Goal: Task Accomplishment & Management: Complete application form

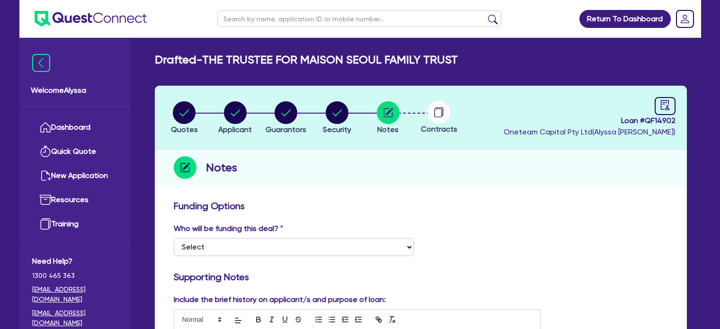
scroll to position [497, 0]
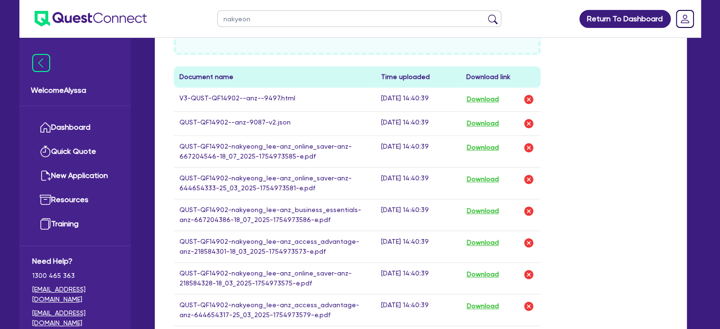
type input "nakyeong"
click button "submit" at bounding box center [492, 20] width 15 height 13
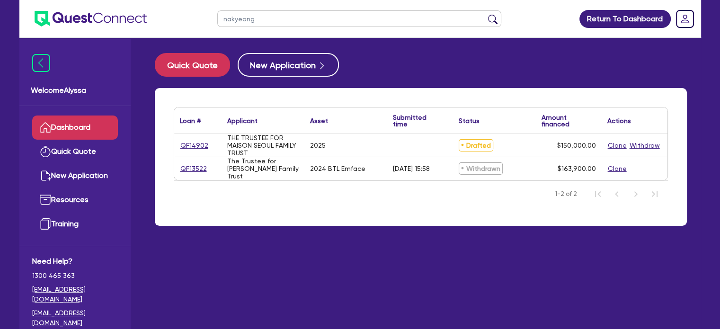
click at [194, 144] on link "QF14902" at bounding box center [194, 145] width 29 height 11
select select "TERTIARY_ASSETS"
select select "BEAUTY_EQUIPMENT"
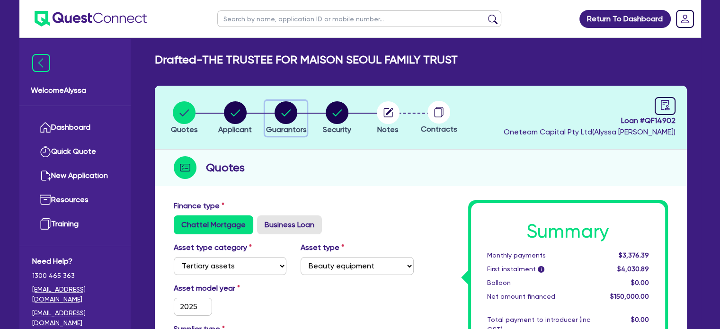
click at [286, 111] on circle "button" at bounding box center [285, 112] width 23 height 23
select select "MRS"
select select "VIC"
select select "MARRIED"
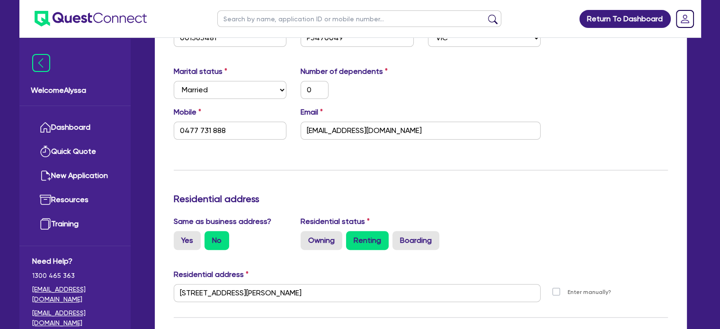
scroll to position [407, 0]
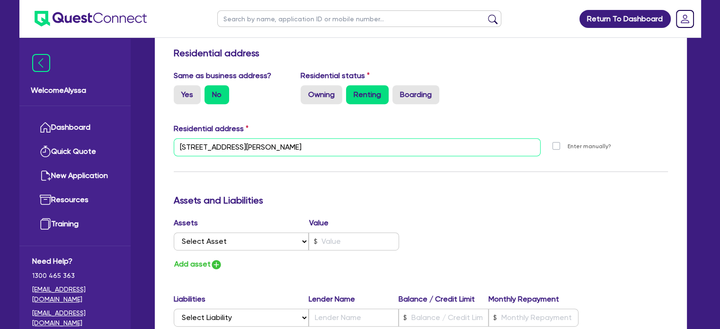
drag, startPoint x: 298, startPoint y: 149, endPoint x: 172, endPoint y: 145, distance: 125.4
click at [172, 145] on div "[STREET_ADDRESS][PERSON_NAME]" at bounding box center [357, 151] width 381 height 26
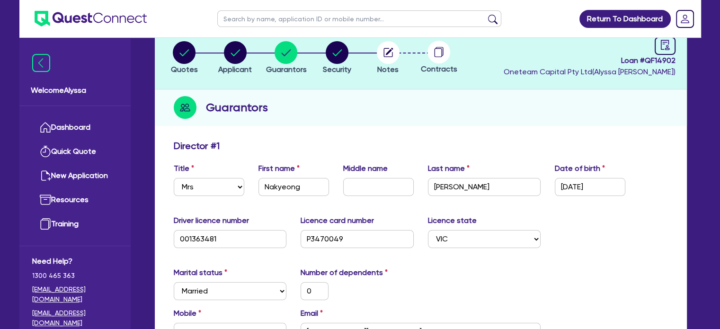
scroll to position [0, 0]
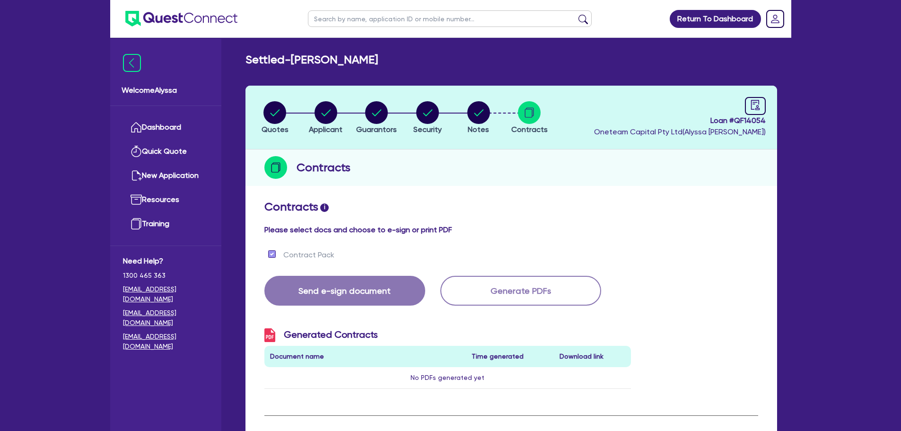
click at [344, 21] on input "text" at bounding box center [450, 18] width 284 height 17
type input "nakyeong"
click button "submit" at bounding box center [583, 20] width 15 height 13
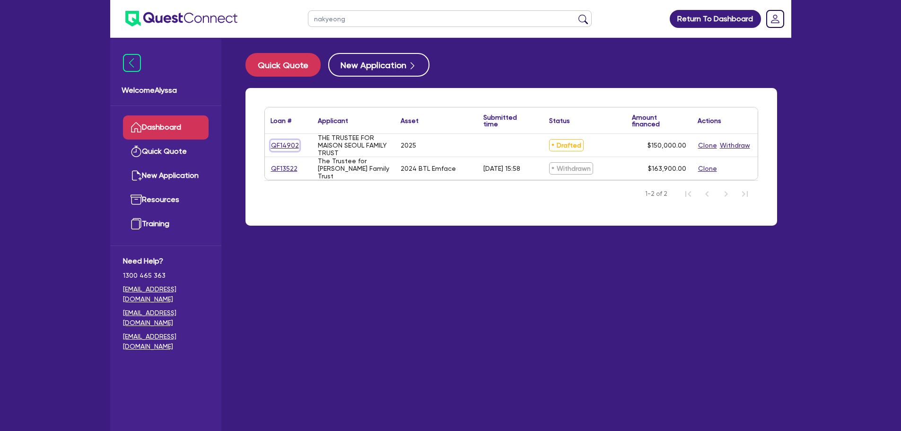
click at [285, 148] on link "QF14902" at bounding box center [285, 145] width 29 height 11
select select "TERTIARY_ASSETS"
select select "BEAUTY_EQUIPMENT"
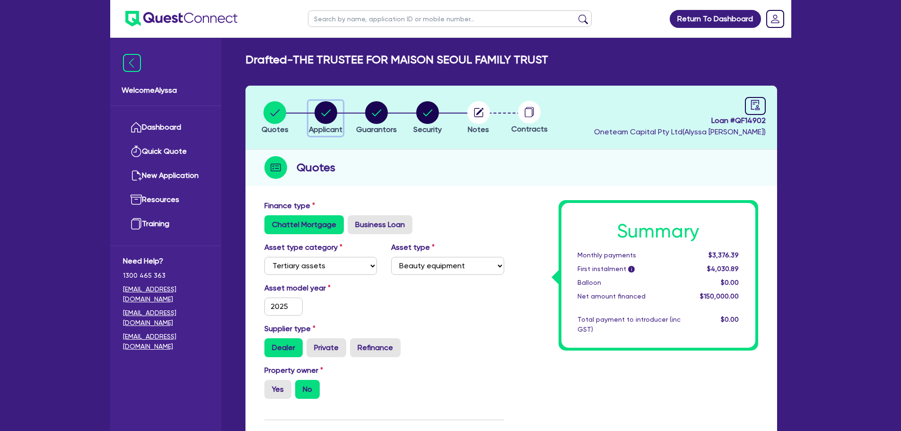
click at [320, 112] on circle "button" at bounding box center [326, 112] width 23 height 23
select select "TRUST"
select select "INDIVIDUAL"
select select "HEALTH_BEAUTY"
select select "HAIR_BEAUTY_SALONS"
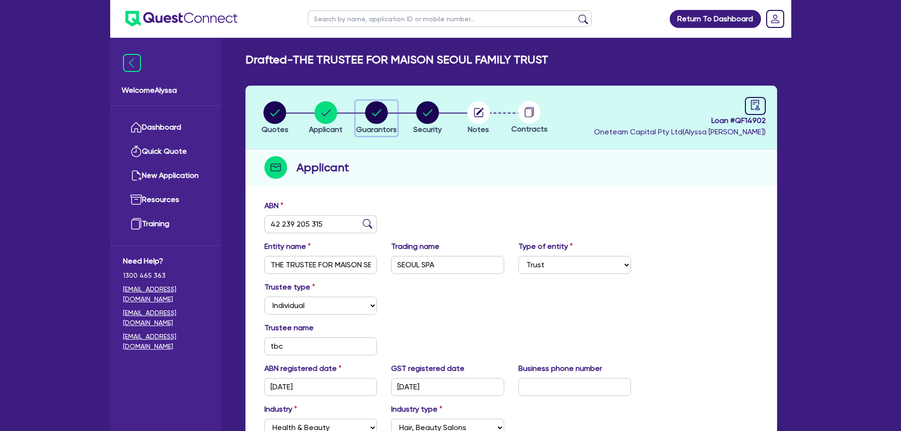
click at [359, 109] on div "button" at bounding box center [376, 112] width 41 height 23
select select "MRS"
select select "VIC"
select select "MARRIED"
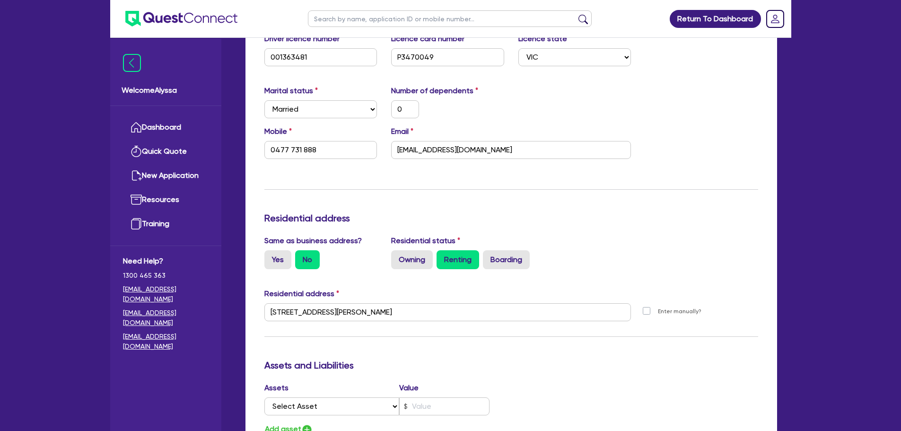
scroll to position [254, 0]
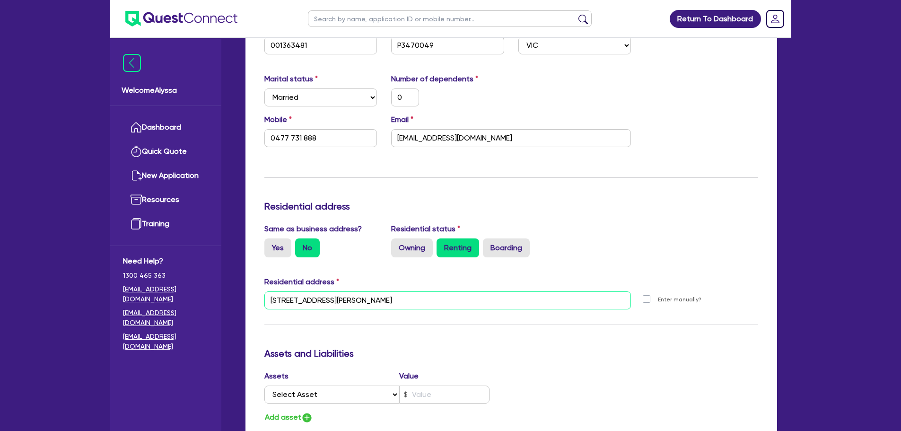
drag, startPoint x: 394, startPoint y: 304, endPoint x: 251, endPoint y: 304, distance: 142.9
click at [251, 304] on div "Update residential status for Director #1 Boarding is only acceptable when the …" at bounding box center [512, 367] width 532 height 851
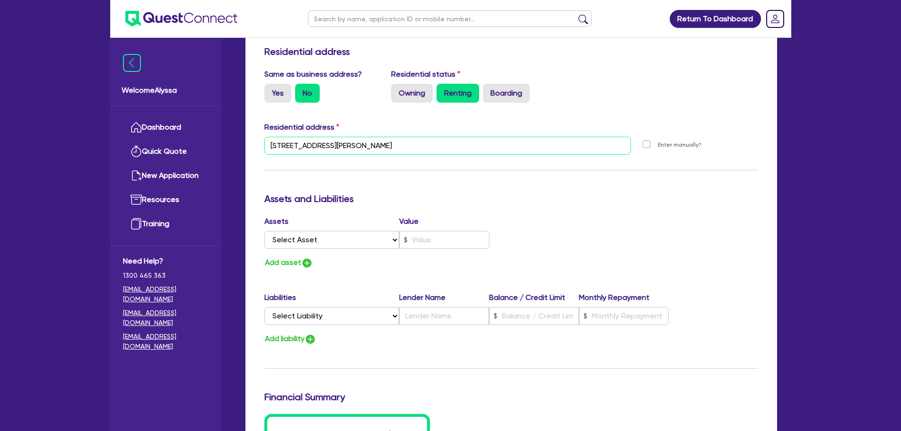
scroll to position [0, 0]
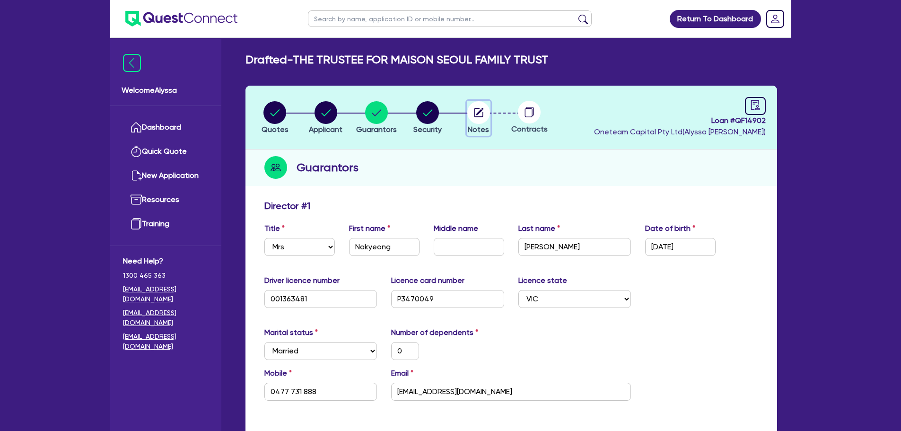
click at [475, 113] on circle "button" at bounding box center [479, 112] width 23 height 23
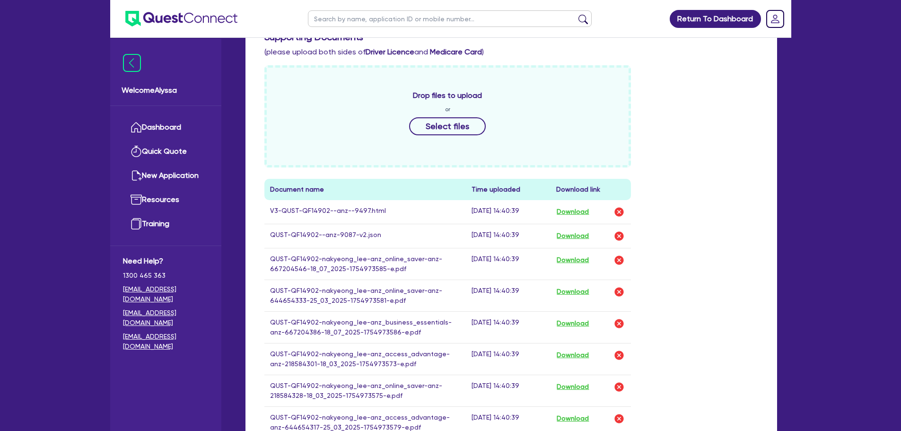
scroll to position [385, 0]
click at [561, 208] on button "Download" at bounding box center [573, 211] width 33 height 12
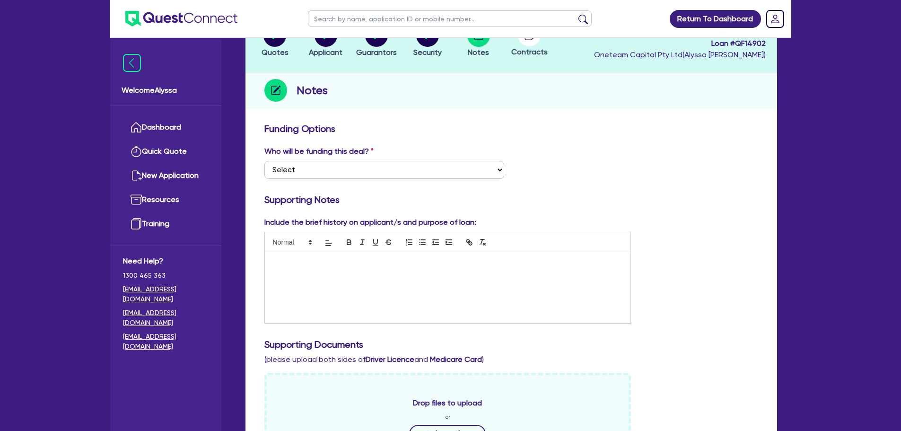
scroll to position [0, 0]
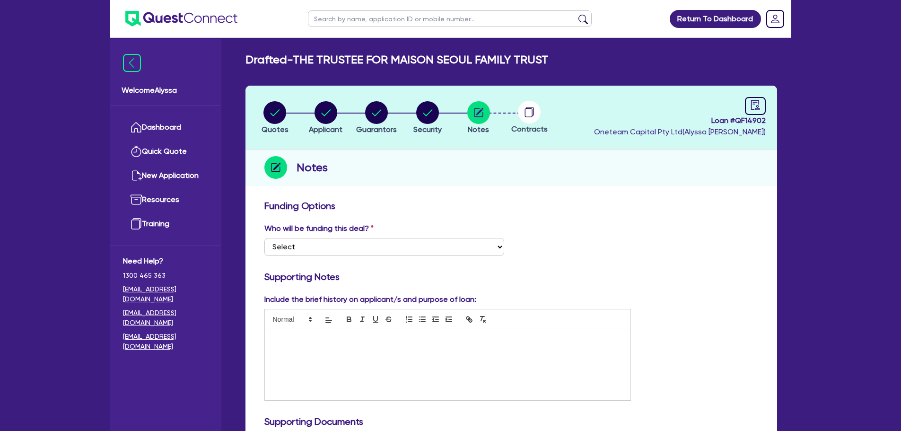
click at [359, 15] on input "text" at bounding box center [450, 18] width 284 height 17
type input "a"
type input "hua"
click button "submit" at bounding box center [583, 20] width 15 height 13
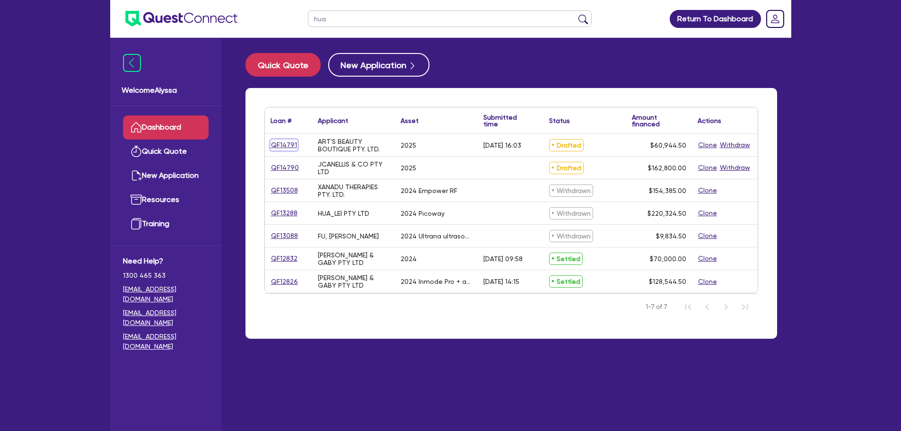
click at [290, 150] on link "QF14791" at bounding box center [284, 145] width 27 height 11
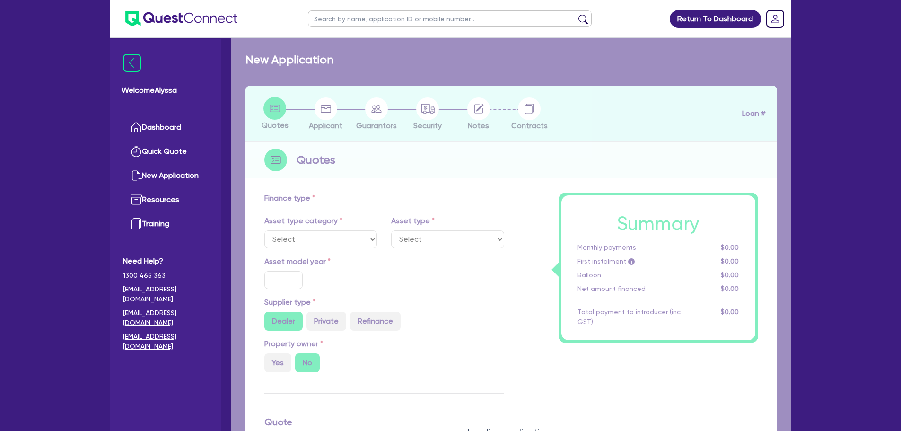
select select "TERTIARY_ASSETS"
type input "2025"
radio input "true"
type input "70,400"
type input "10,000"
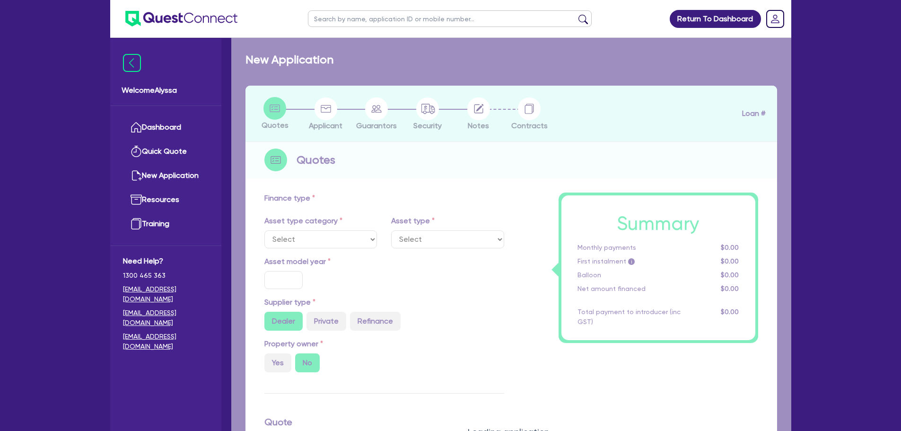
type input "2"
type input "1,218.89"
radio input "true"
type input "8.25"
type input "495"
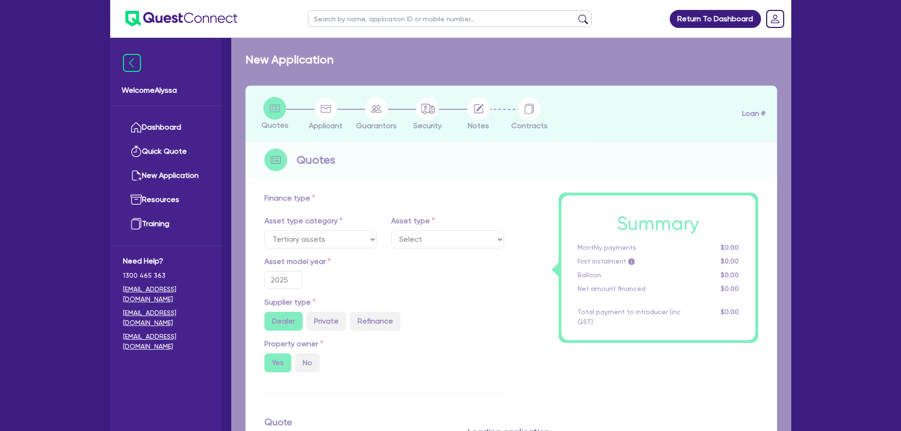
select select "BEAUTY_EQUIPMENT"
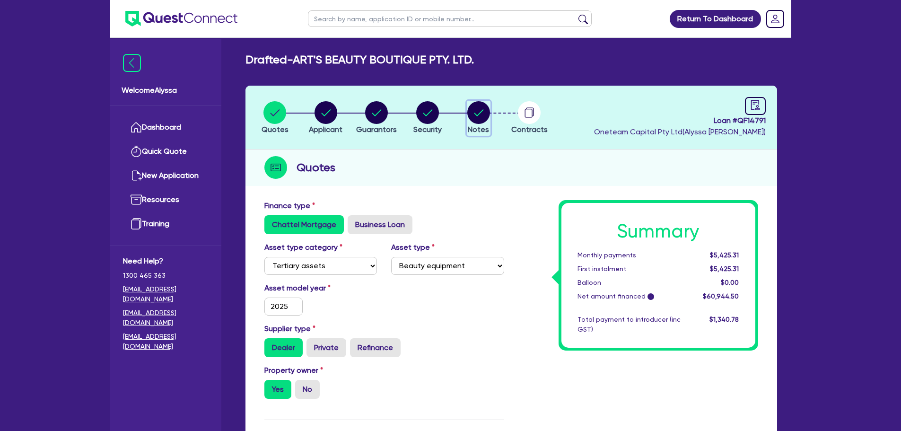
click at [471, 116] on circle "button" at bounding box center [479, 112] width 23 height 23
select select "Other"
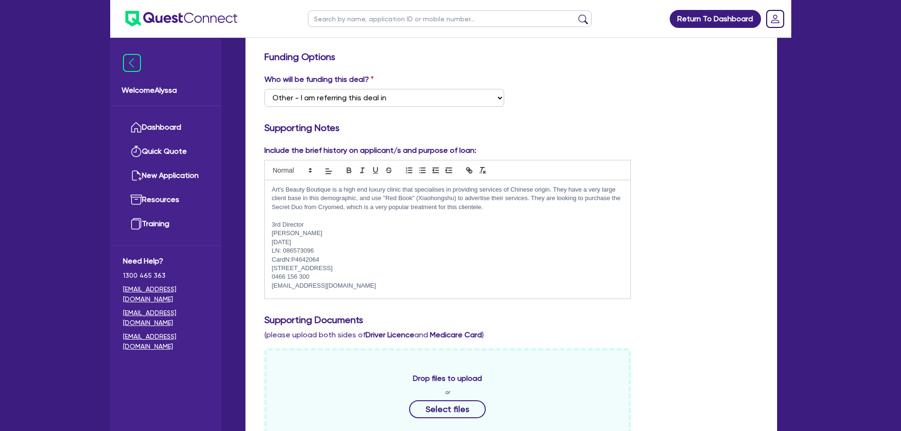
scroll to position [27, 0]
drag, startPoint x: 368, startPoint y: 266, endPoint x: 264, endPoint y: 230, distance: 110.1
click at [264, 230] on div "Include the brief history on applicant/s and purpose of loan: Invoice attached,…" at bounding box center [447, 222] width 381 height 154
copy div "[PERSON_NAME] [DATE] LN: 086573096 CardN:P4642064 [STREET_ADDRESS]"
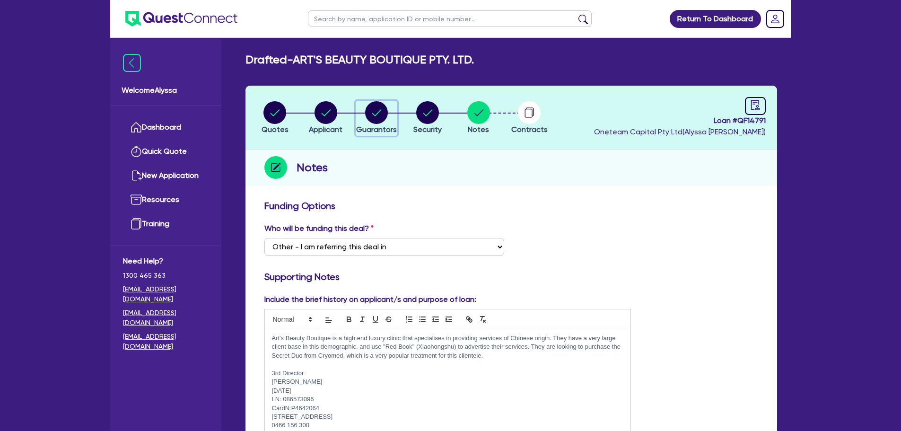
click at [382, 113] on circle "button" at bounding box center [376, 112] width 23 height 23
select select "MRS"
select select "VIC"
select select "MARRIED"
select select "PROPERTY"
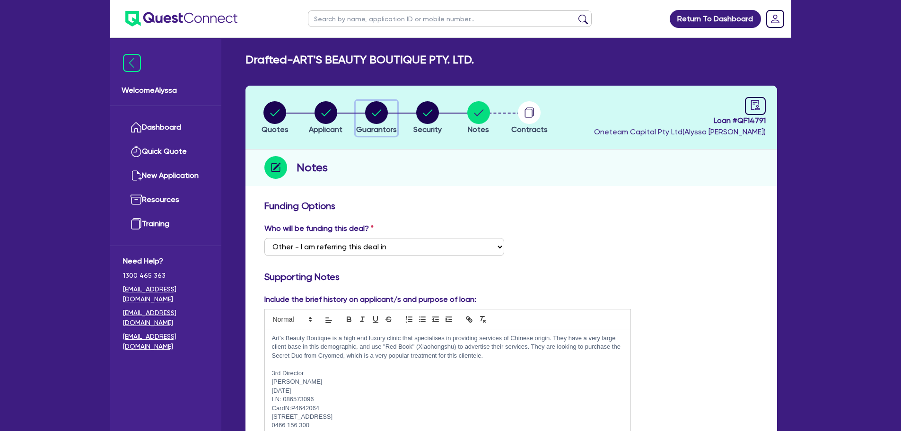
select select "CASH"
select select "VEHICLE"
select select "MORTGAGE"
select select "MRS"
select select "VIC"
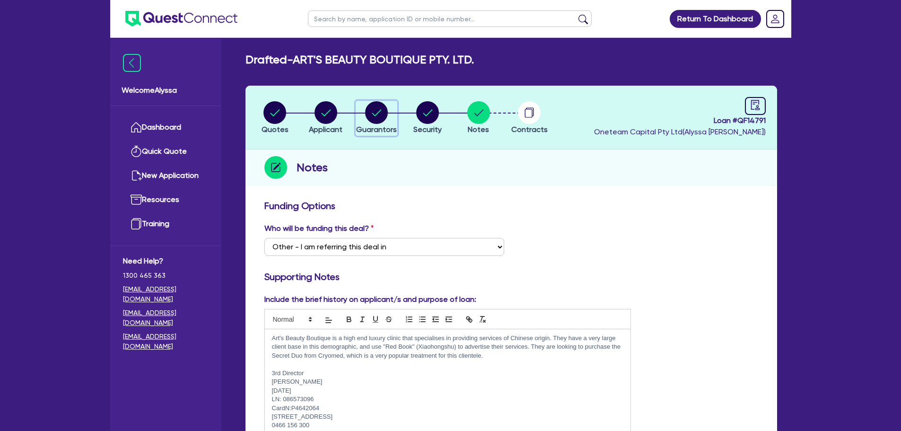
select select "MARRIED"
select select "PROPERTY"
select select "CASH"
select select "VEHICLE"
select select "MORTGAGE"
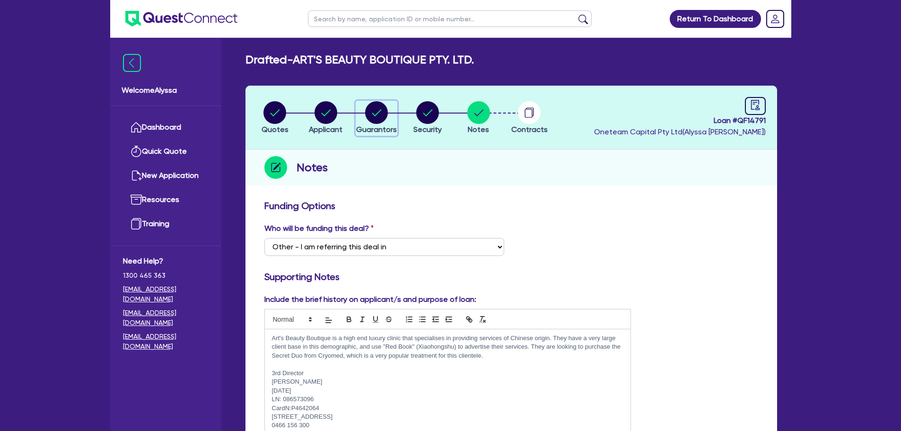
select select "VEHICLE_LOAN"
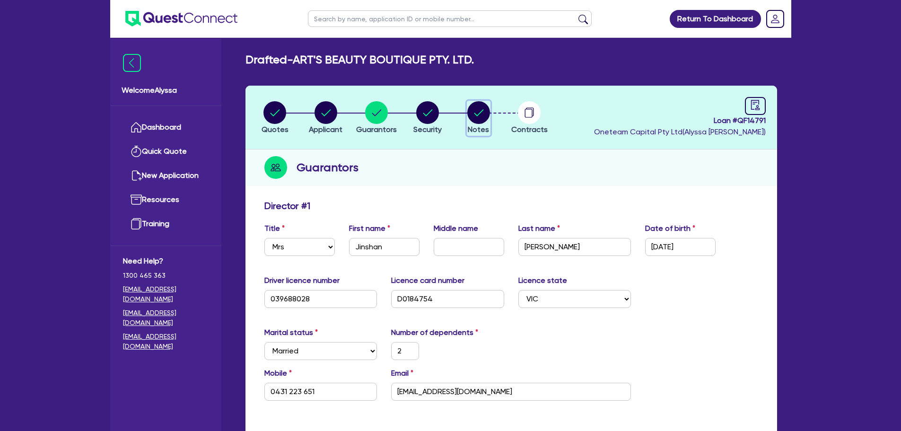
click at [477, 114] on circle "button" at bounding box center [479, 112] width 23 height 23
select select "Other"
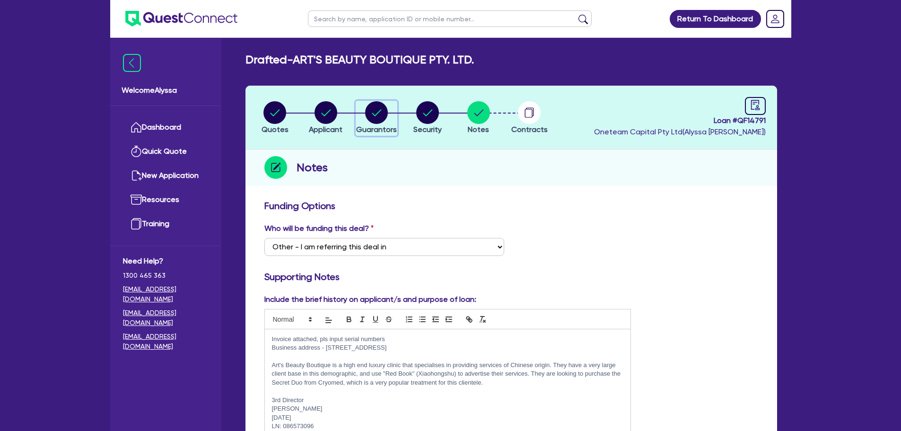
click at [377, 106] on circle "button" at bounding box center [376, 112] width 23 height 23
select select "MRS"
select select "VIC"
select select "MARRIED"
select select "PROPERTY"
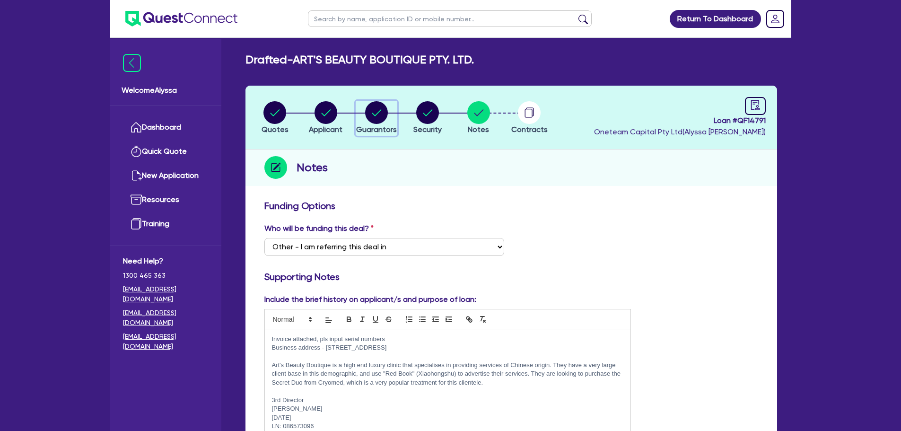
select select "CASH"
select select "VEHICLE"
select select "MORTGAGE"
select select "MRS"
select select "VIC"
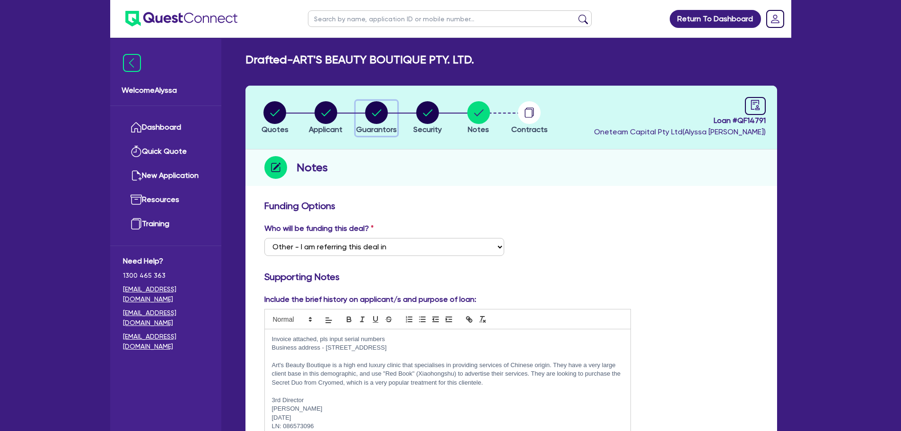
select select "MARRIED"
select select "PROPERTY"
select select "CASH"
select select "VEHICLE"
select select "MORTGAGE"
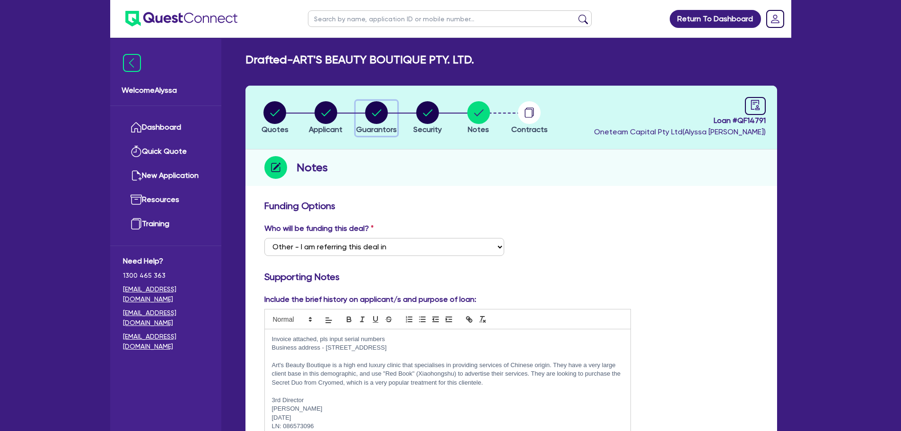
select select "VEHICLE_LOAN"
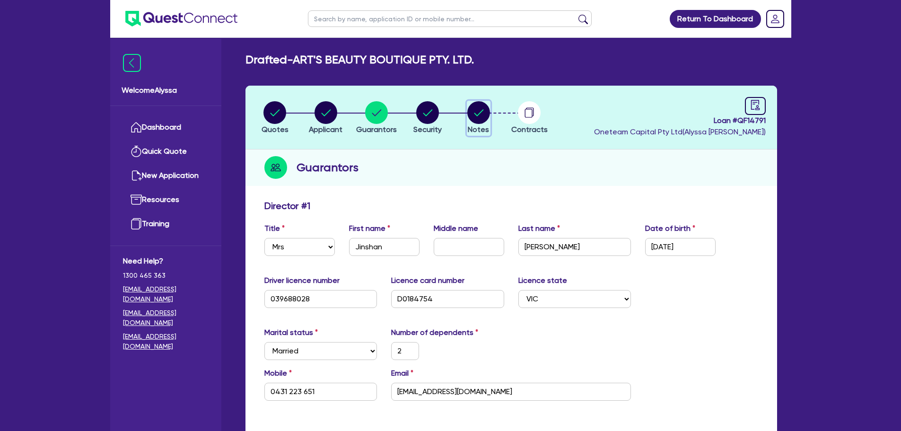
click at [477, 121] on circle "button" at bounding box center [479, 112] width 23 height 23
select select "Other"
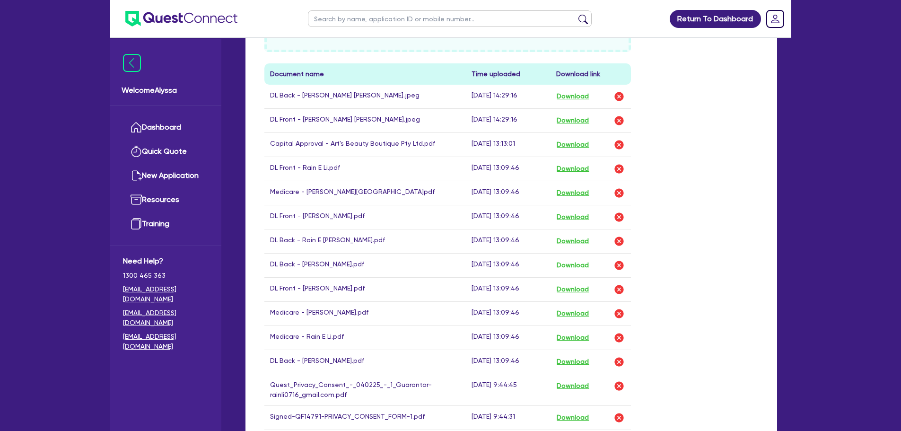
scroll to position [560, 0]
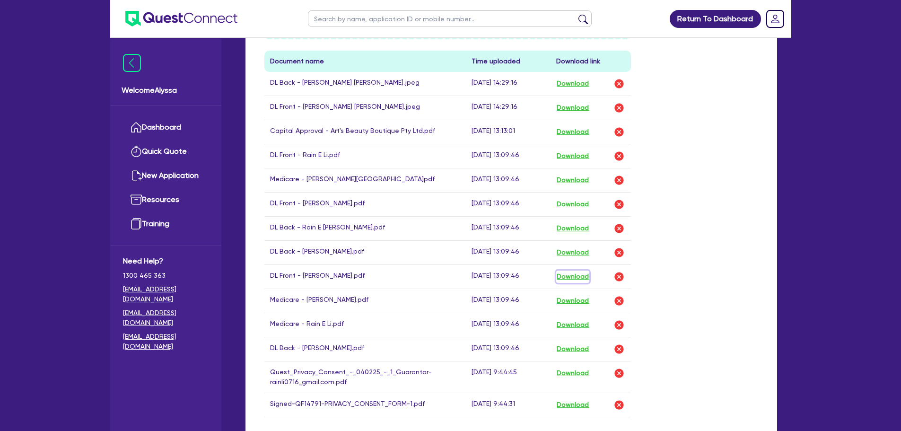
click at [579, 276] on button "Download" at bounding box center [573, 277] width 33 height 12
click at [565, 352] on button "Download" at bounding box center [573, 349] width 33 height 12
click at [163, 127] on link "Dashboard" at bounding box center [166, 127] width 86 height 24
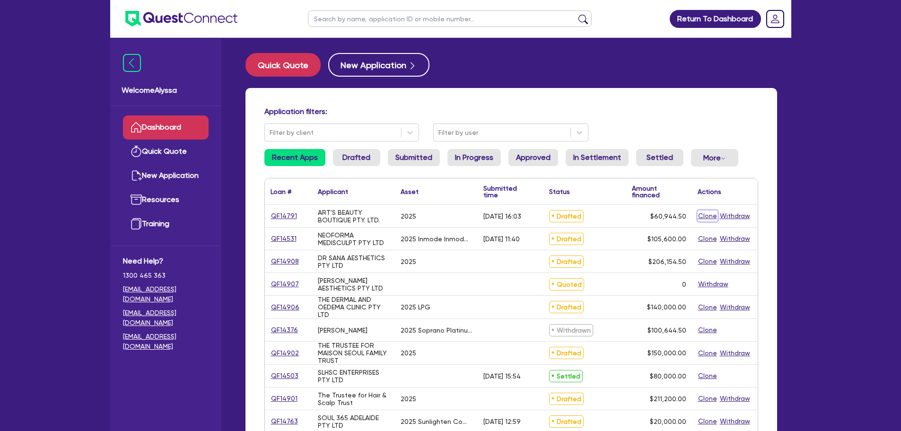
click at [708, 214] on button "Clone" at bounding box center [708, 216] width 20 height 11
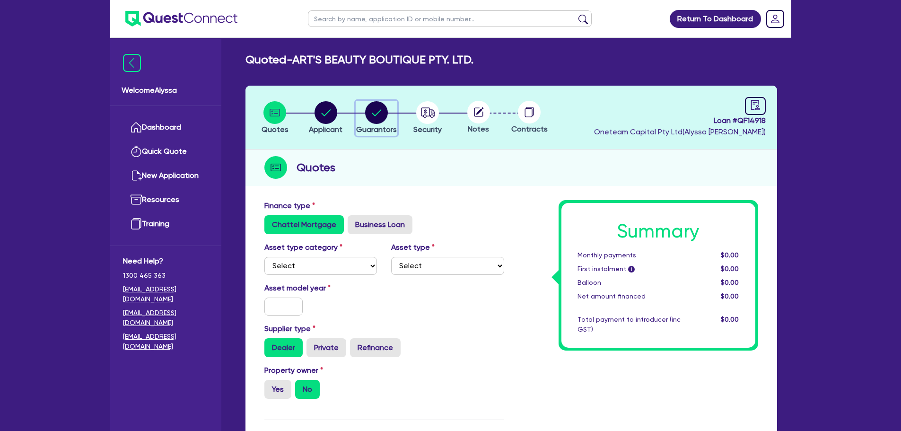
click at [380, 115] on circle "button" at bounding box center [376, 112] width 23 height 23
select select "MRS"
select select "VIC"
select select "MARRIED"
select select "PROPERTY"
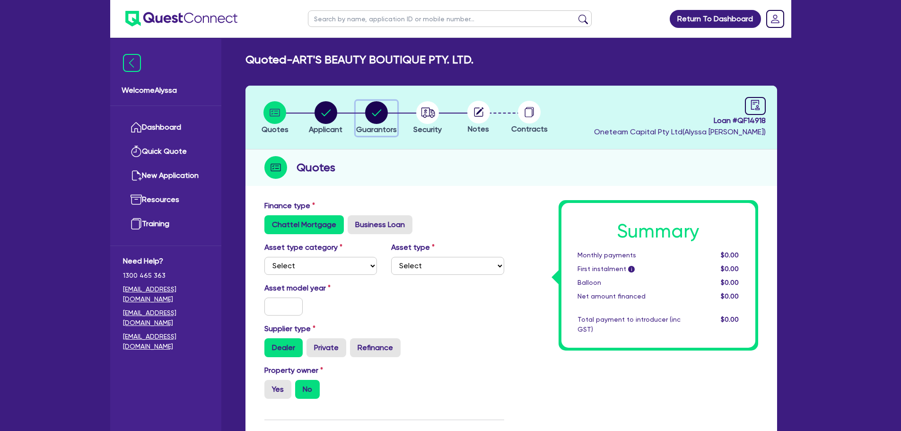
select select "CASH"
select select "VEHICLE"
select select "MORTGAGE"
select select "MRS"
select select "VIC"
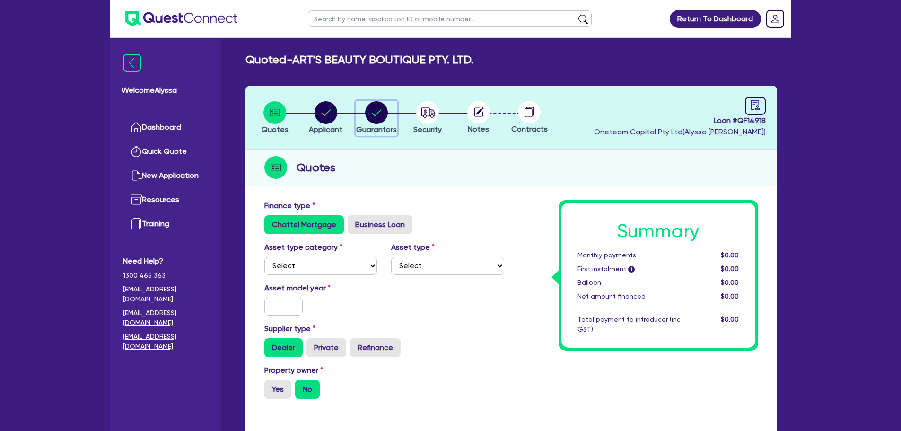
select select "MARRIED"
select select "PROPERTY"
select select "CASH"
select select "VEHICLE"
select select "MORTGAGE"
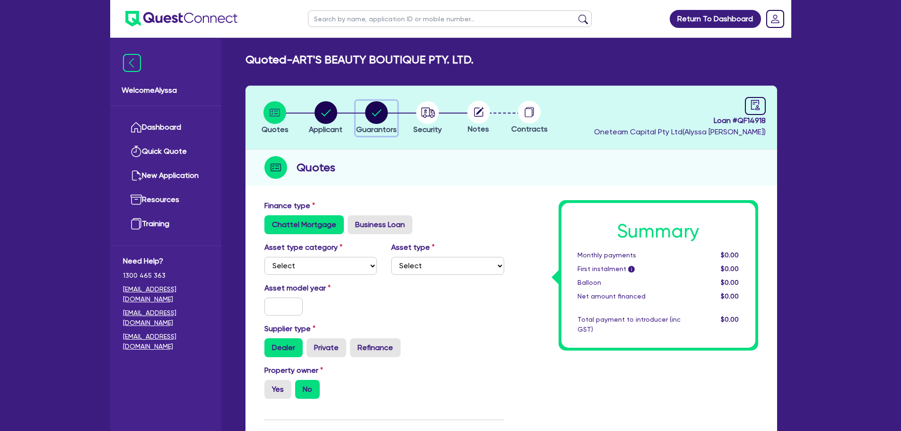
select select "VEHICLE_LOAN"
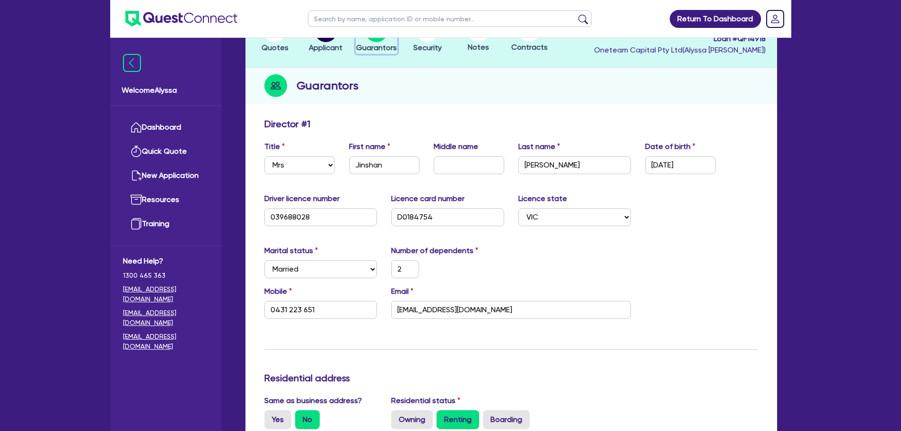
scroll to position [82, 0]
drag, startPoint x: 388, startPoint y: 165, endPoint x: 336, endPoint y: 165, distance: 52.5
click at [336, 165] on div "Title Select Mr Mrs Ms Miss Dr First name [PERSON_NAME] Middle name Last name […" at bounding box center [511, 161] width 508 height 41
type input "R"
type input "2"
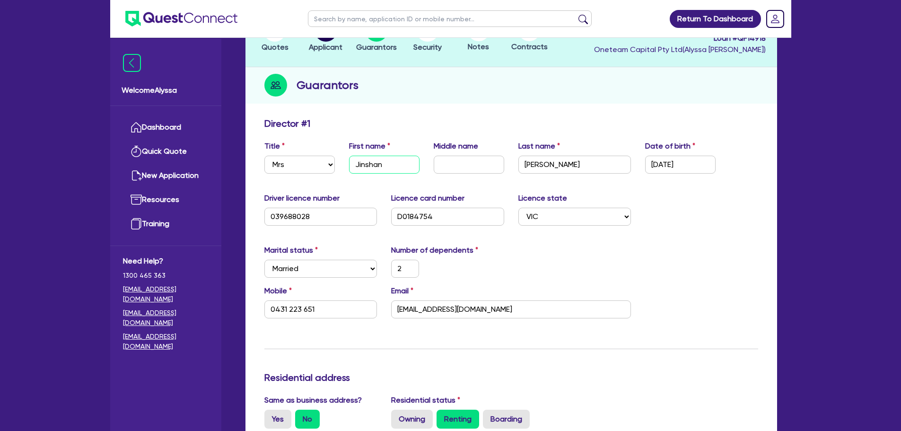
type input "0431 223 651"
type input "1,800,000"
type input "20,000"
type input "150,000"
type input "548,000"
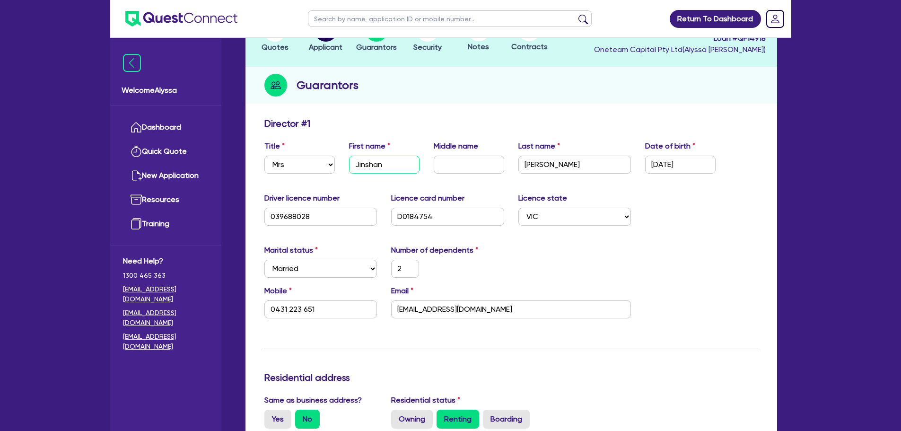
type input "3,900"
type input "2"
type input "0425428888"
type input "2000000"
type input "30000"
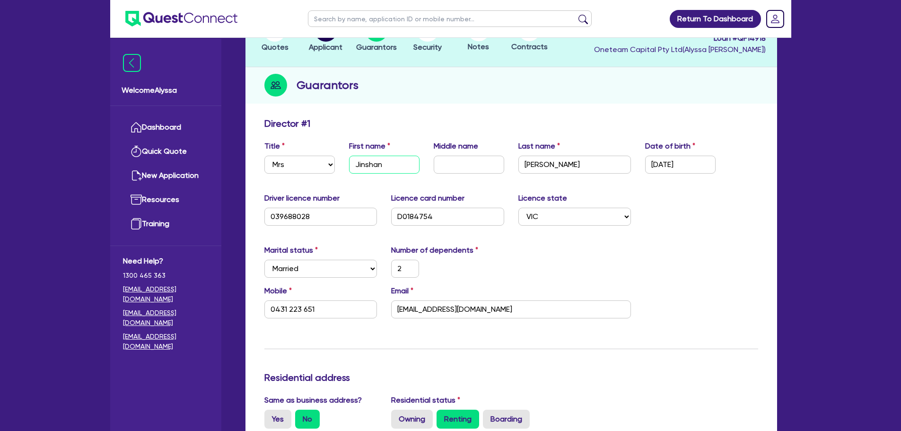
type input "170000"
type input "970000"
type input "8500"
type input "100000"
type input "4500"
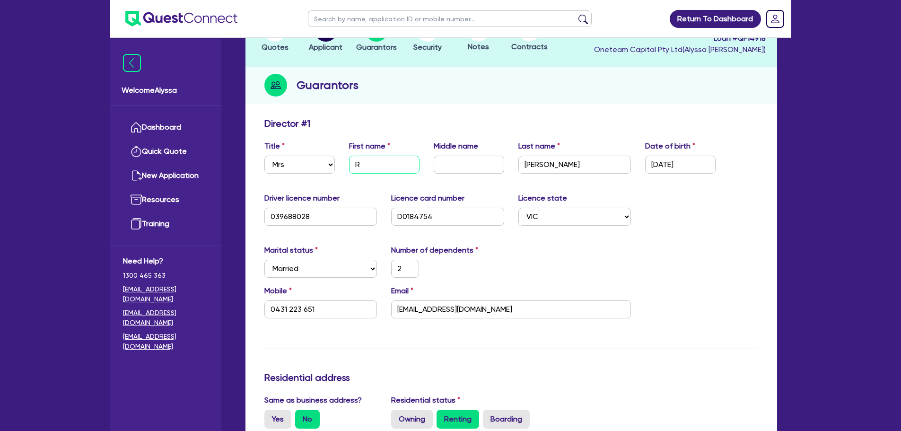
type input "Ra"
type input "2"
type input "0431 223 651"
type input "1,800,000"
type input "20,000"
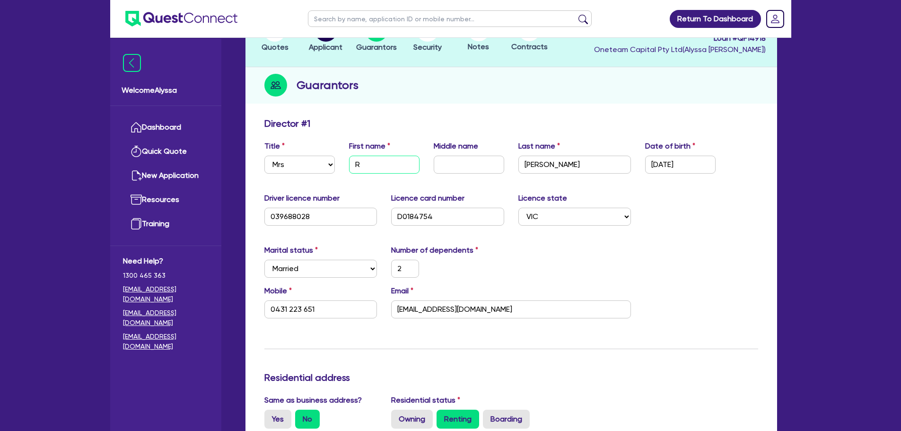
type input "150,000"
type input "548,000"
type input "3,900"
type input "2"
type input "0425428888"
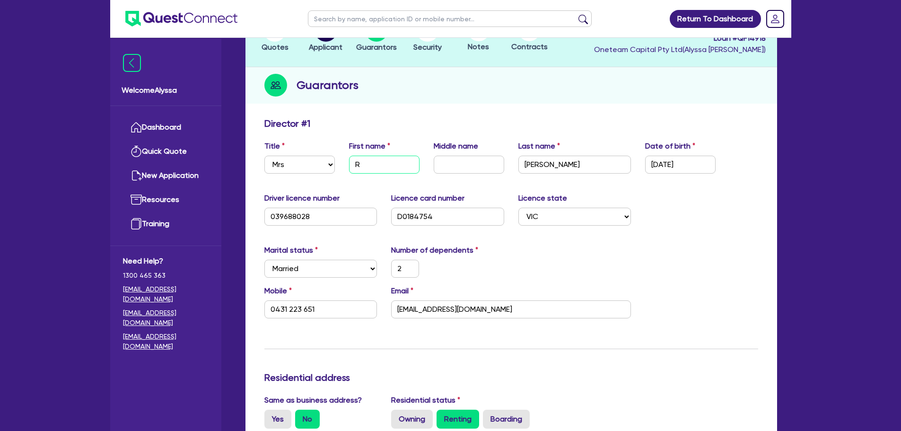
type input "2000000"
type input "30000"
type input "170000"
type input "970000"
type input "8500"
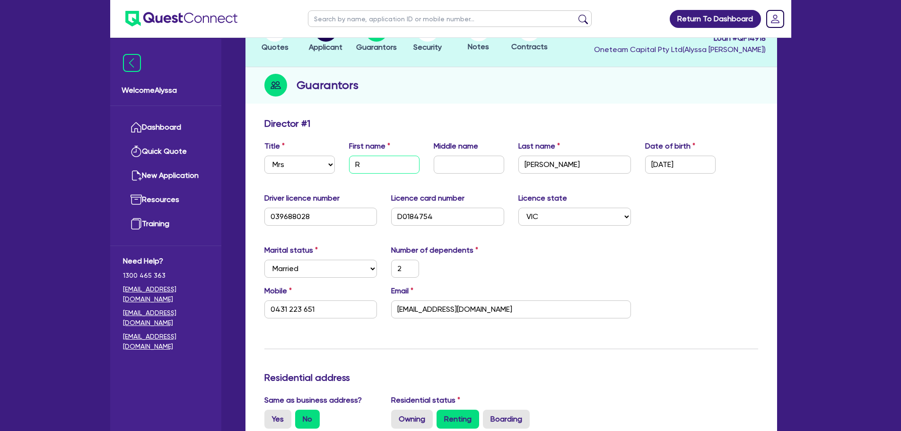
type input "100000"
type input "4500"
type input "Rai"
type input "2"
type input "0431 223 651"
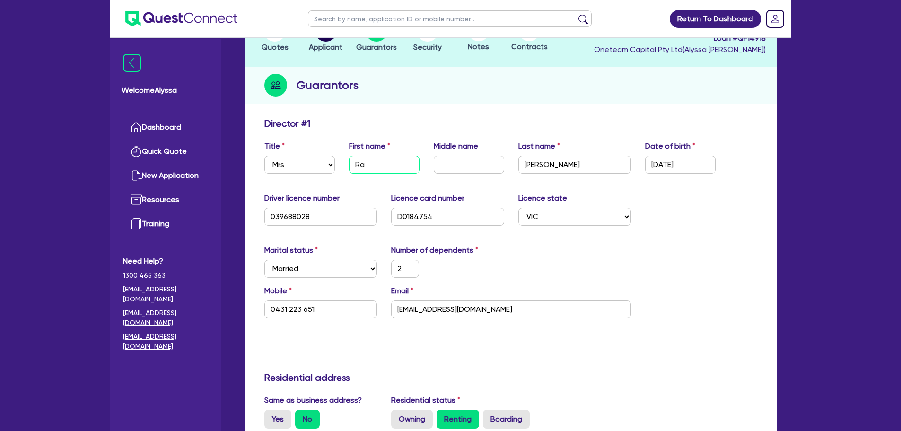
type input "1,800,000"
type input "20,000"
type input "150,000"
type input "548,000"
type input "3,900"
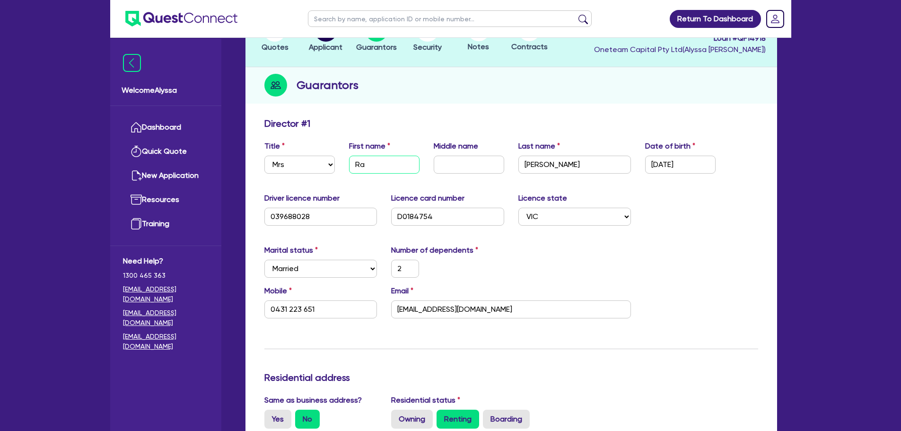
type input "2"
type input "0425428888"
type input "2000000"
type input "30000"
type input "170000"
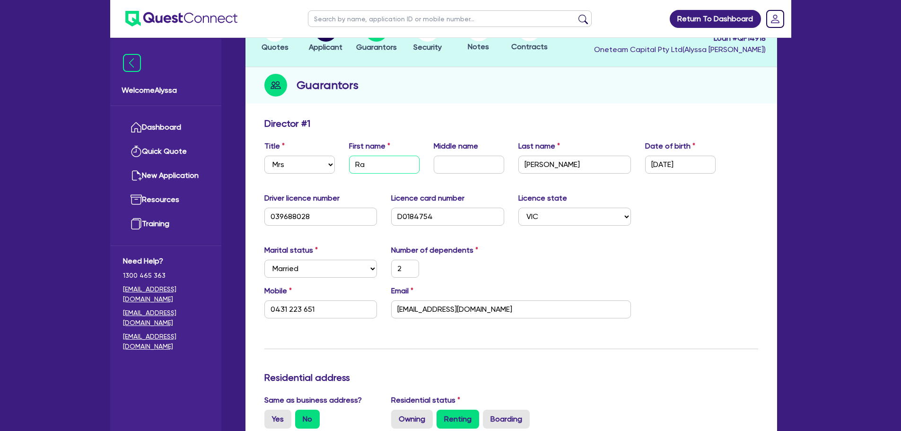
type input "970000"
type input "8500"
type input "100000"
type input "4500"
type input "Rain"
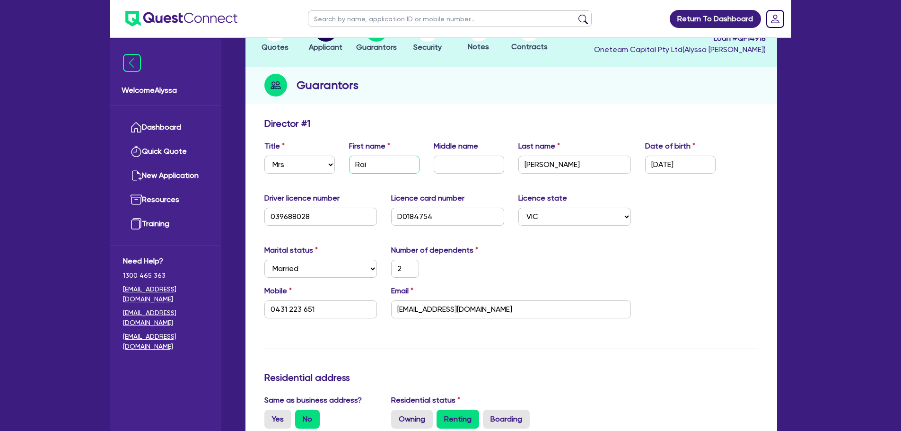
type input "2"
type input "0431 223 651"
type input "1,800,000"
type input "20,000"
type input "150,000"
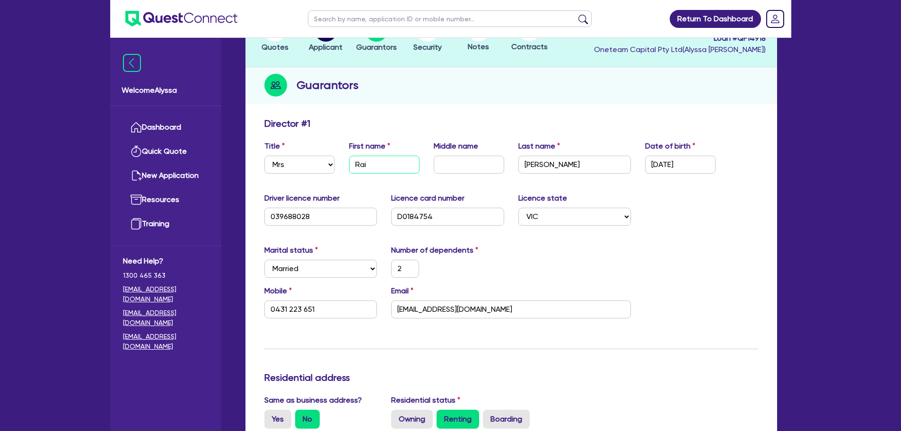
type input "548,000"
type input "3,900"
type input "2"
type input "0425428888"
type input "2000000"
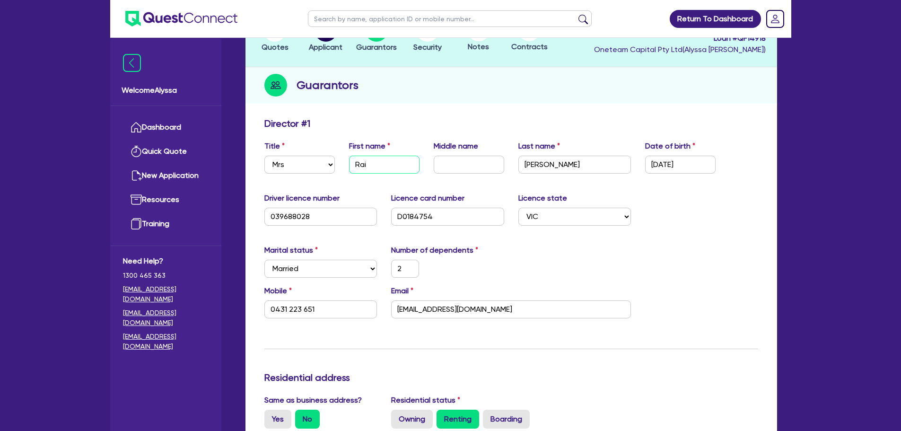
type input "30000"
type input "170000"
type input "970000"
type input "8500"
type input "100000"
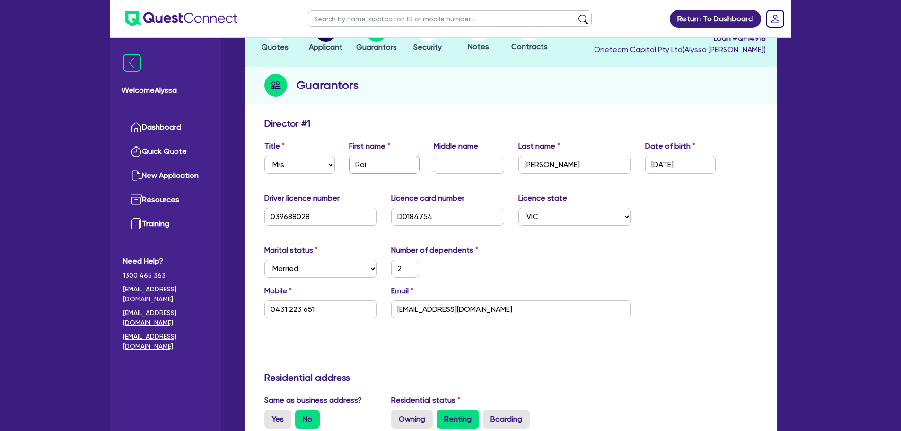
type input "4500"
type input "Rain"
type input "L"
type input "2"
type input "0431 223 651"
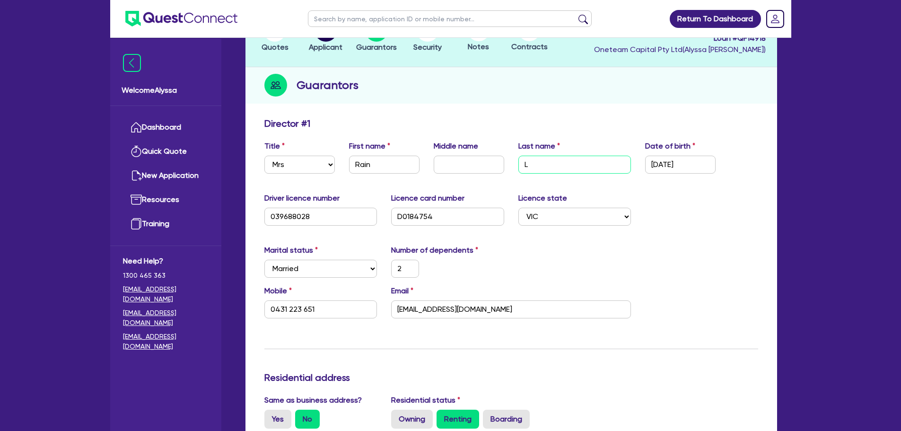
type input "1,800,000"
type input "20,000"
type input "150,000"
type input "548,000"
type input "3,900"
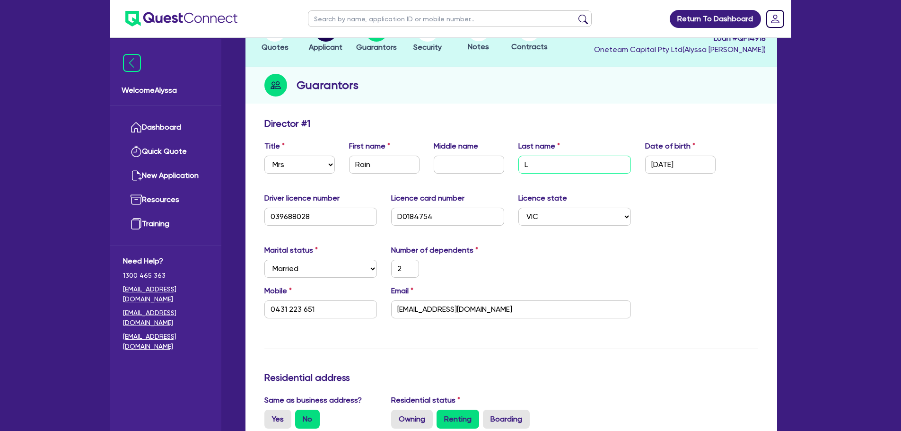
type input "2"
type input "0425428888"
type input "2000000"
type input "30000"
type input "170000"
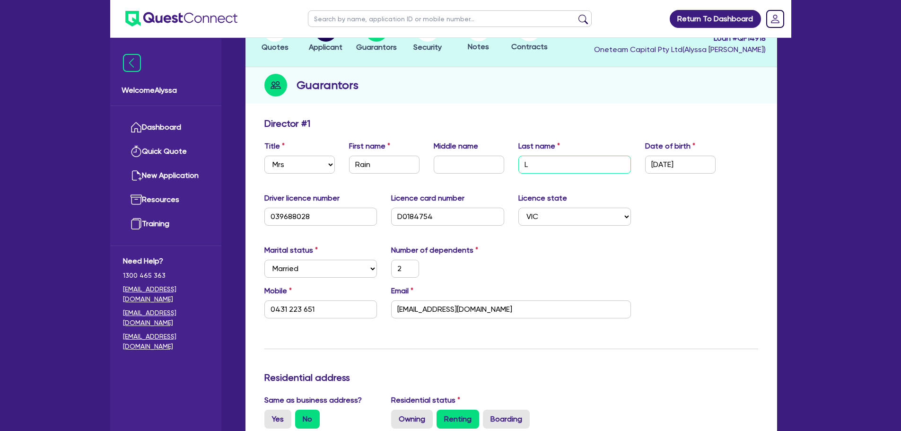
type input "970000"
type input "8500"
type input "100000"
type input "4500"
type input "Le"
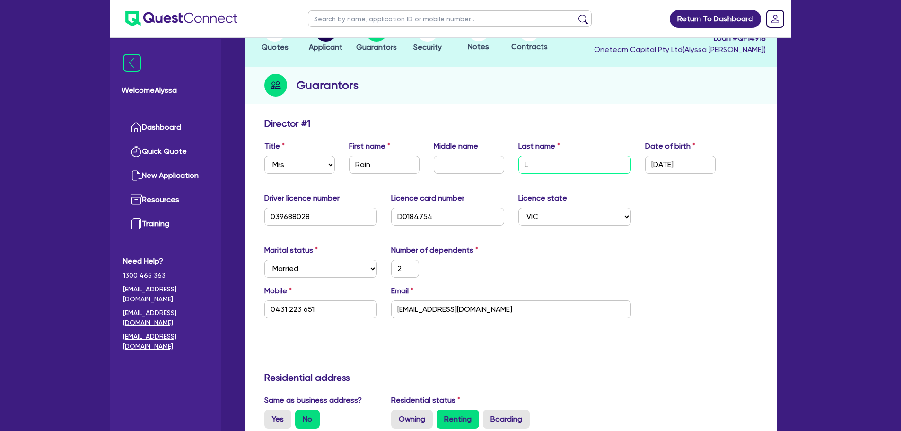
type input "2"
type input "0431 223 651"
type input "1,800,000"
type input "20,000"
type input "150,000"
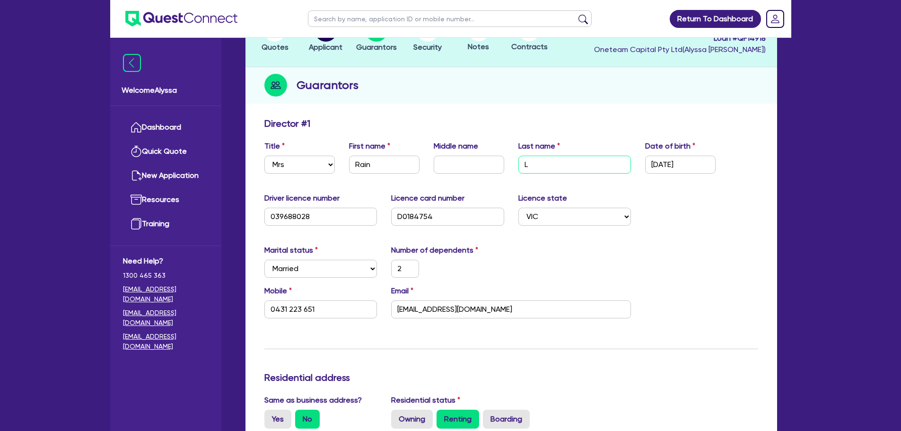
type input "548,000"
type input "3,900"
type input "2"
type input "0425428888"
type input "2000000"
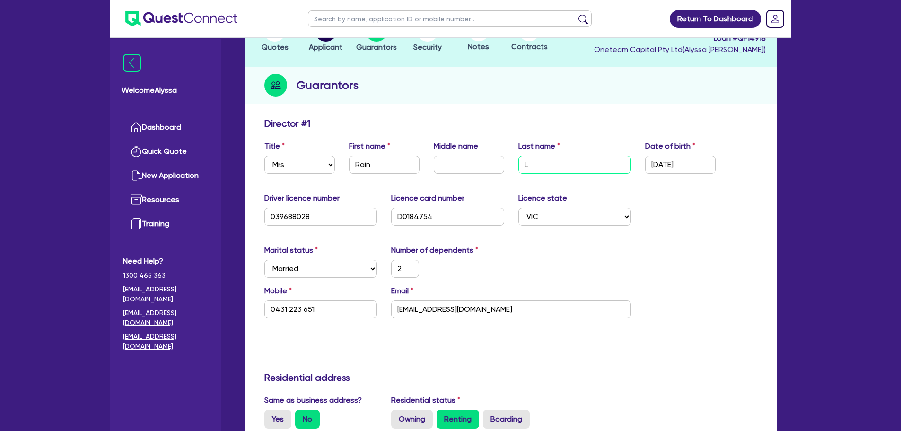
type input "30000"
type input "170000"
type input "970000"
type input "8500"
type input "100000"
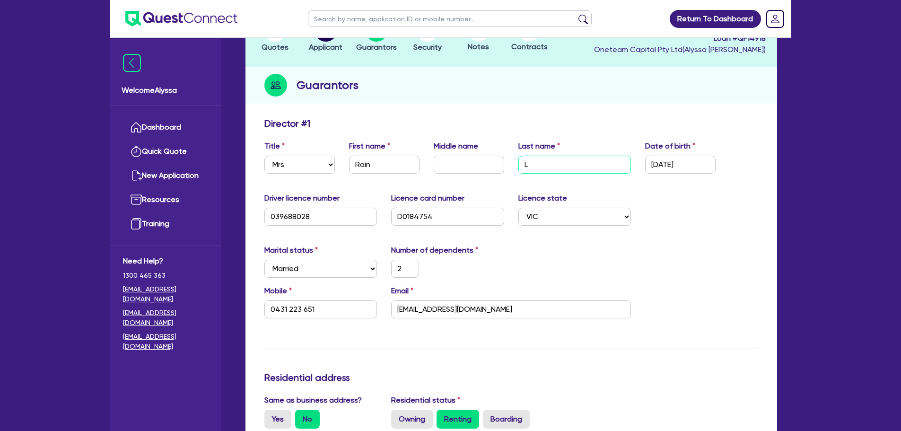
type input "4500"
type input "Le"
type input "2"
type input "0425 428 888"
type input "2,000,000"
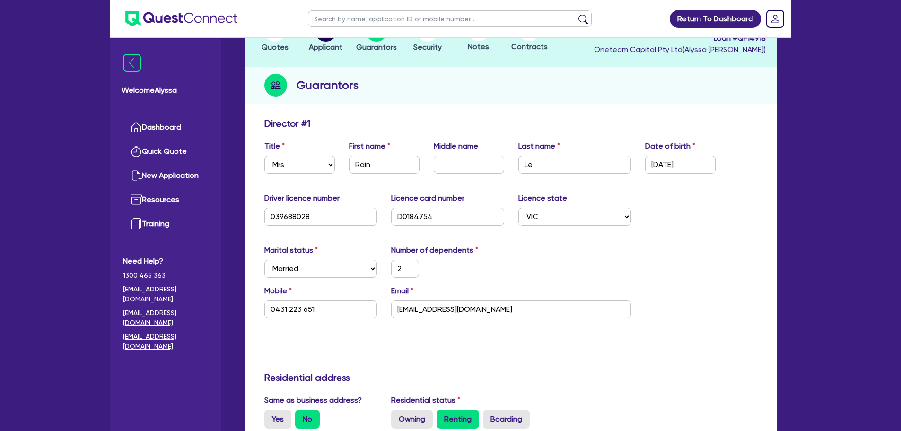
type input "30,000"
type input "170,000"
type input "970,000"
type input "8,500"
type input "100,000"
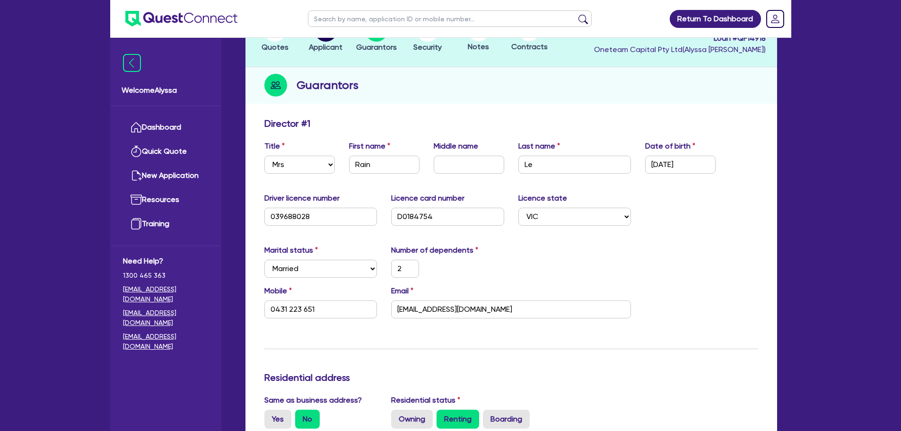
type input "4,500"
click at [695, 166] on input "[DATE]" at bounding box center [680, 165] width 71 height 18
type input "1 / /"
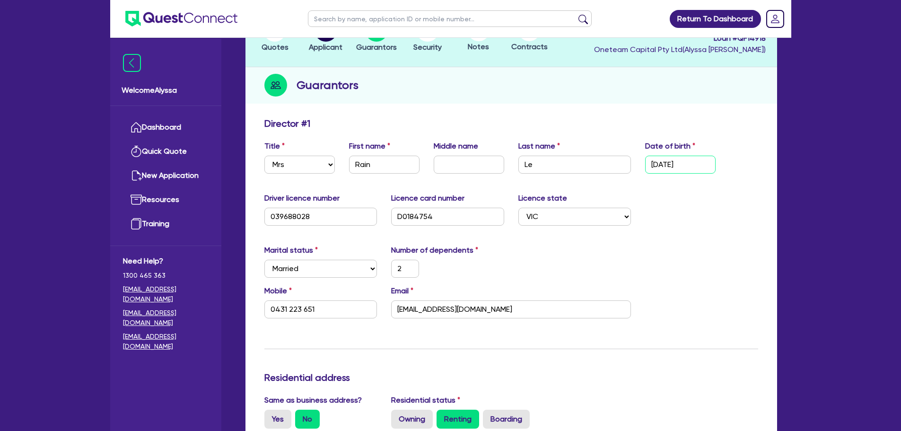
type input "2"
type input "0431 223 651"
type input "1,800,000"
type input "20,000"
type input "150,000"
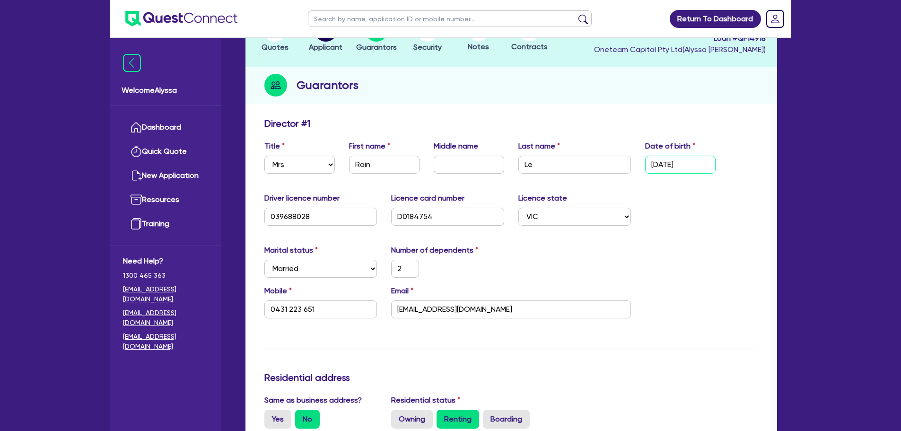
type input "548,000"
type input "3,900"
type input "2"
type input "0425428888"
type input "2000000"
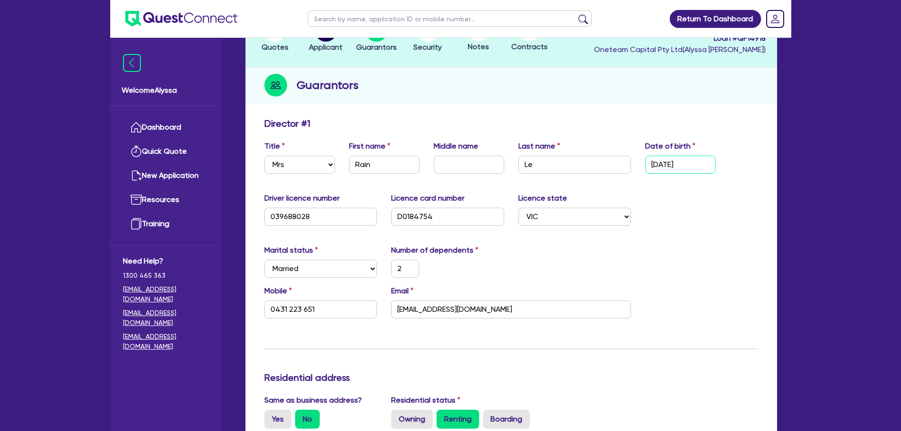
type input "30000"
type input "170000"
type input "970000"
type input "8500"
type input "100000"
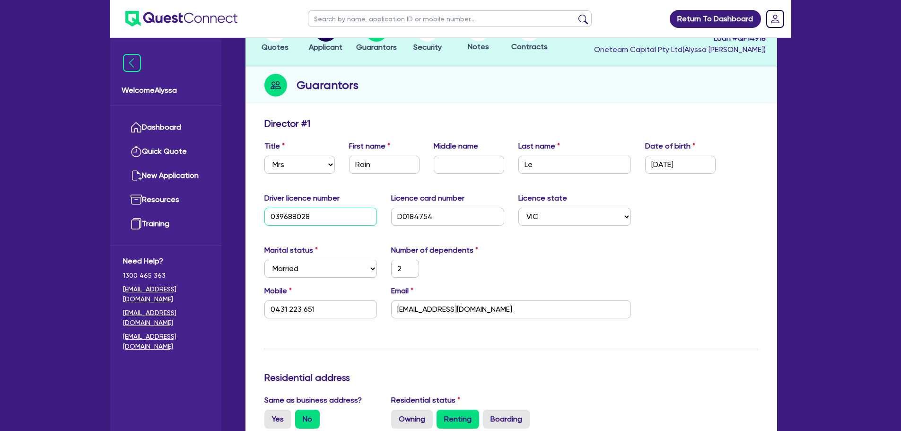
drag, startPoint x: 321, startPoint y: 217, endPoint x: 239, endPoint y: 219, distance: 81.4
drag, startPoint x: 398, startPoint y: 206, endPoint x: 378, endPoint y: 197, distance: 21.6
click at [378, 197] on div "Driver licence number [DRIVERS_LICENSE_NUMBER] Licence card number [DRIVERS_LIC…" at bounding box center [511, 213] width 508 height 41
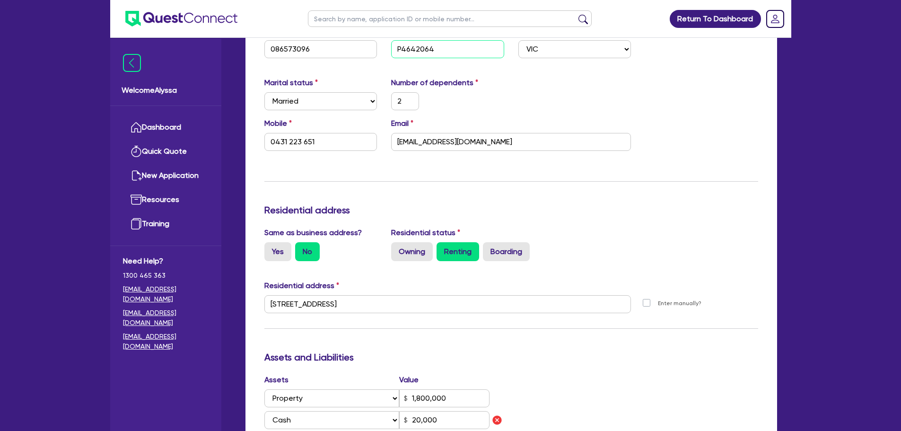
scroll to position [262, 0]
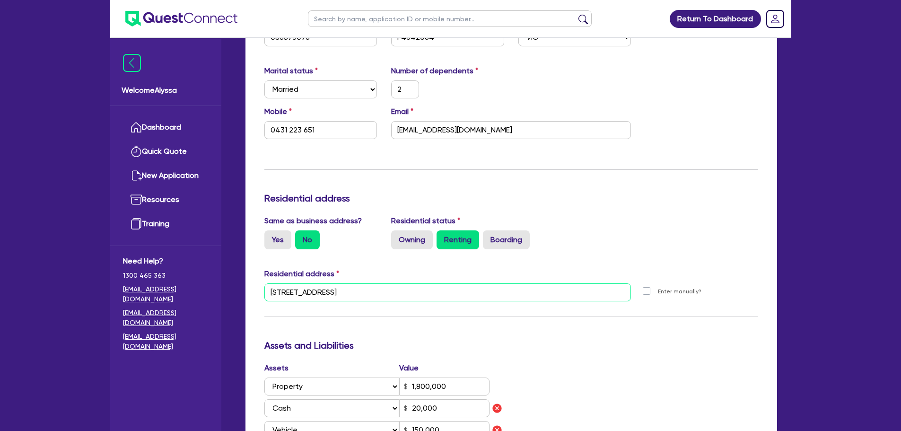
click at [418, 291] on input "[STREET_ADDRESS]" at bounding box center [448, 292] width 367 height 18
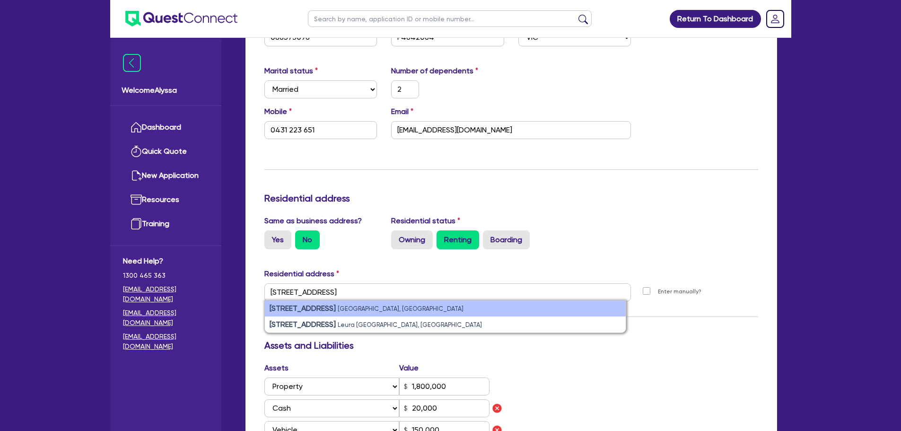
click at [367, 309] on small "[GEOGRAPHIC_DATA], [GEOGRAPHIC_DATA]" at bounding box center [401, 308] width 126 height 7
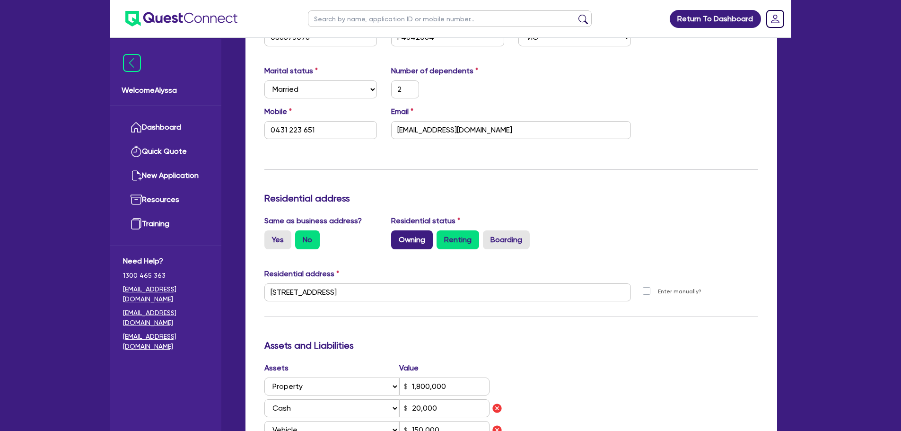
click at [418, 239] on label "Owning" at bounding box center [412, 239] width 42 height 19
click at [398, 237] on input "Owning" at bounding box center [394, 233] width 6 height 6
click at [650, 221] on div "Same as business address? Yes No Residential status Owning Renting Boarding" at bounding box center [511, 236] width 508 height 42
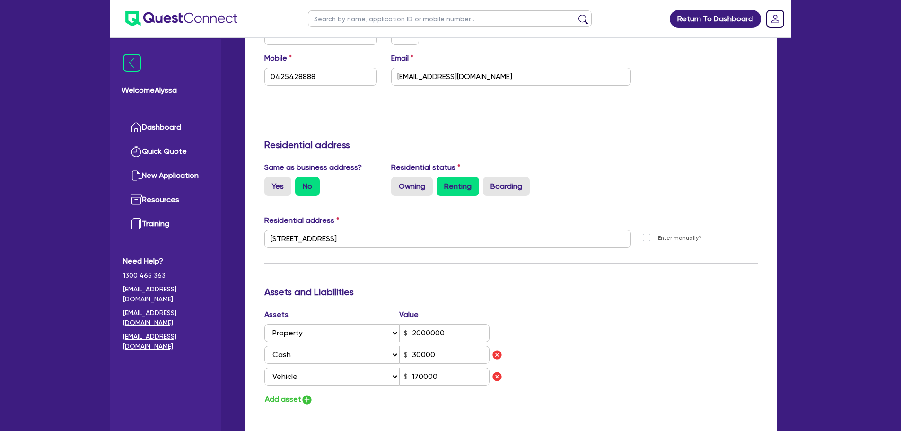
scroll to position [1465, 0]
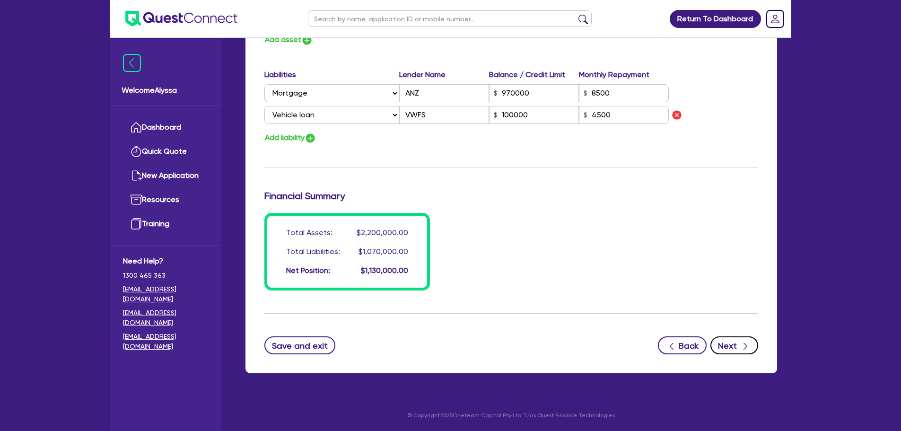
click at [730, 344] on button "Next" at bounding box center [735, 345] width 48 height 18
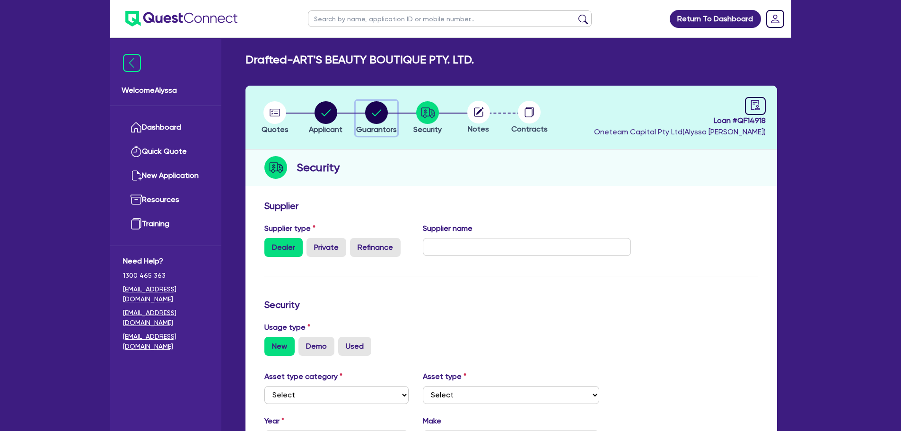
click at [369, 124] on button "Guarantors" at bounding box center [377, 118] width 42 height 35
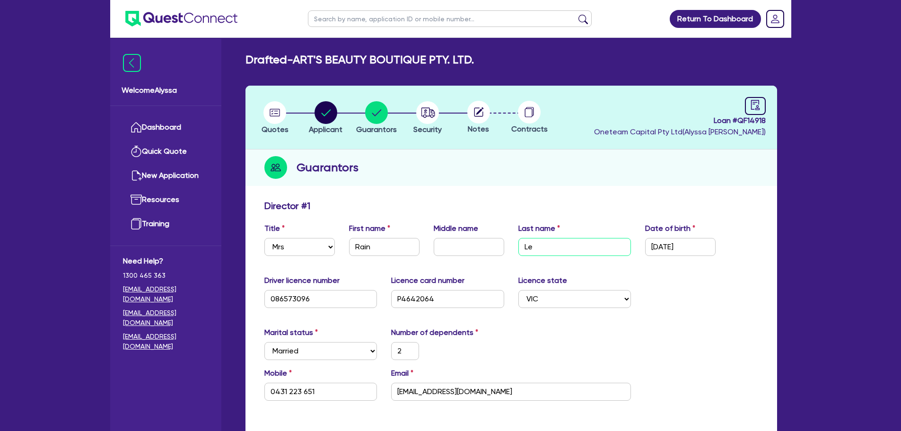
click at [537, 254] on input "Le" at bounding box center [575, 247] width 113 height 18
click at [427, 113] on icon "button" at bounding box center [425, 111] width 3 height 5
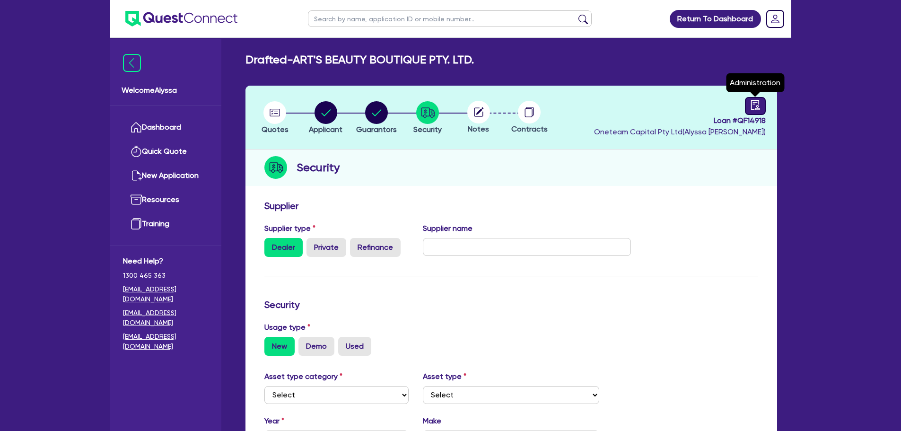
click at [761, 101] on link at bounding box center [755, 106] width 21 height 18
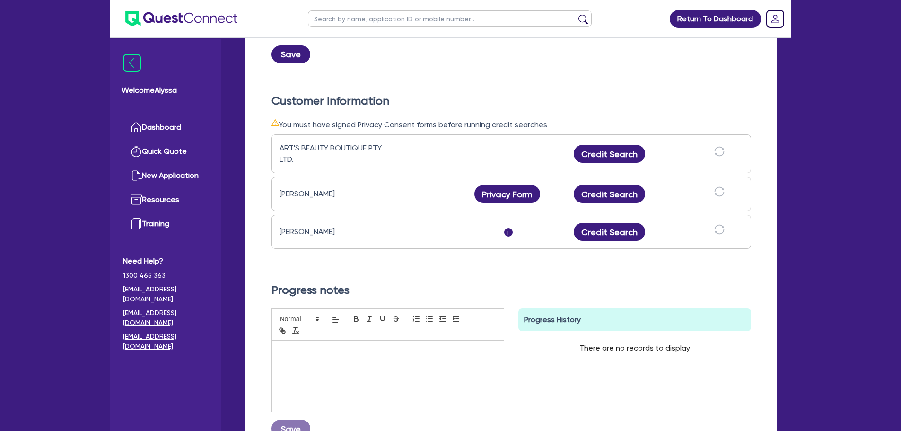
scroll to position [228, 0]
click at [620, 194] on button "Credit Search" at bounding box center [610, 195] width 72 height 18
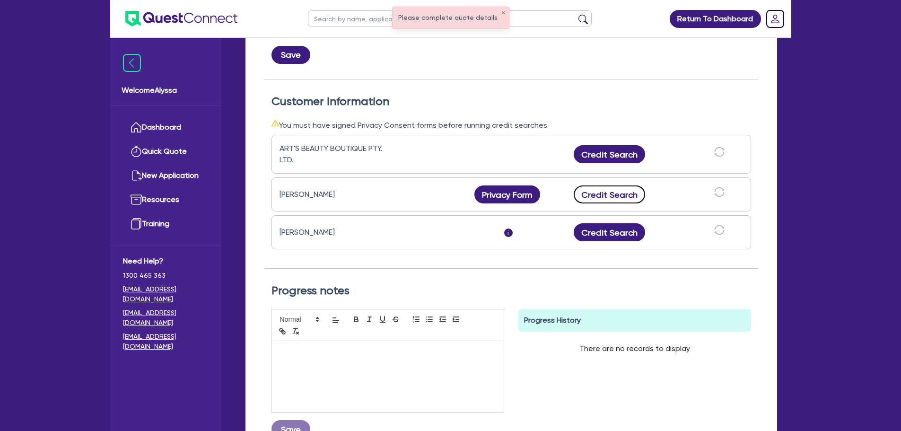
click at [620, 194] on button "Credit Search" at bounding box center [610, 195] width 72 height 18
click at [620, 194] on button "Credit Search" at bounding box center [609, 195] width 87 height 18
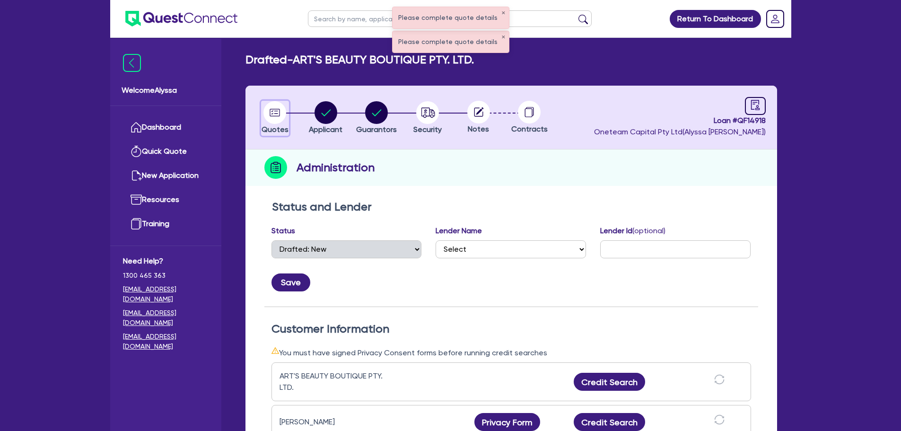
click at [268, 110] on circle "button" at bounding box center [275, 112] width 23 height 23
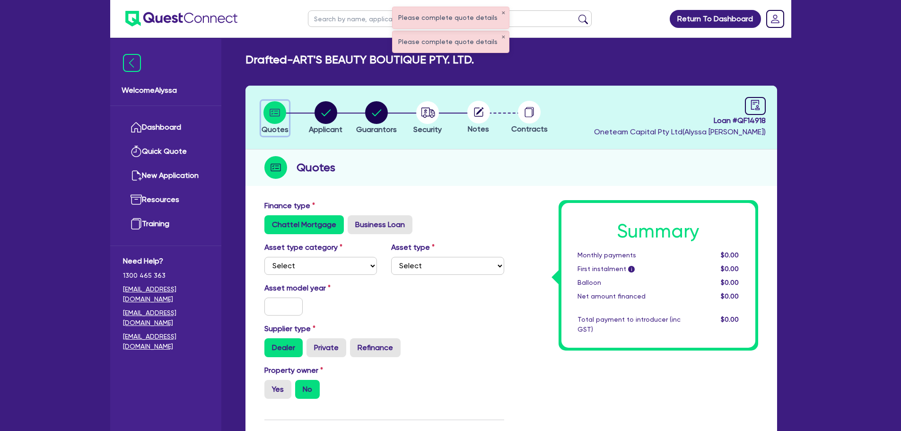
scroll to position [81, 0]
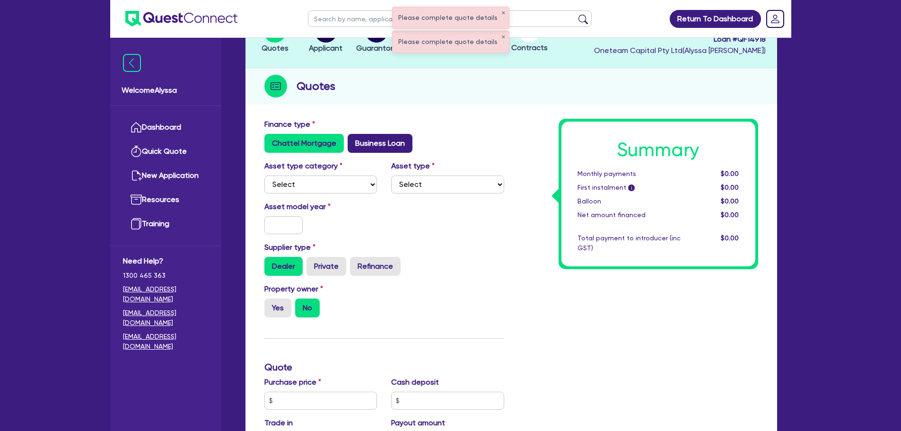
click at [368, 147] on label "Business Loan" at bounding box center [380, 143] width 65 height 19
click at [354, 140] on input "Business Loan" at bounding box center [351, 137] width 6 height 6
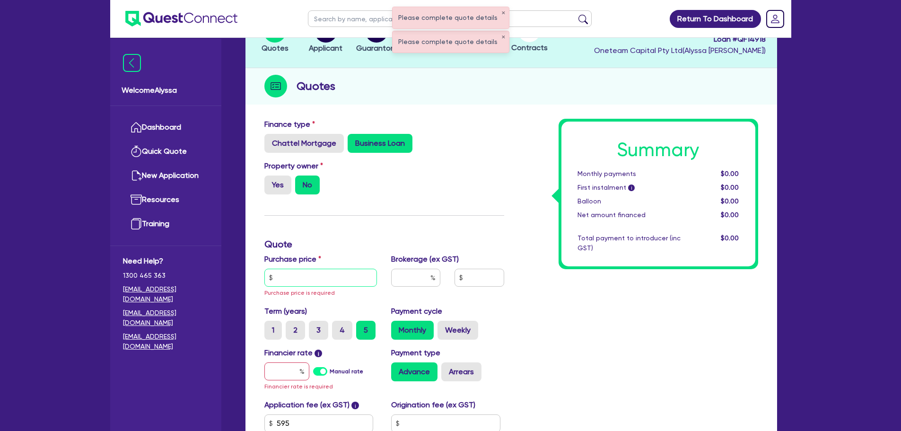
click at [283, 284] on input "text" at bounding box center [321, 278] width 113 height 18
click at [279, 376] on input "text" at bounding box center [287, 371] width 45 height 18
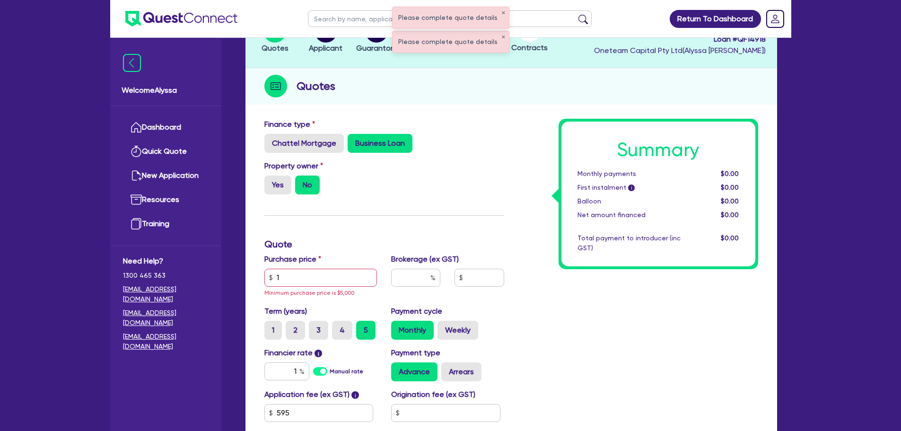
click at [600, 188] on div "First instalment i" at bounding box center [629, 188] width 117 height 10
click at [292, 278] on input "1" at bounding box center [321, 278] width 113 height 18
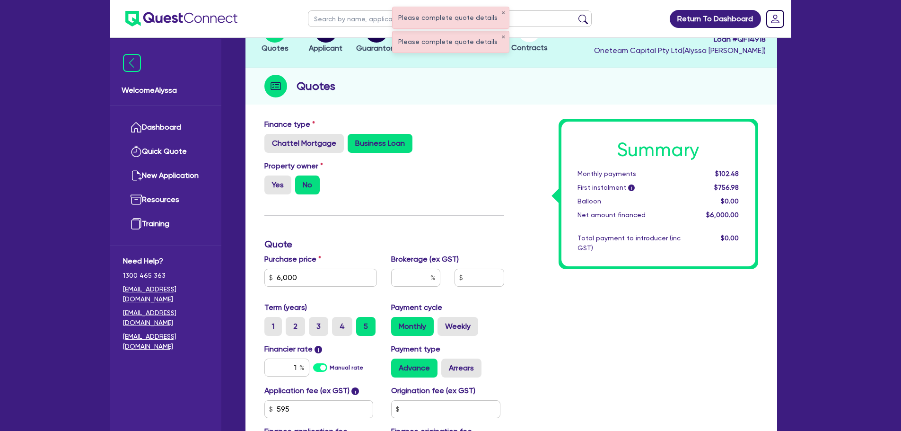
click at [515, 198] on div "Summary Monthly payments $102.48 First instalment i $756.98 Balloon $0.00 Net a…" at bounding box center [639, 293] width 254 height 349
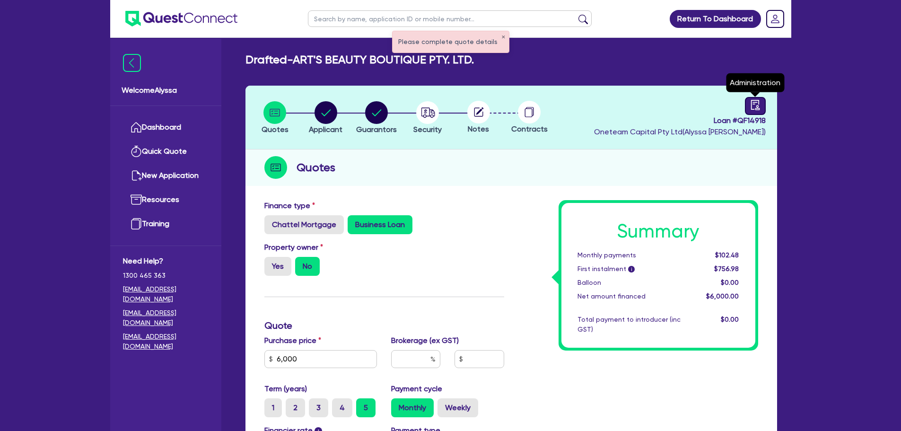
click at [751, 105] on icon "audit" at bounding box center [755, 105] width 9 height 10
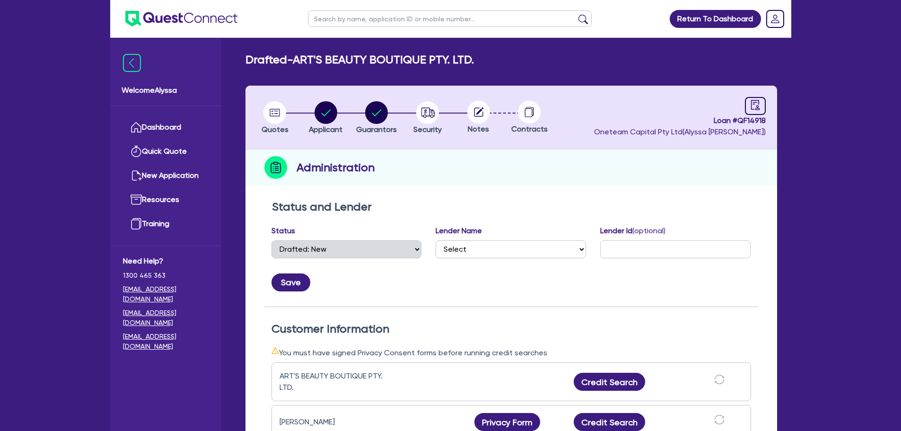
scroll to position [140, 0]
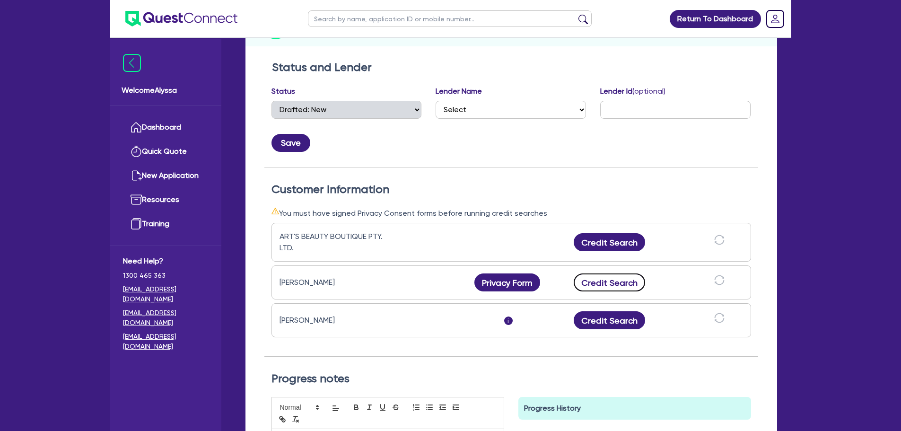
click at [598, 284] on button "Credit Search" at bounding box center [610, 283] width 72 height 18
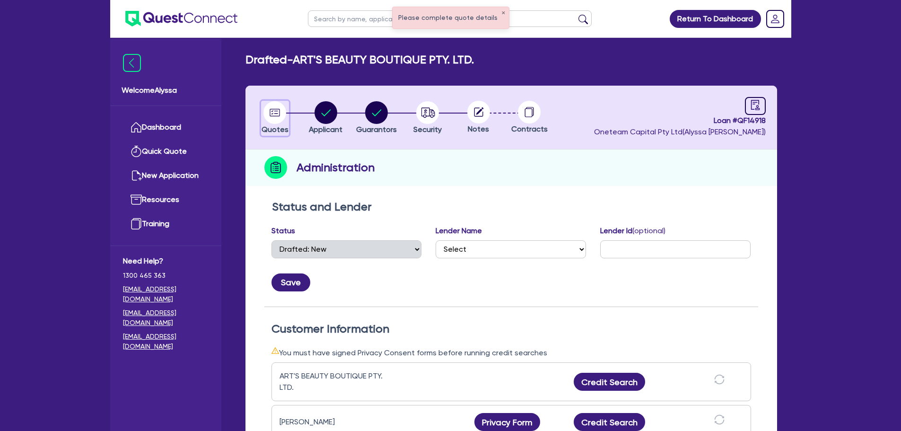
click at [272, 108] on circle "button" at bounding box center [275, 112] width 23 height 23
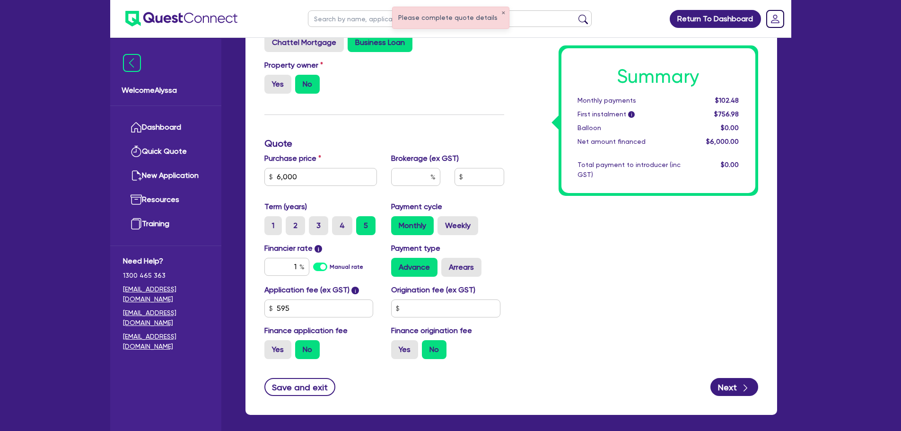
scroll to position [224, 0]
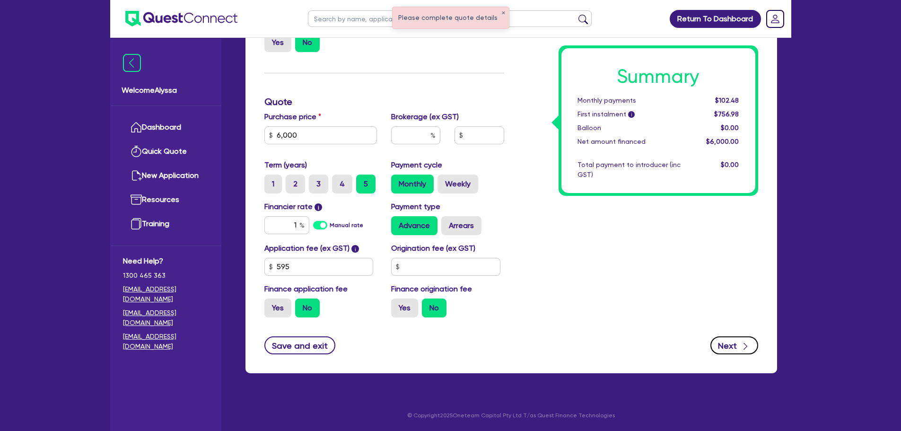
click at [728, 344] on button "Next" at bounding box center [735, 345] width 48 height 18
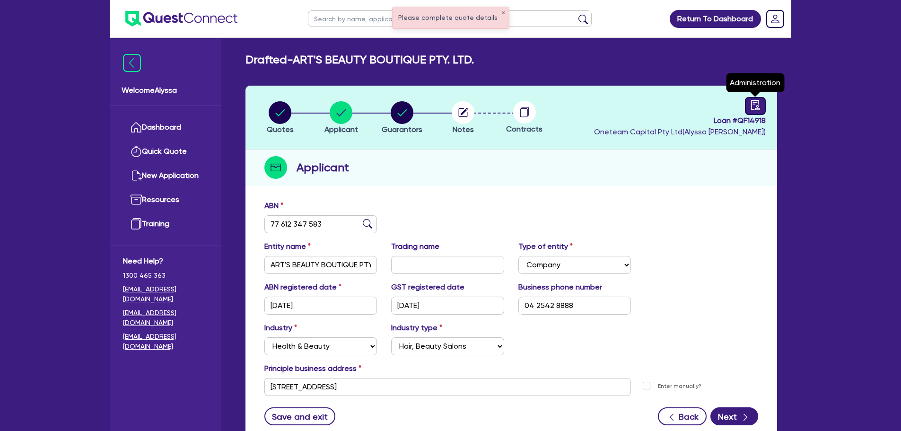
click at [748, 115] on link at bounding box center [755, 106] width 21 height 18
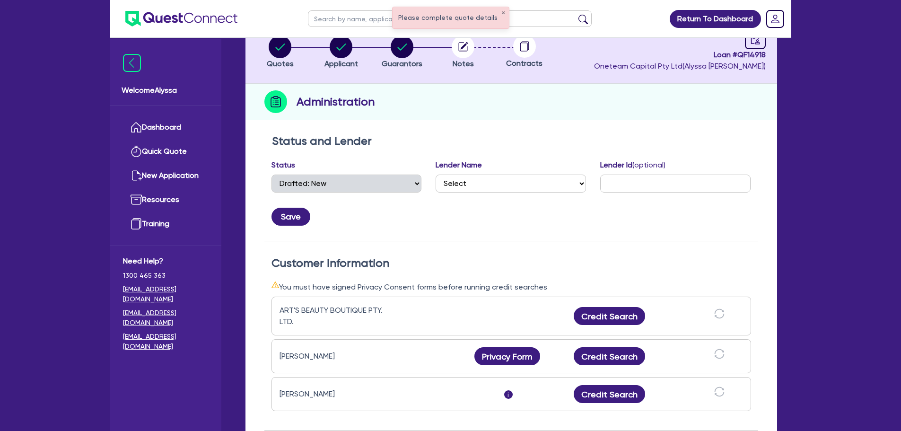
scroll to position [68, 0]
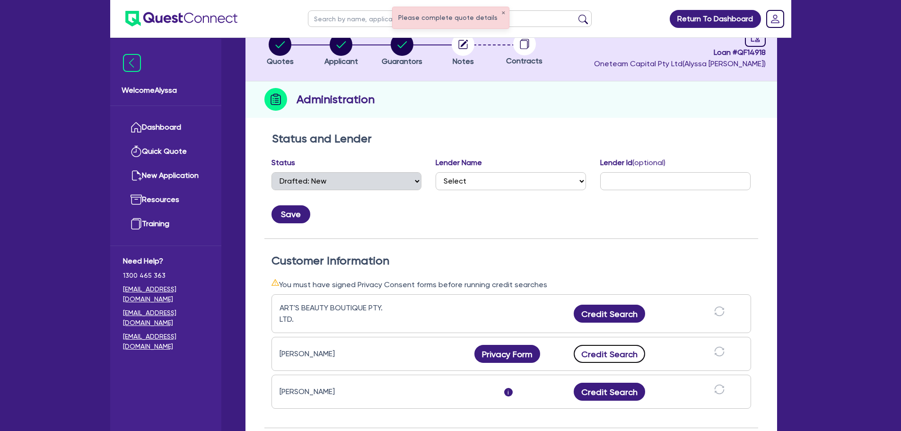
click at [595, 353] on button "Credit Search" at bounding box center [610, 354] width 72 height 18
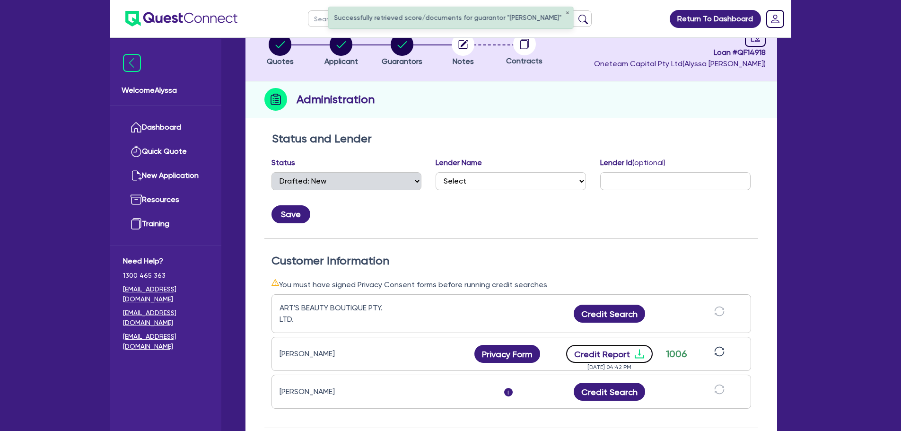
click at [600, 353] on button "Credit Report" at bounding box center [609, 354] width 87 height 18
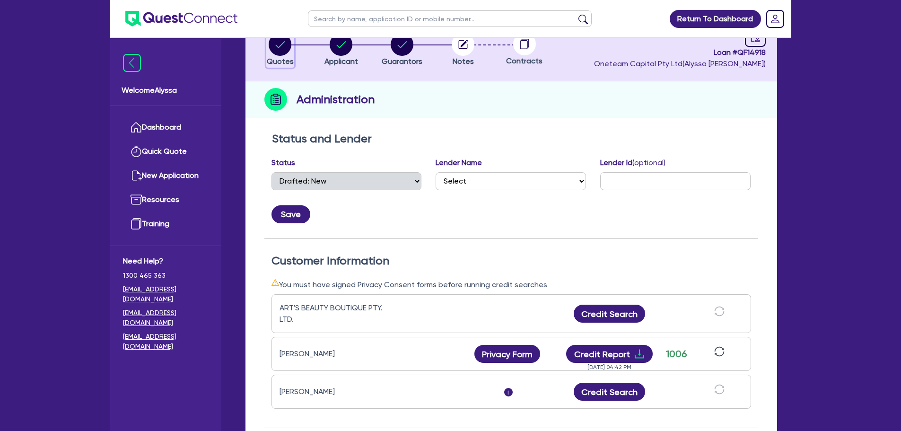
click at [273, 42] on circle "button" at bounding box center [280, 44] width 23 height 23
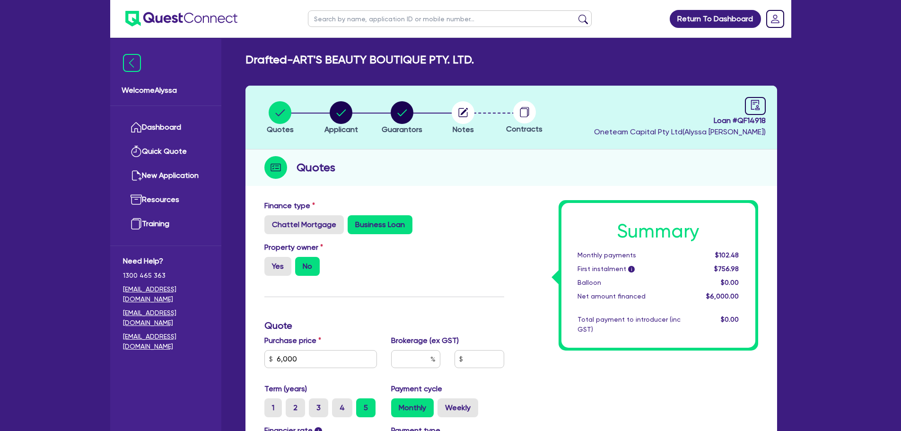
click at [327, 16] on input "text" at bounding box center [450, 18] width 284 height 17
click button "submit" at bounding box center [583, 20] width 15 height 13
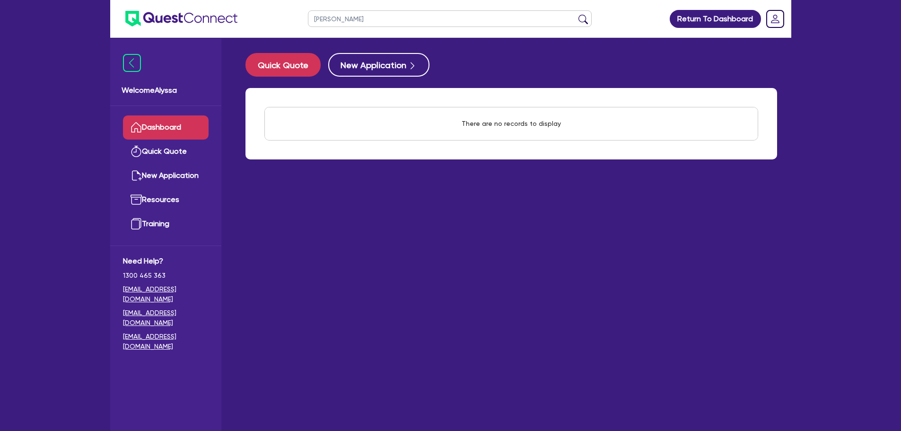
drag, startPoint x: 351, startPoint y: 26, endPoint x: 268, endPoint y: 12, distance: 83.4
click at [268, 12] on header "[PERSON_NAME] Return To Dashboard Edit Profile Logout" at bounding box center [450, 19] width 681 height 38
click at [576, 14] on button "submit" at bounding box center [583, 20] width 15 height 13
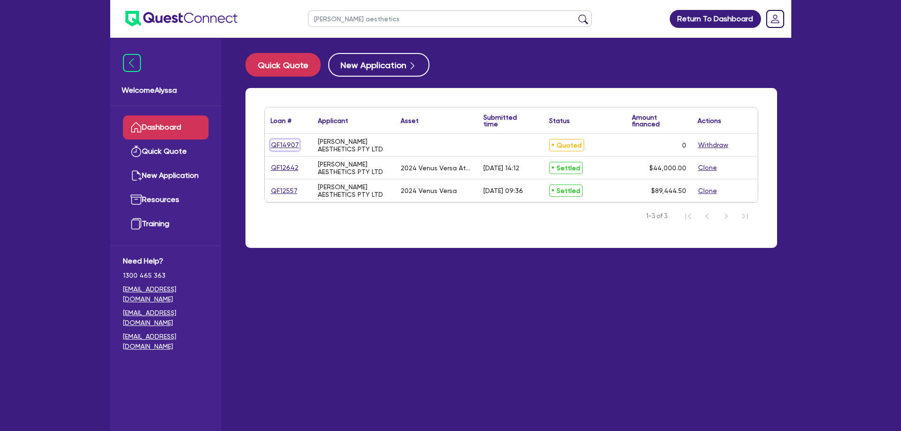
click at [281, 144] on link "QF14907" at bounding box center [285, 145] width 29 height 11
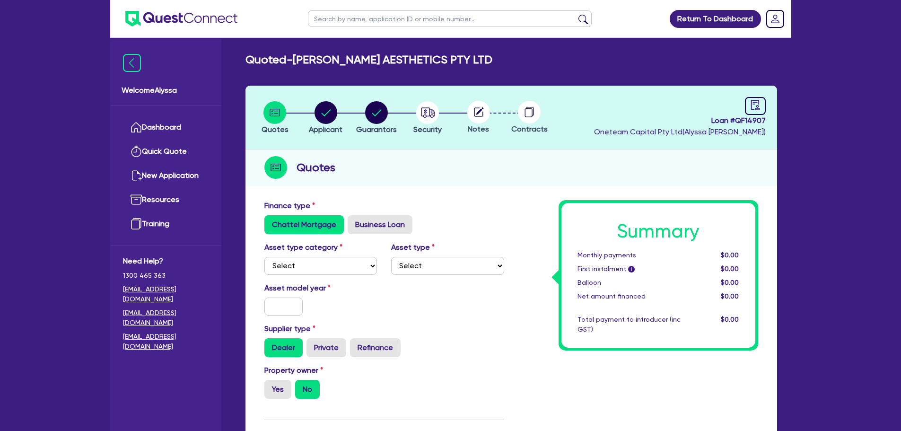
scroll to position [55, 0]
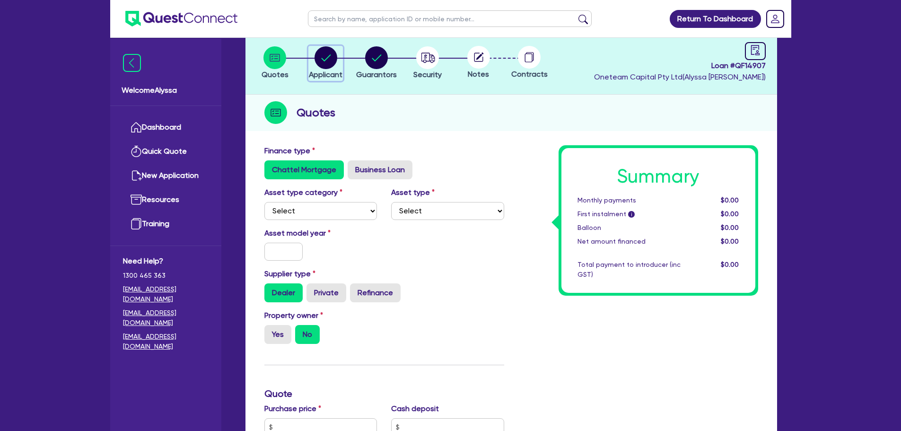
click at [321, 69] on button "Applicant" at bounding box center [326, 63] width 35 height 35
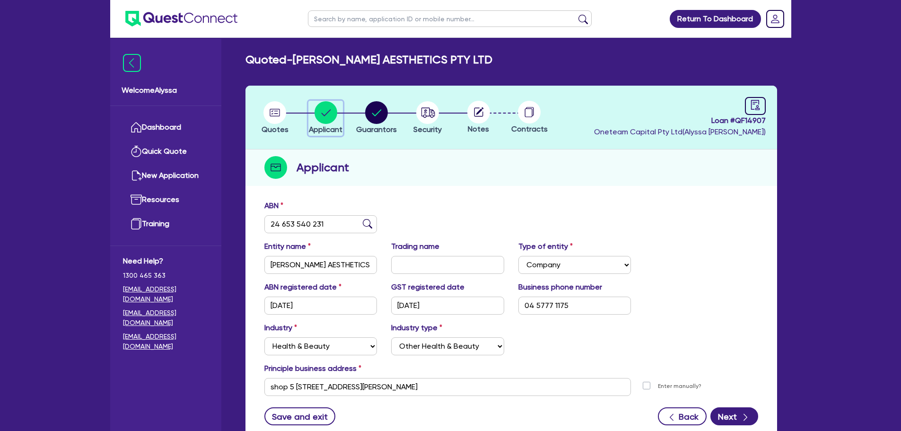
scroll to position [70, 0]
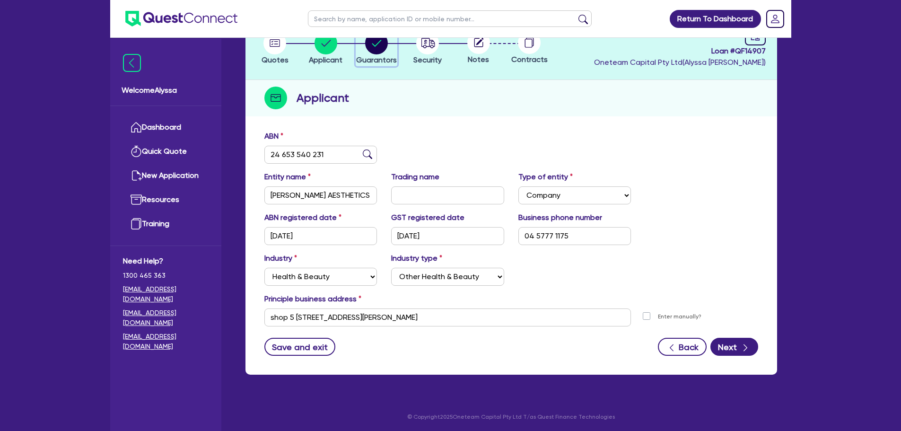
click at [377, 47] on circle "button" at bounding box center [376, 43] width 23 height 23
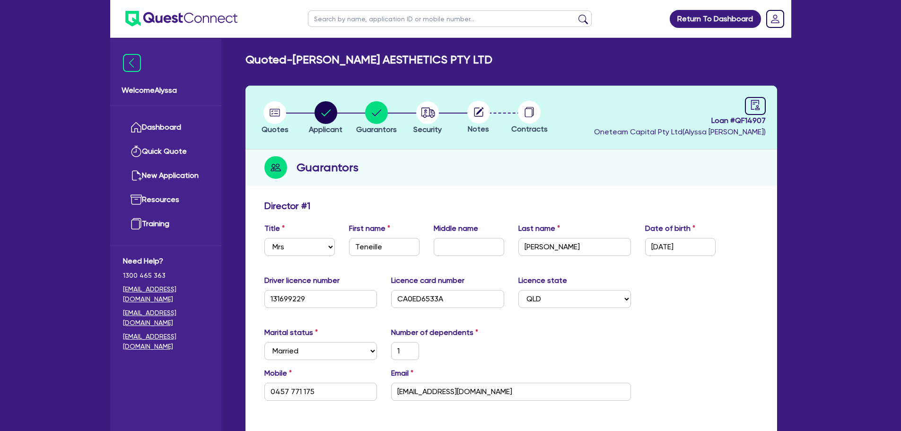
click at [329, 21] on input "text" at bounding box center [450, 18] width 284 height 17
click button "submit" at bounding box center [583, 20] width 15 height 13
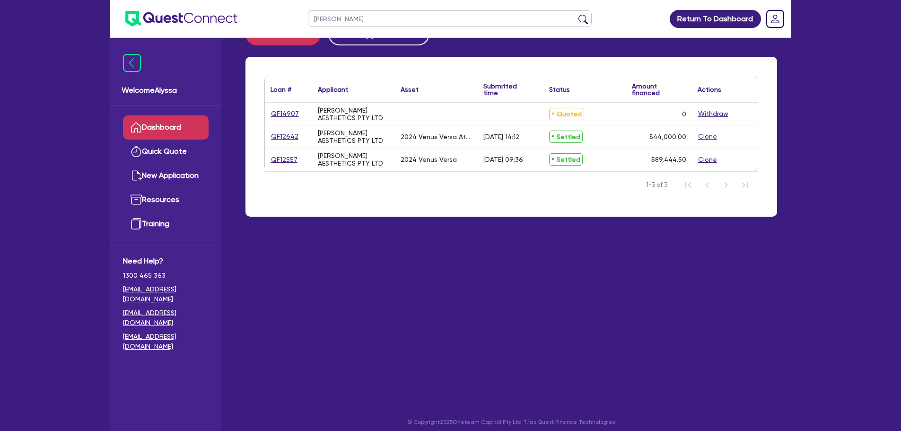
scroll to position [32, 0]
click at [274, 115] on link "QF14907" at bounding box center [285, 113] width 29 height 11
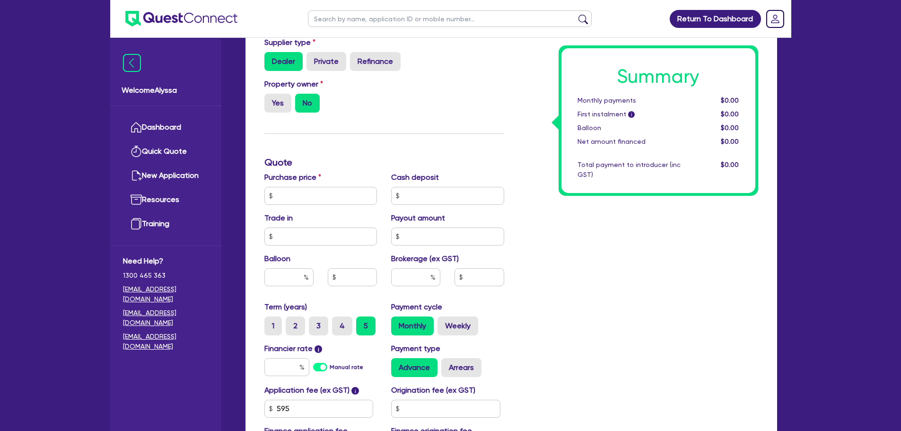
scroll to position [292, 0]
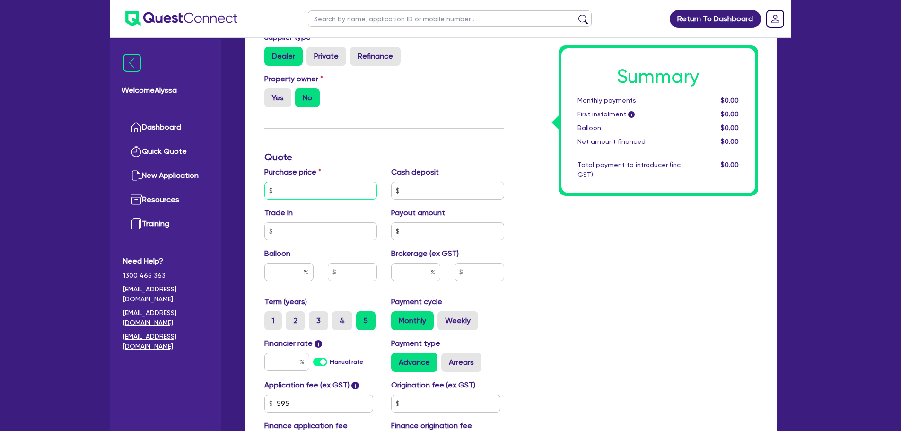
click at [299, 194] on input "text" at bounding box center [321, 191] width 113 height 18
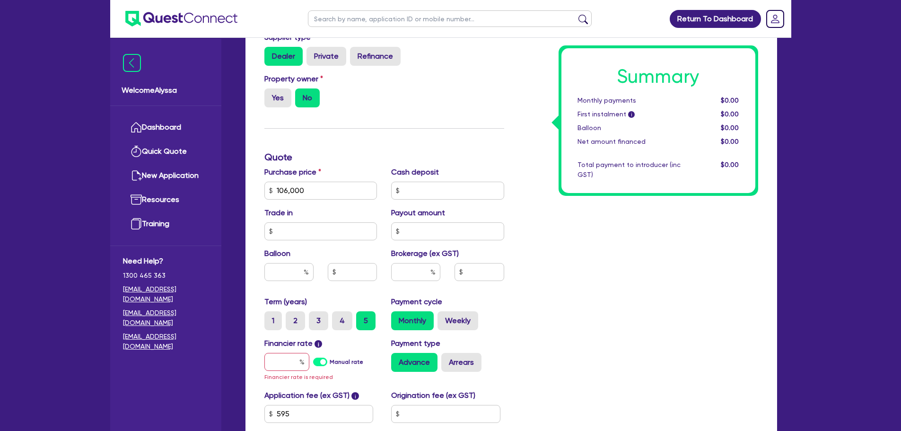
click at [380, 157] on h3 "Quote" at bounding box center [385, 156] width 240 height 11
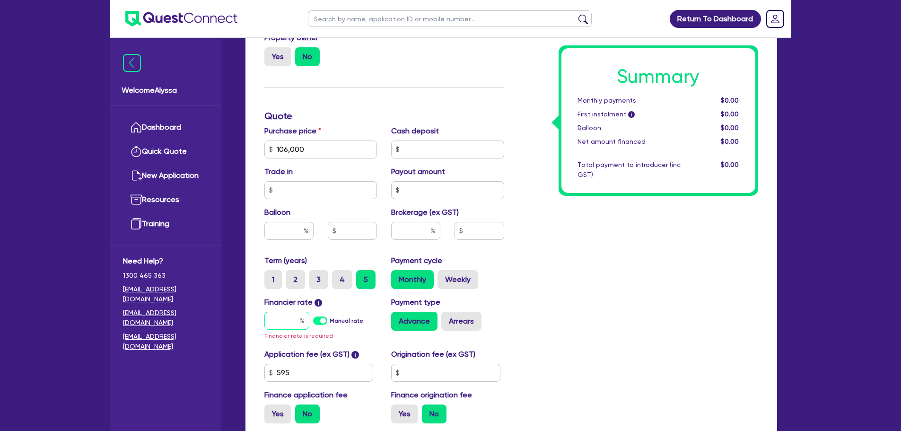
click at [284, 323] on input "text" at bounding box center [287, 321] width 45 height 18
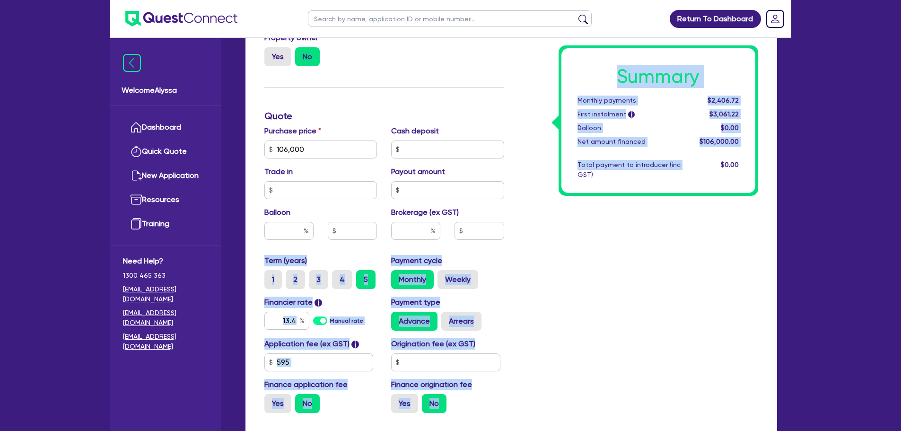
drag, startPoint x: 543, startPoint y: 298, endPoint x: 420, endPoint y: 230, distance: 140.6
click at [420, 230] on div "Finance type Chattel Mortgage Business Loan Asset type category Select Cars and…" at bounding box center [511, 143] width 508 height 553
click at [420, 230] on input "text" at bounding box center [415, 231] width 49 height 18
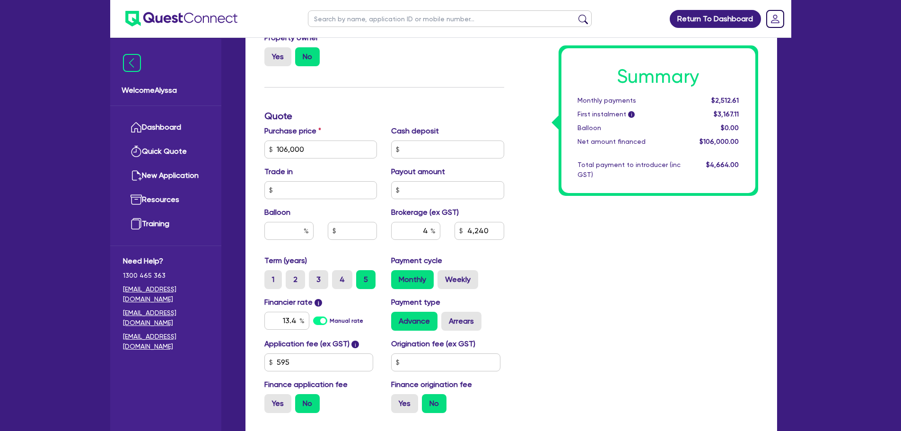
click at [588, 300] on div "Summary Monthly payments $2,512.61 First instalment i $3,167.11 Balloon $0.00 N…" at bounding box center [639, 143] width 254 height 553
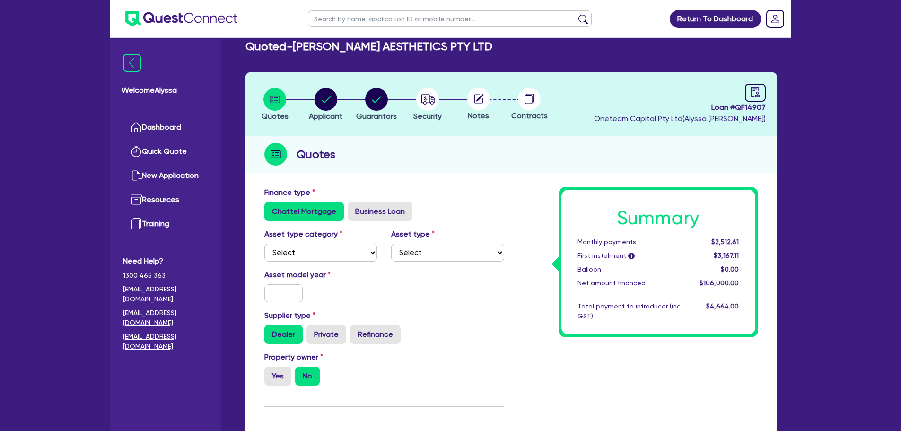
scroll to position [0, 0]
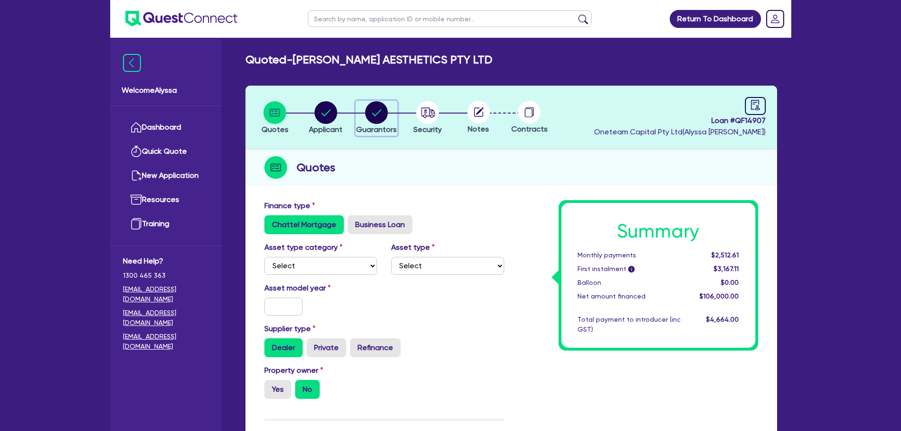
click at [370, 113] on circle "button" at bounding box center [376, 112] width 23 height 23
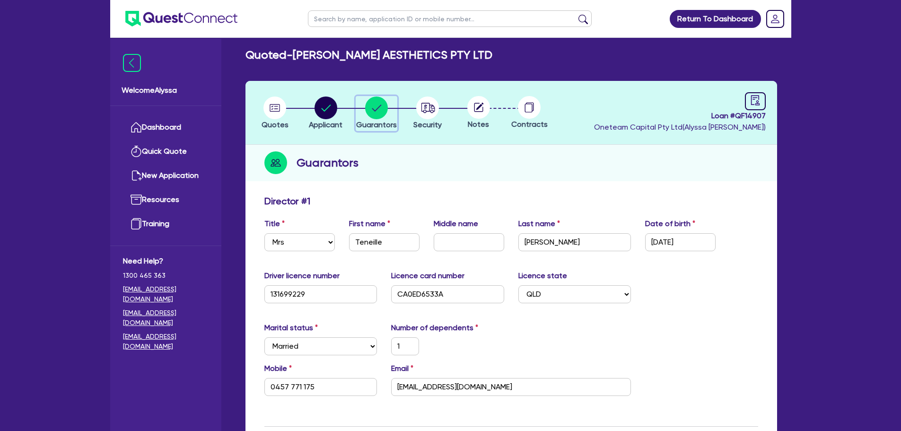
scroll to position [2, 0]
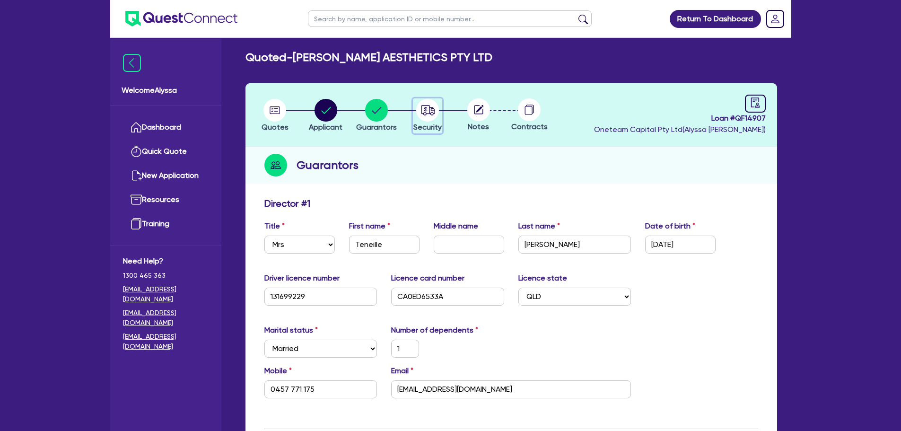
click at [429, 109] on circle "button" at bounding box center [427, 110] width 23 height 23
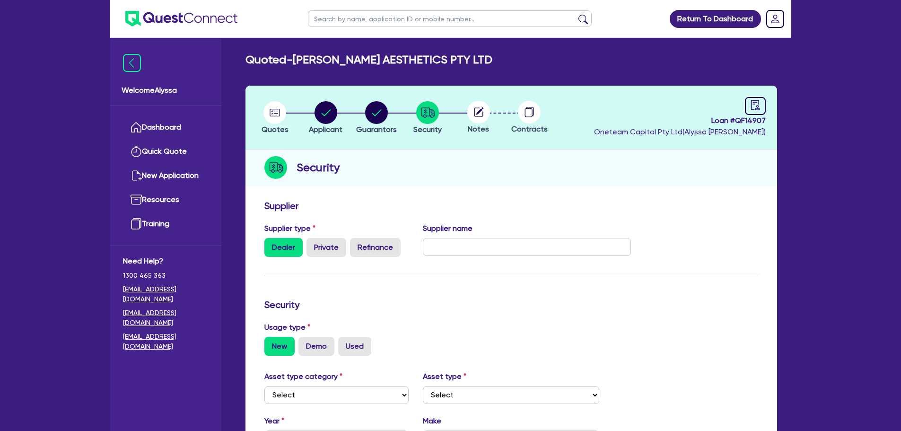
click at [480, 114] on circle at bounding box center [479, 112] width 23 height 23
click at [323, 119] on circle "button" at bounding box center [326, 112] width 23 height 23
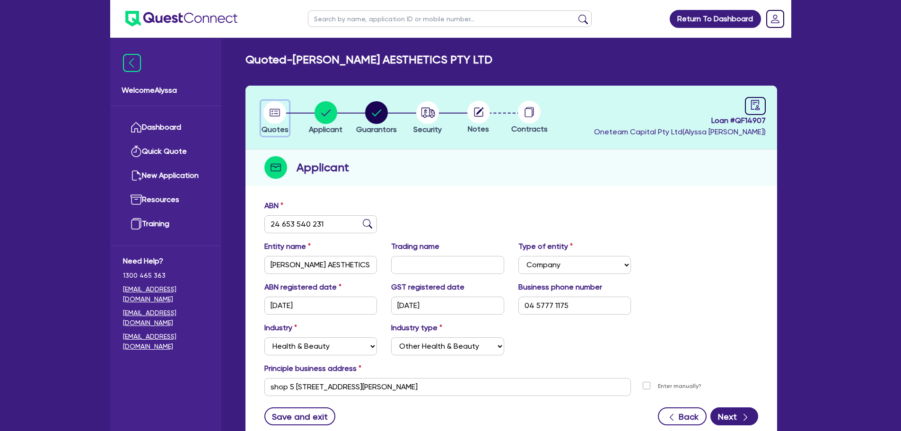
click at [274, 114] on circle "button" at bounding box center [275, 112] width 23 height 23
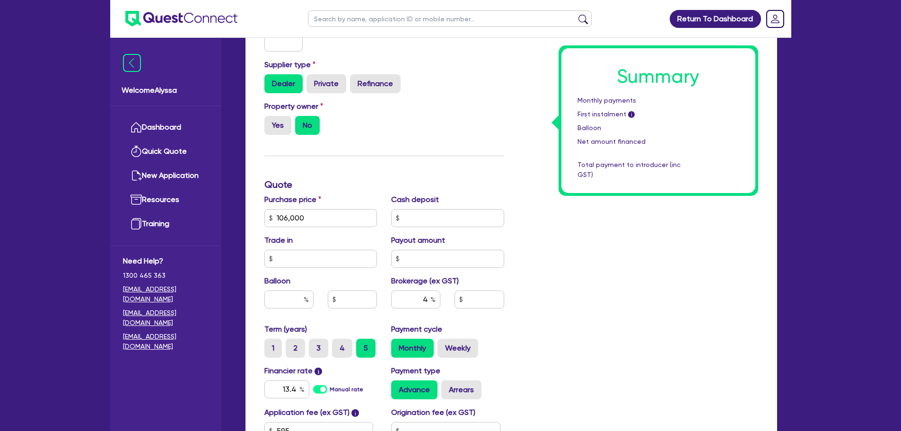
scroll to position [265, 0]
drag, startPoint x: 325, startPoint y: 215, endPoint x: 263, endPoint y: 217, distance: 62.0
click at [263, 217] on div "Purchase price 106,000" at bounding box center [320, 210] width 127 height 33
click at [336, 190] on div "Finance type Chattel Mortgage Business Loan Asset type category Select Cars and…" at bounding box center [384, 212] width 254 height 553
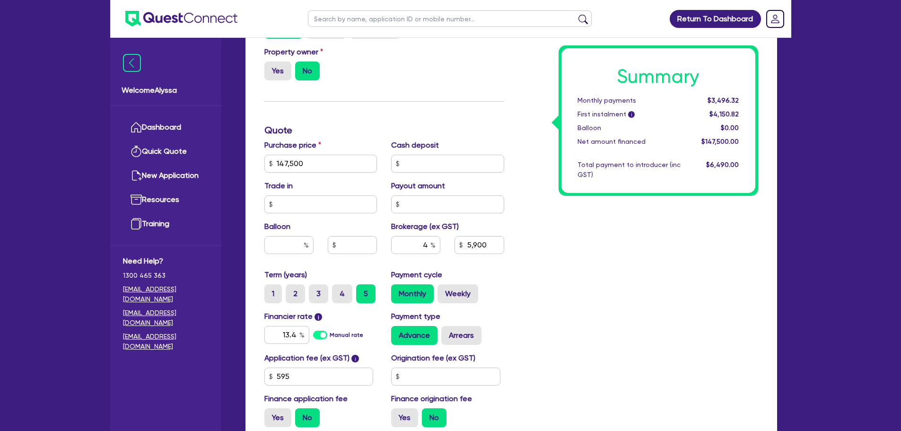
scroll to position [320, 0]
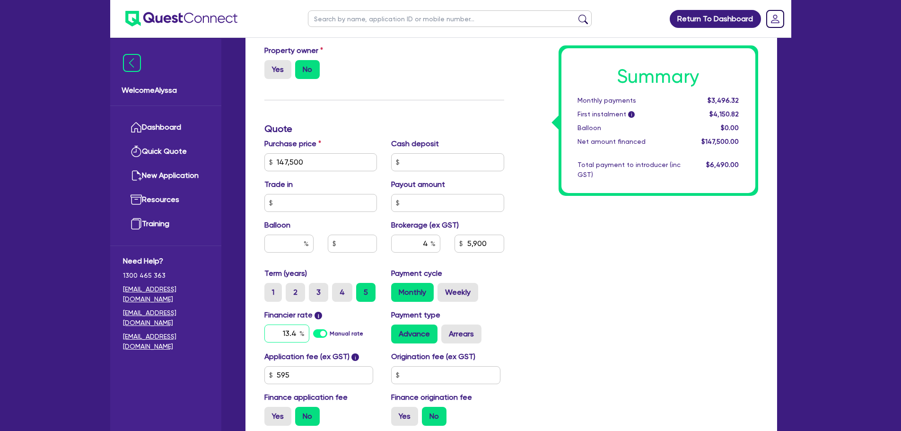
click at [290, 336] on input "13.4" at bounding box center [287, 334] width 45 height 18
click at [327, 158] on input "147,500" at bounding box center [321, 162] width 113 height 18
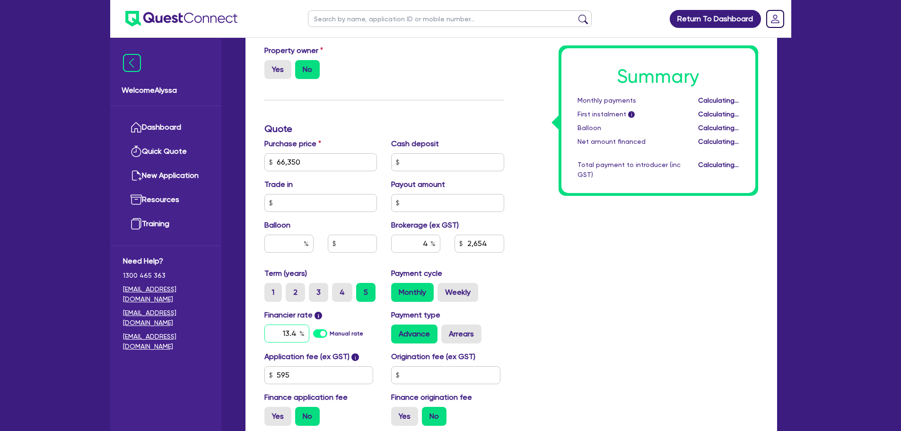
click at [290, 329] on input "13.4" at bounding box center [287, 334] width 45 height 18
click at [675, 244] on div "Summary Monthly payments Calculating... First instalment i Calculating... Ballo…" at bounding box center [639, 156] width 254 height 553
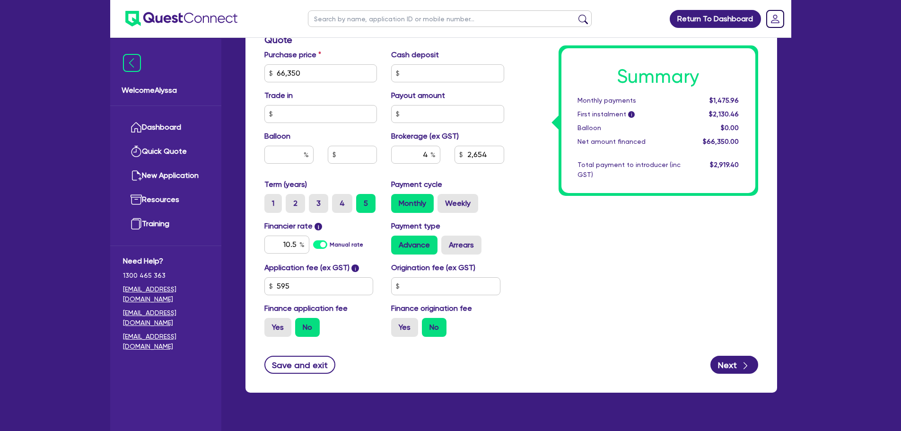
scroll to position [420, 0]
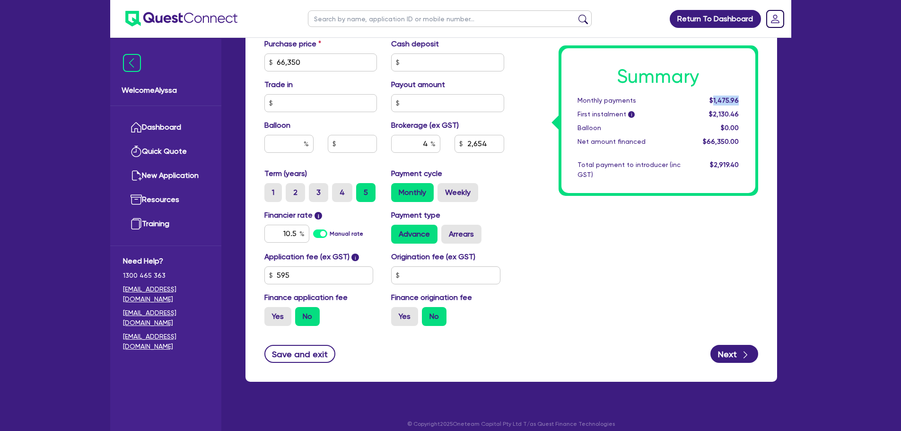
drag, startPoint x: 740, startPoint y: 98, endPoint x: 707, endPoint y: 98, distance: 33.1
click at [707, 98] on div "$1,475.96" at bounding box center [717, 101] width 59 height 10
click at [312, 63] on input "66,350" at bounding box center [321, 62] width 113 height 18
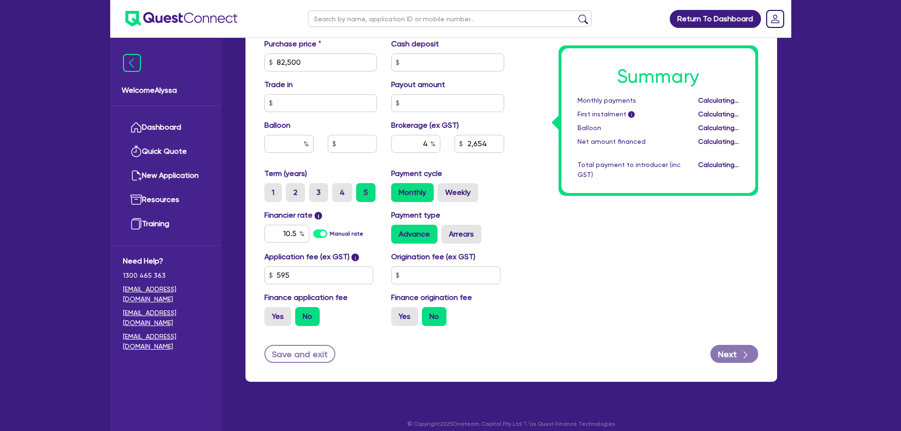
click at [578, 221] on div "Summary Monthly payments Calculating... First instalment i Calculating... Ballo…" at bounding box center [639, 56] width 254 height 553
click at [310, 62] on input "82,500" at bounding box center [321, 62] width 113 height 18
click at [561, 219] on div "Summary Monthly payments $1,835.22 First instalment i $2,489.72 Balloon $0.00 N…" at bounding box center [639, 56] width 254 height 553
drag, startPoint x: 716, startPoint y: 97, endPoint x: 734, endPoint y: 100, distance: 18.6
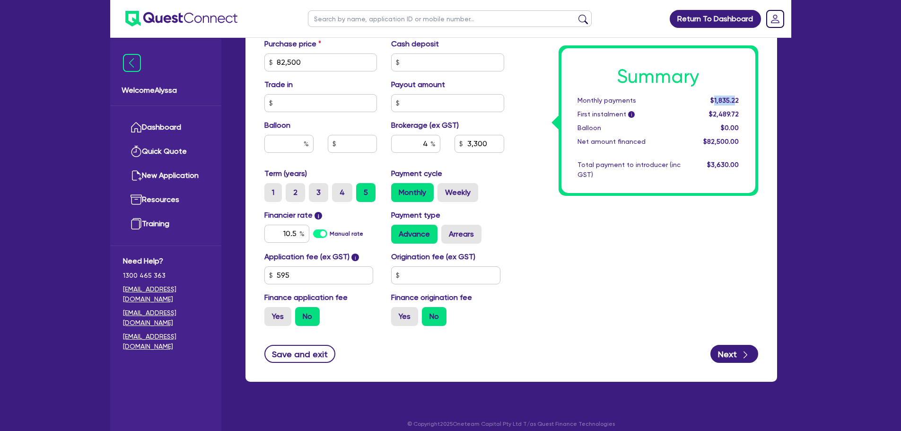
click at [734, 100] on span "$1,835.22" at bounding box center [725, 101] width 28 height 8
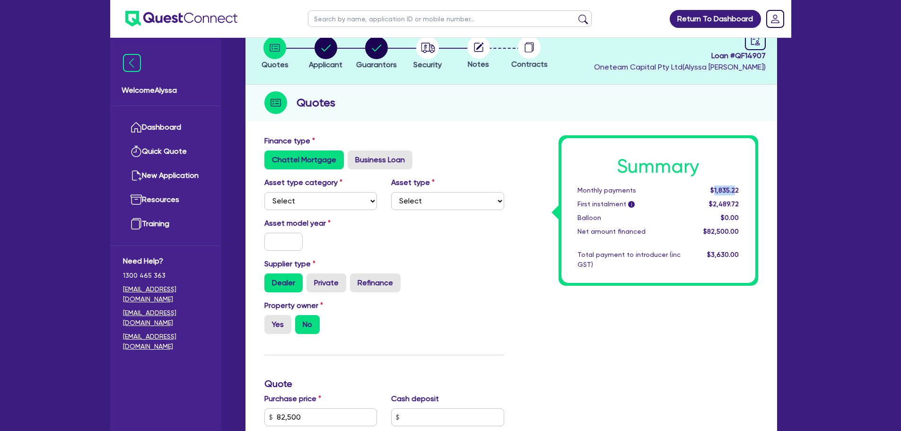
scroll to position [0, 0]
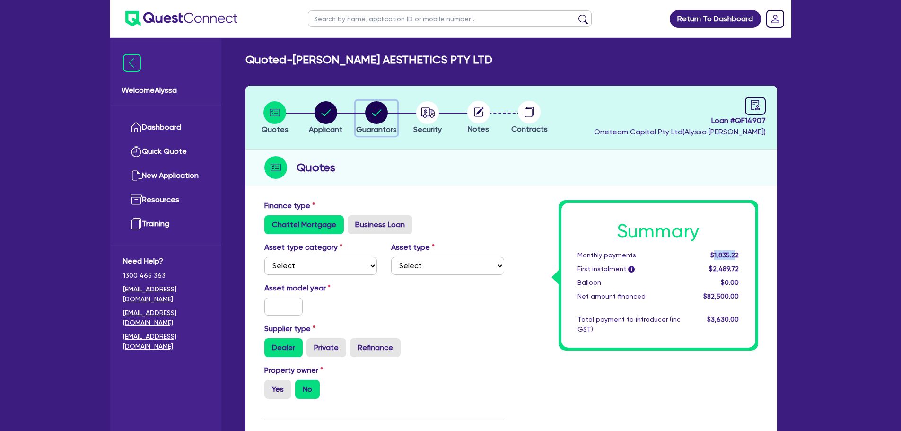
click at [371, 112] on circle "button" at bounding box center [376, 112] width 23 height 23
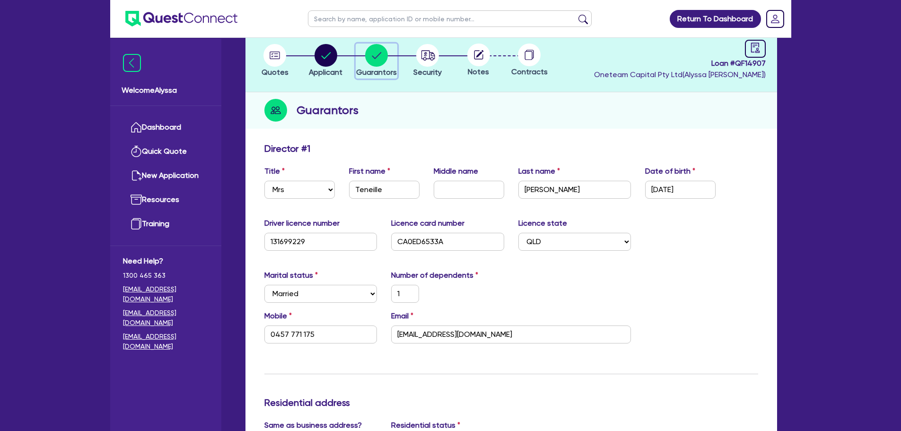
scroll to position [56, 0]
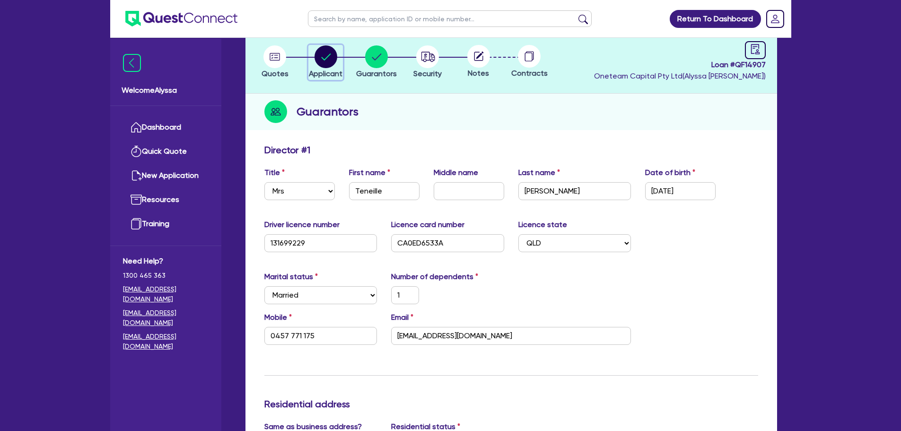
click at [318, 49] on icon "button" at bounding box center [326, 56] width 23 height 23
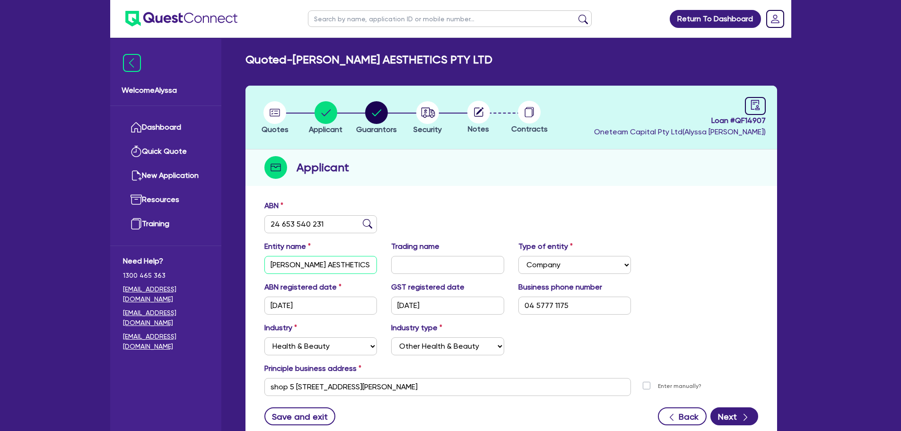
drag, startPoint x: 334, startPoint y: 262, endPoint x: 253, endPoint y: 267, distance: 81.1
click at [253, 267] on div "ABN 24 653 540 231 Entity name [PERSON_NAME] AESTHETICS PTY LTD Trading name Ty…" at bounding box center [512, 319] width 532 height 249
click at [423, 110] on circle "button" at bounding box center [427, 112] width 23 height 23
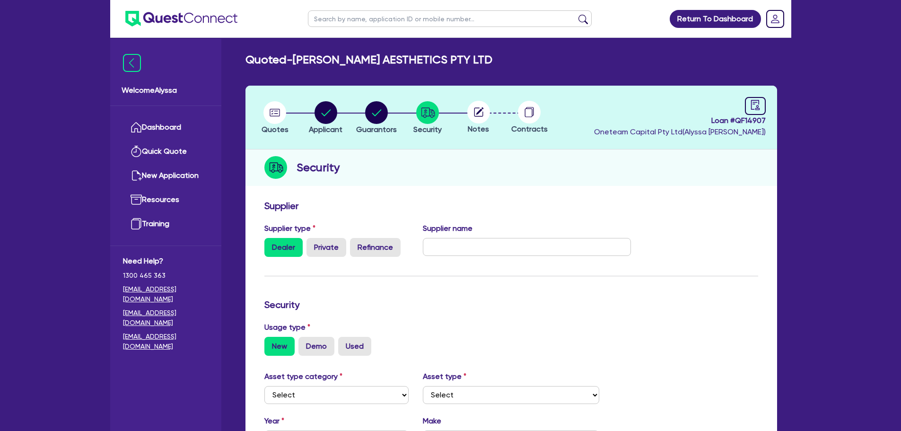
click at [480, 112] on icon at bounding box center [480, 111] width 8 height 8
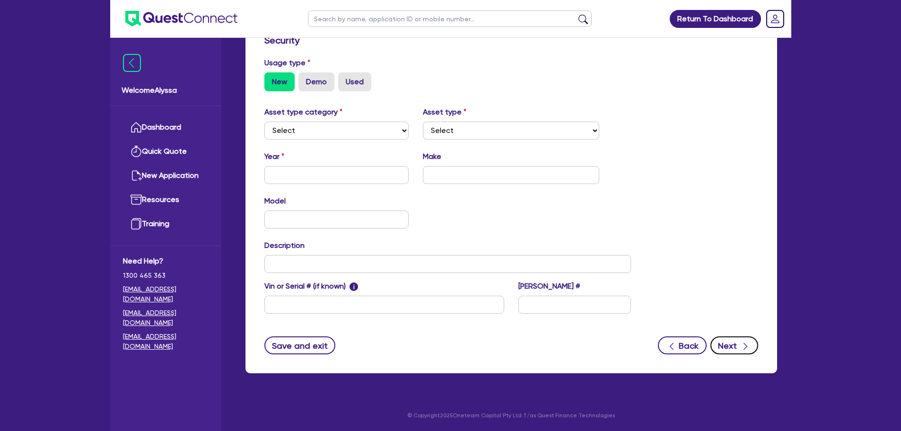
click at [733, 342] on button "Next" at bounding box center [735, 345] width 48 height 18
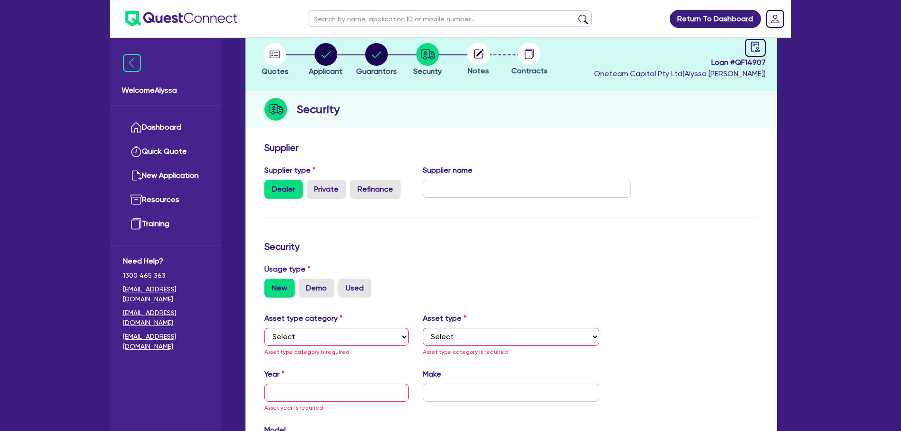
scroll to position [0, 0]
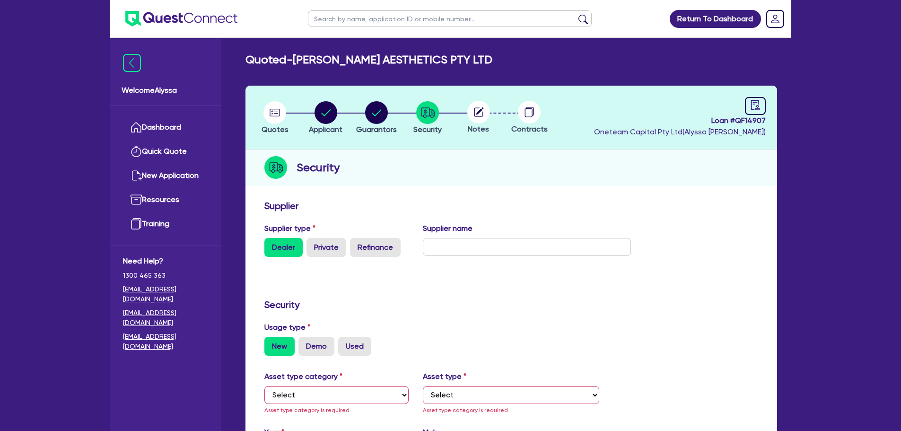
click at [470, 112] on circle at bounding box center [479, 112] width 23 height 23
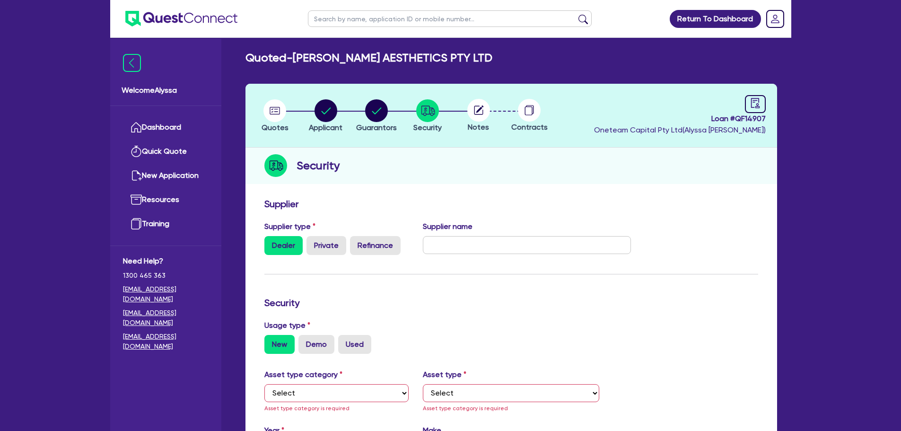
scroll to position [2, 0]
click at [361, 13] on input "text" at bounding box center [450, 18] width 284 height 17
click button "submit" at bounding box center [583, 20] width 15 height 13
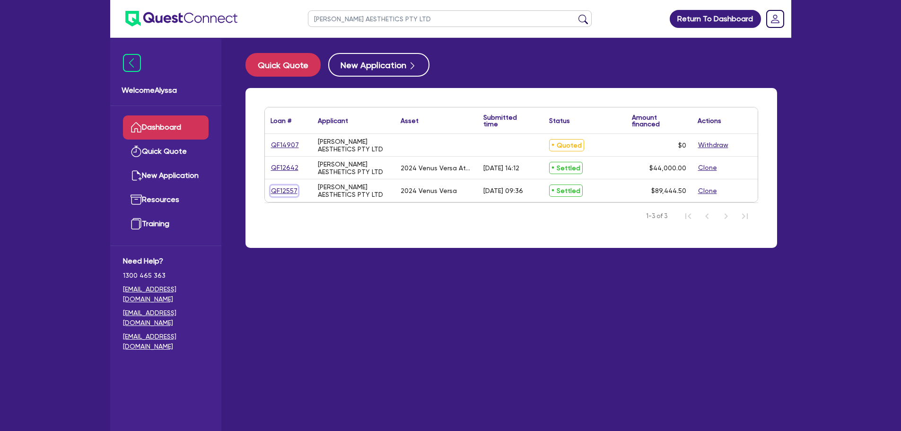
click at [283, 193] on link "QF12557" at bounding box center [284, 191] width 27 height 11
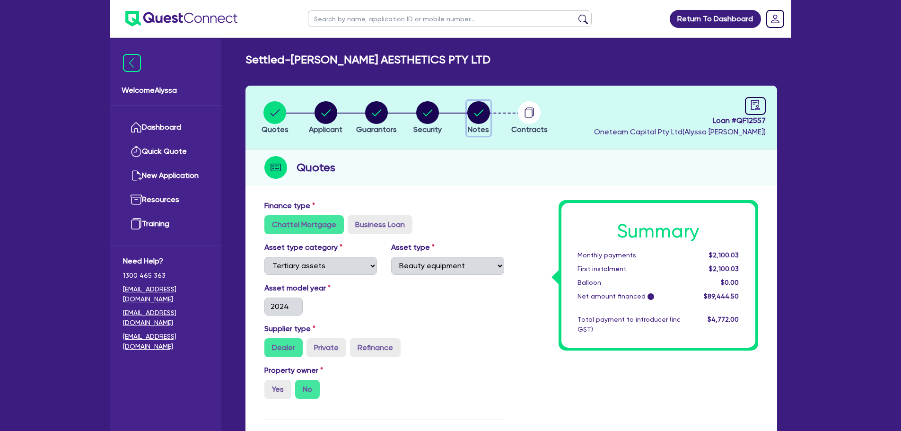
click at [477, 114] on circle "button" at bounding box center [479, 112] width 23 height 23
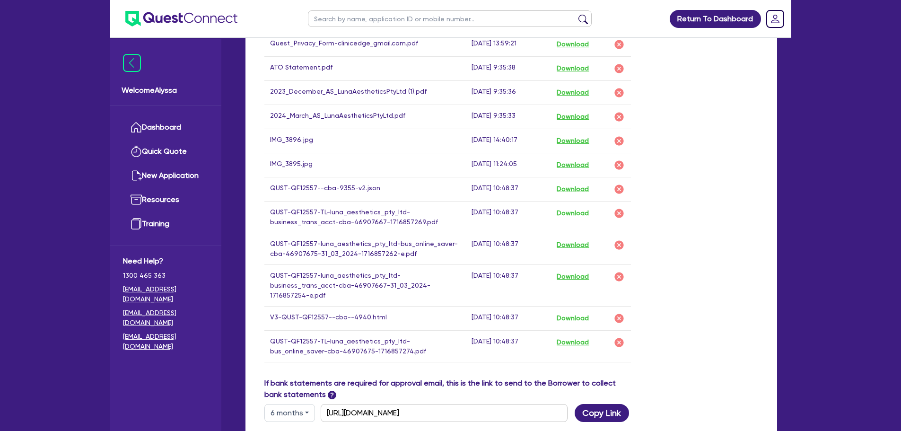
scroll to position [638, 0]
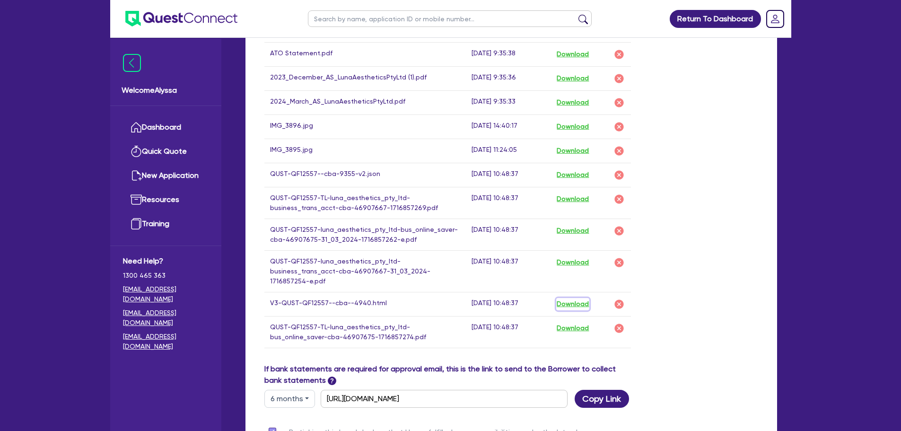
click at [571, 298] on button "Download" at bounding box center [573, 304] width 33 height 12
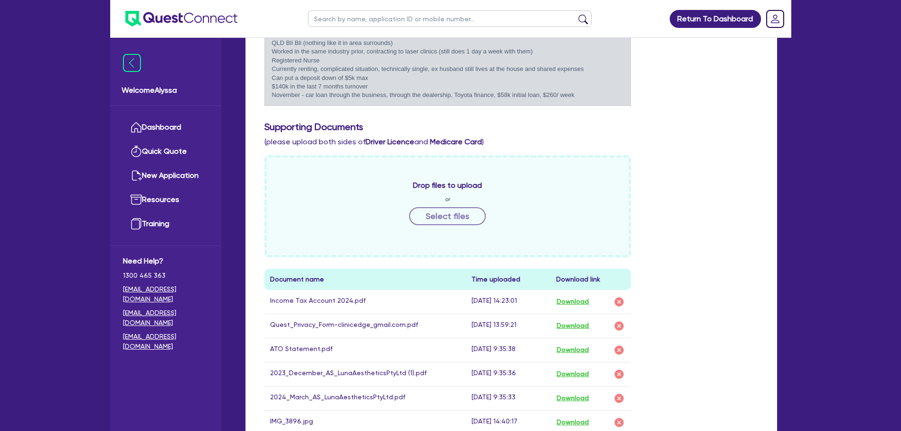
scroll to position [110, 0]
click at [336, 22] on input "text" at bounding box center [450, 18] width 284 height 17
click button "submit" at bounding box center [583, 20] width 15 height 13
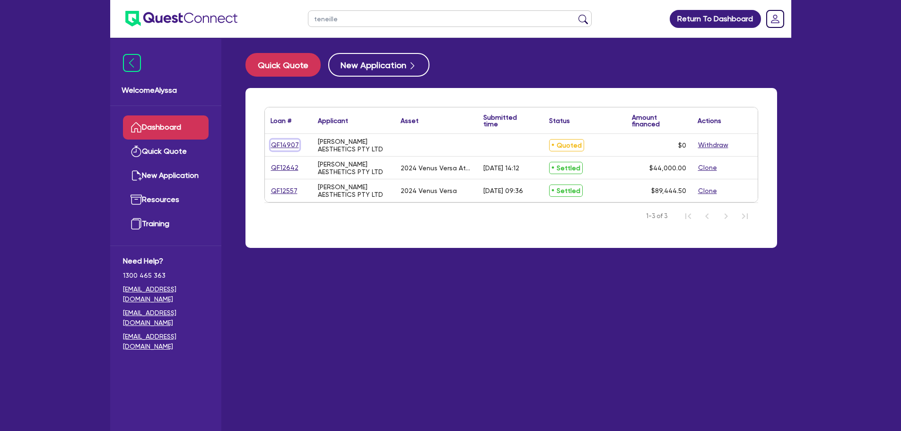
click at [283, 141] on link "QF14907" at bounding box center [285, 145] width 29 height 11
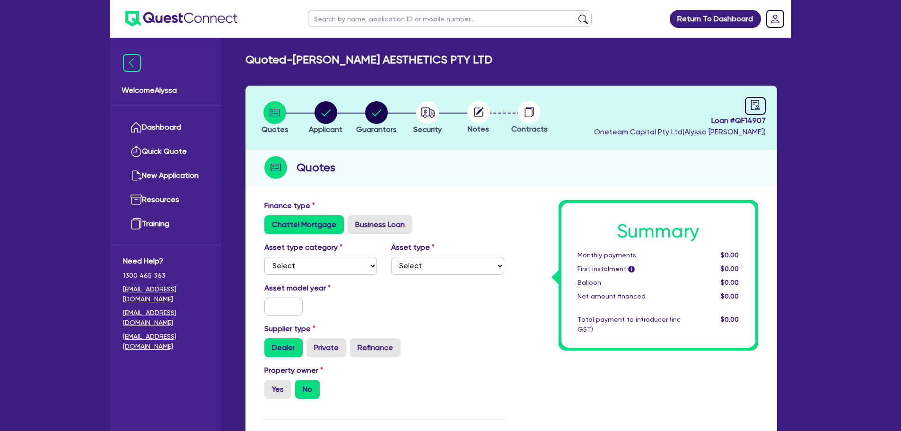
click at [481, 119] on circle at bounding box center [479, 112] width 23 height 23
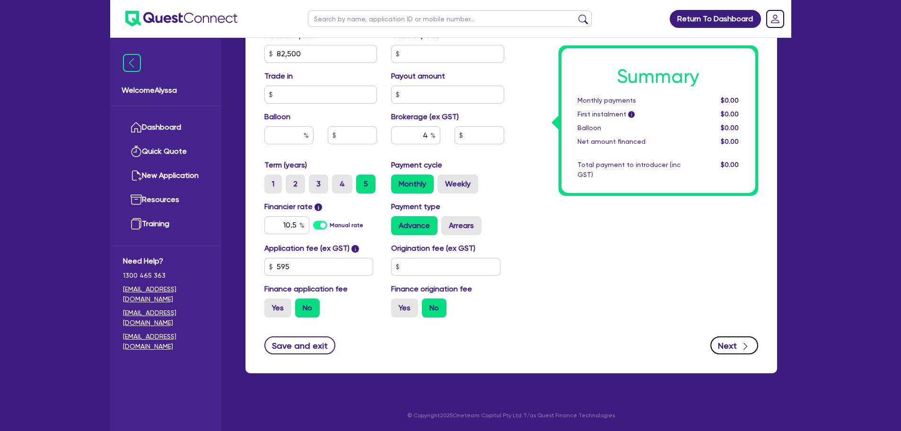
click at [726, 339] on button "Next" at bounding box center [735, 345] width 48 height 18
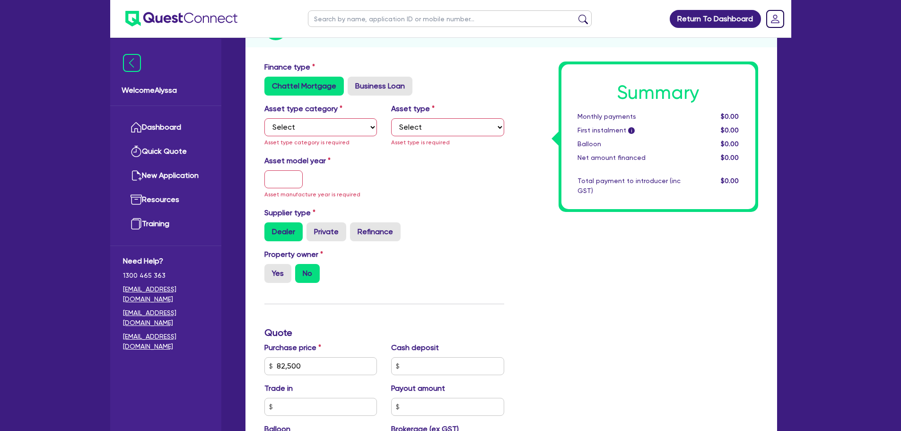
scroll to position [63, 0]
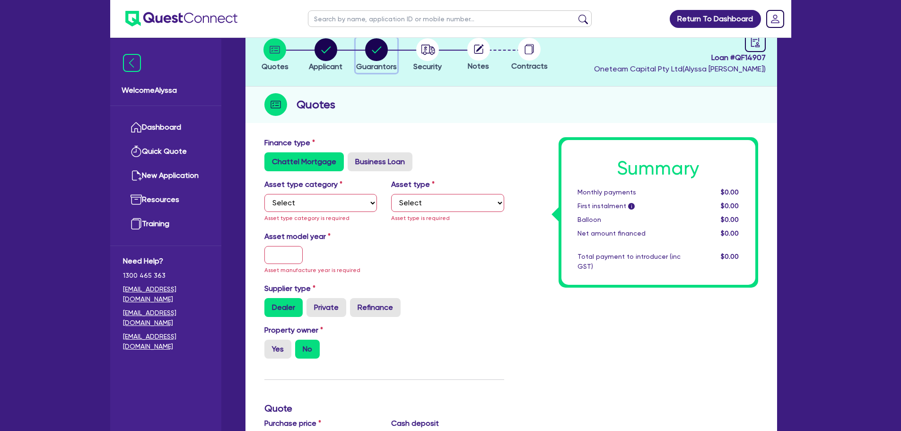
click at [380, 55] on circle "button" at bounding box center [376, 49] width 23 height 23
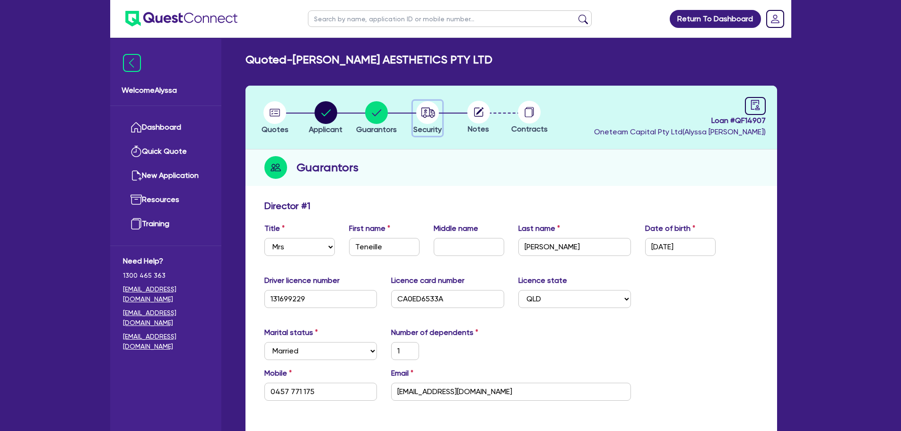
click at [425, 115] on icon "button" at bounding box center [429, 112] width 14 height 10
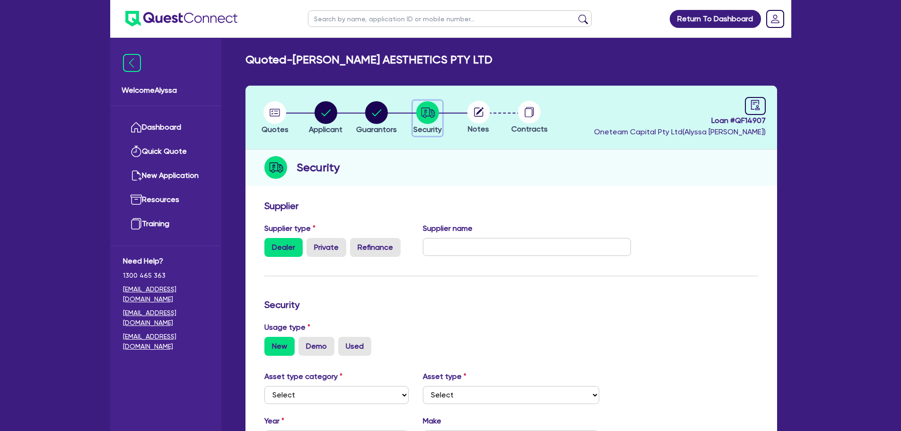
scroll to position [265, 0]
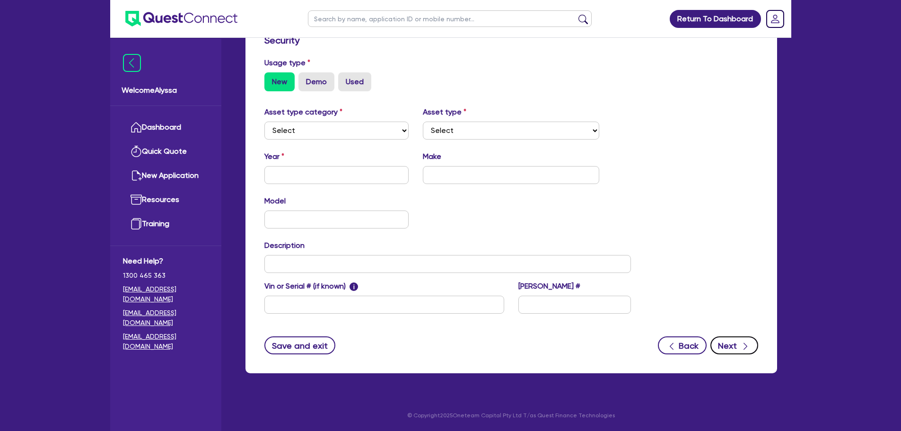
click at [741, 348] on icon "button" at bounding box center [745, 346] width 9 height 9
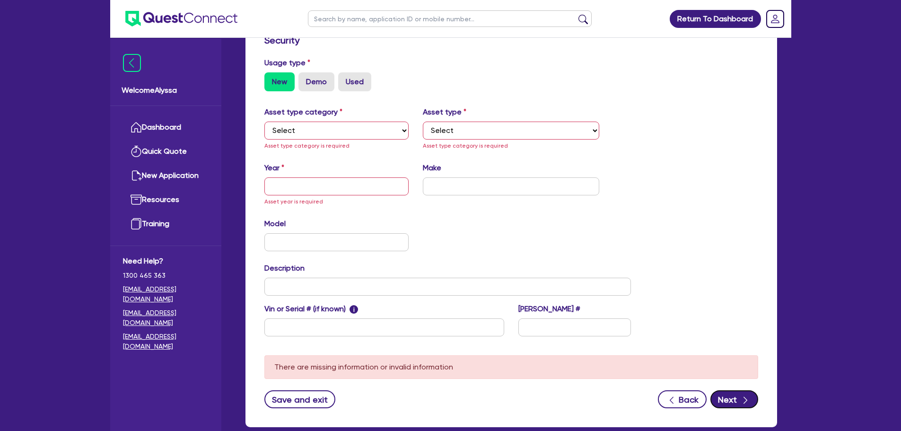
scroll to position [0, 0]
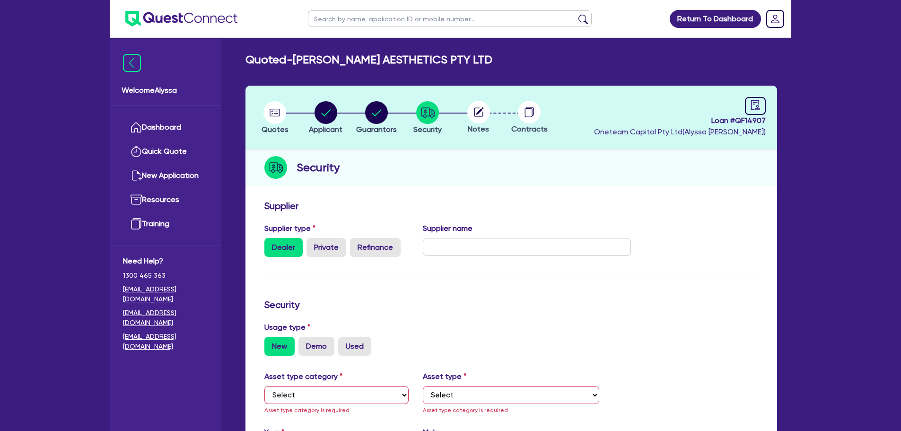
click at [481, 115] on circle at bounding box center [479, 112] width 23 height 23
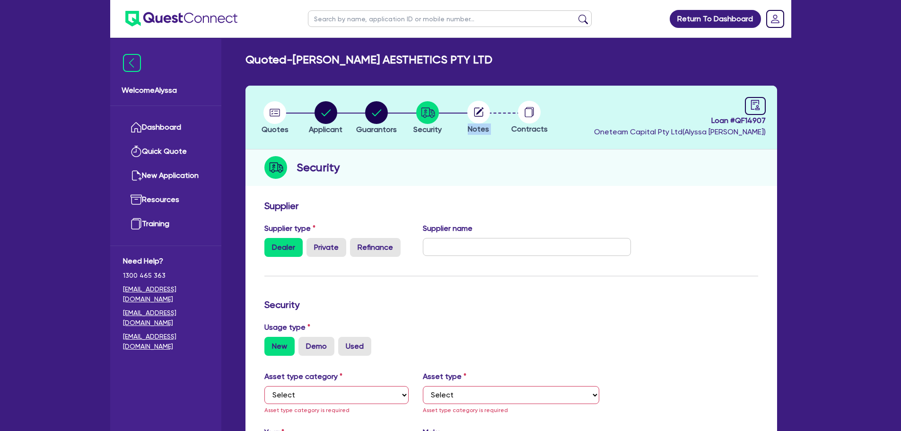
scroll to position [218, 0]
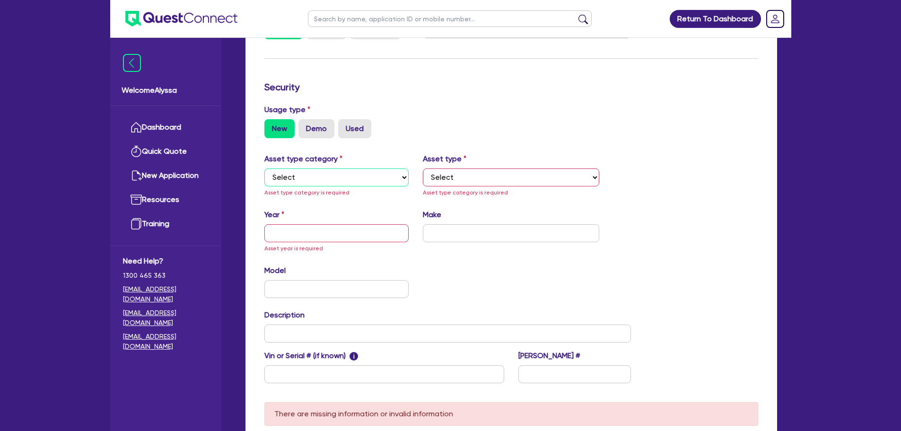
click at [344, 175] on select "Select Cars and light trucks Primary assets Secondary assets Tertiary assets" at bounding box center [337, 177] width 145 height 18
click at [265, 168] on select "Select Cars and light trucks Primary assets Secondary assets Tertiary assets" at bounding box center [337, 177] width 145 height 18
click at [451, 185] on select "Select Beauty equipment IT equipment IT software Watercraft Other" at bounding box center [511, 177] width 177 height 18
click at [423, 168] on select "Select Beauty equipment IT equipment IT software Watercraft Other" at bounding box center [511, 177] width 177 height 18
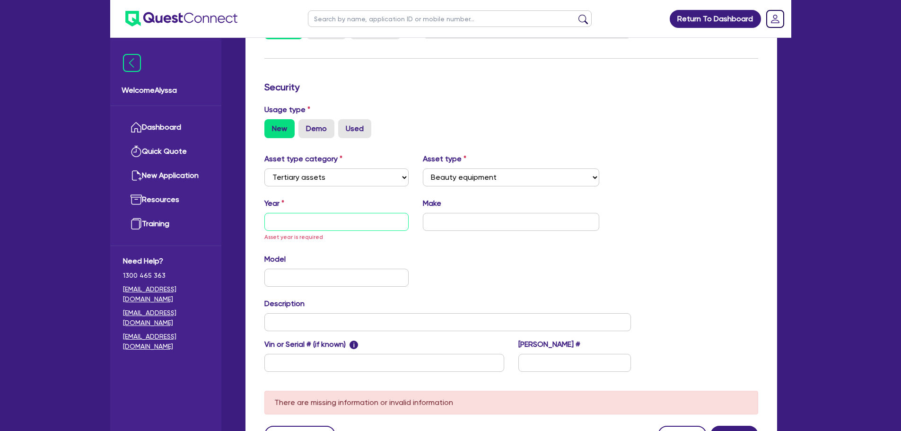
click at [334, 227] on input "text" at bounding box center [337, 222] width 145 height 18
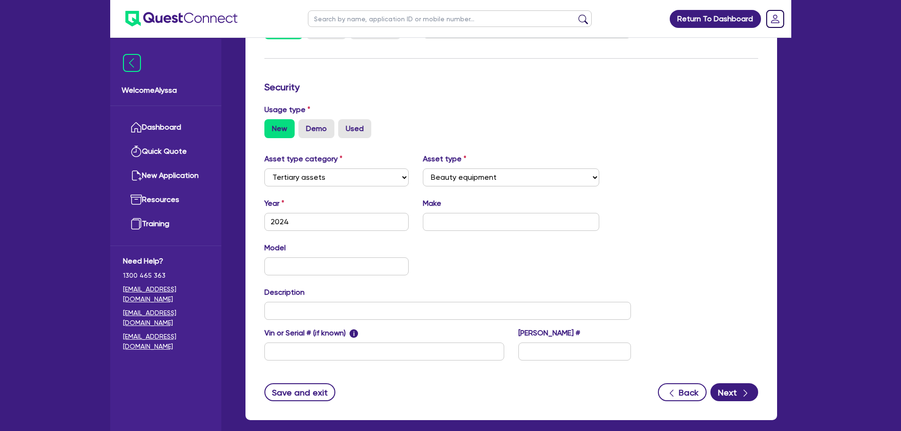
click at [601, 287] on div "Quotes Applicant [GEOGRAPHIC_DATA] Security Notes Contracts Loan # QF14907 Onet…" at bounding box center [512, 150] width 546 height 564
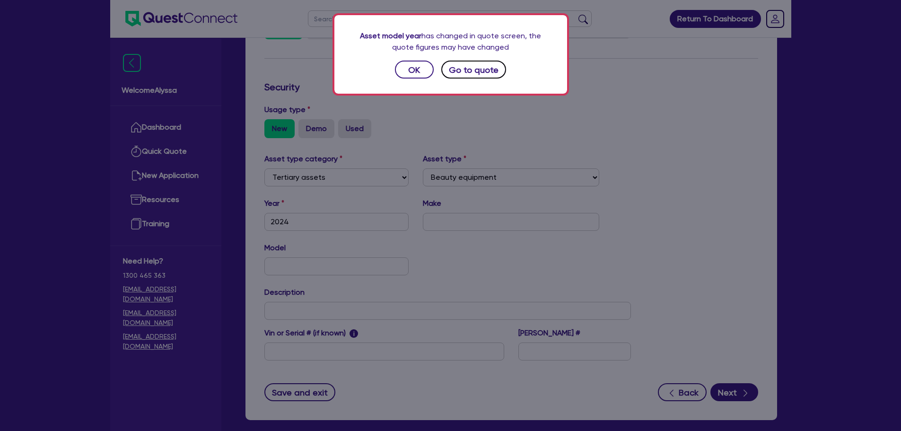
click at [474, 68] on button "Go to quote" at bounding box center [474, 70] width 65 height 18
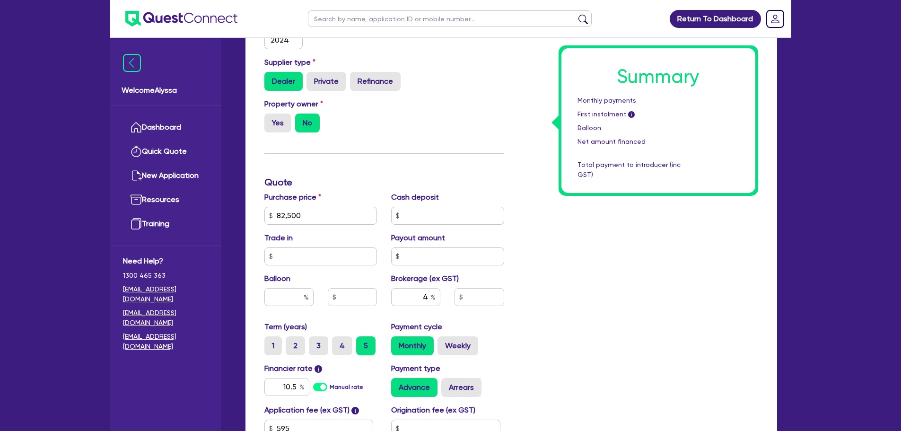
scroll to position [428, 0]
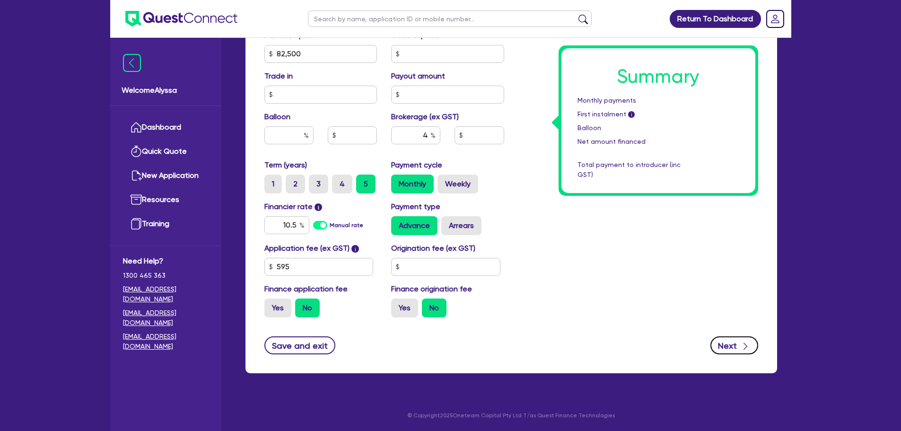
click at [730, 343] on button "Next" at bounding box center [735, 345] width 48 height 18
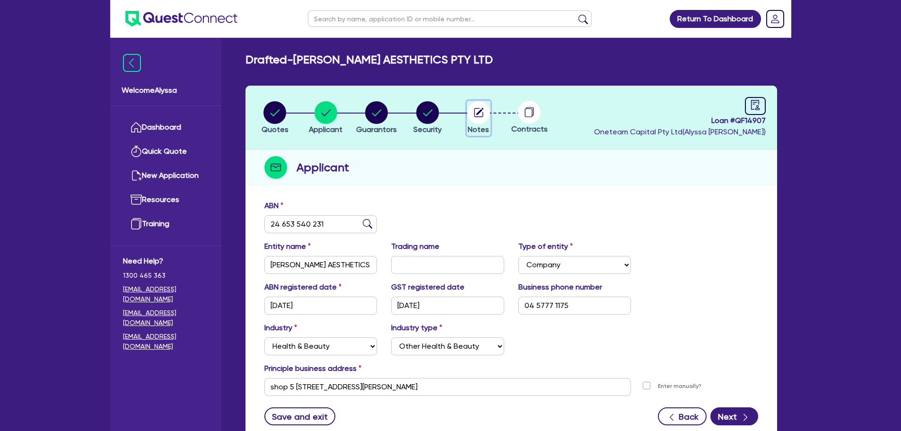
click at [489, 105] on icon "button" at bounding box center [479, 112] width 23 height 23
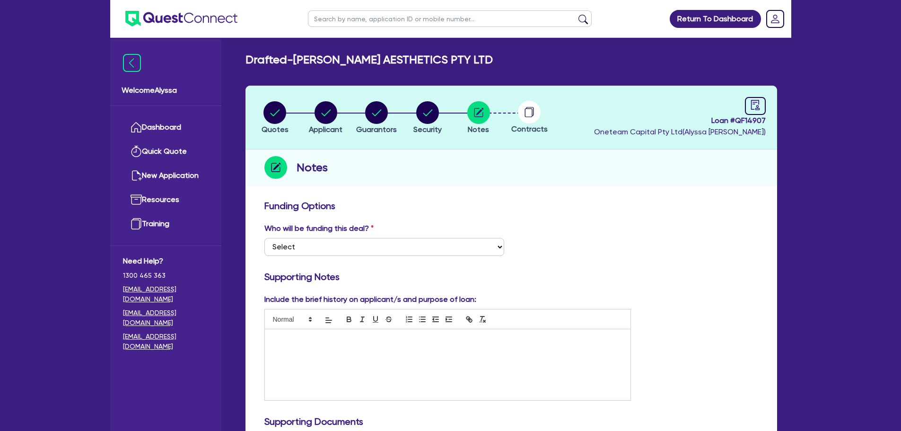
click at [300, 348] on div at bounding box center [448, 364] width 366 height 71
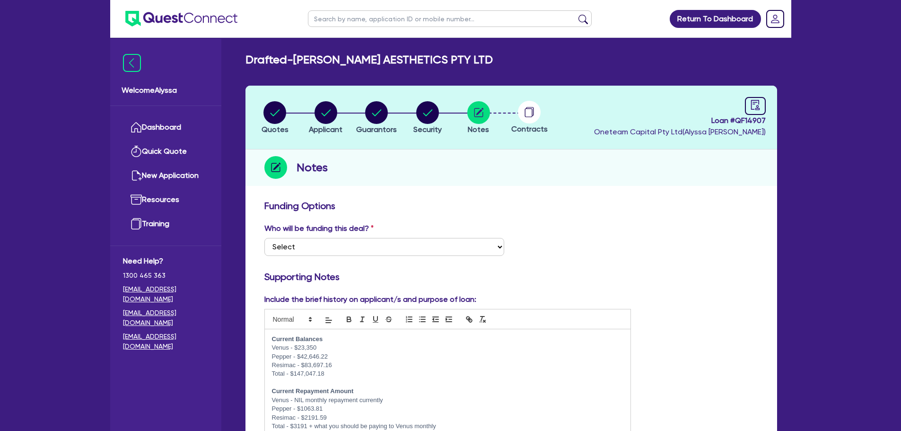
click at [597, 228] on div "Who will be funding this deal? Select I want Quest to fund 100% I will fund 100…" at bounding box center [511, 243] width 508 height 41
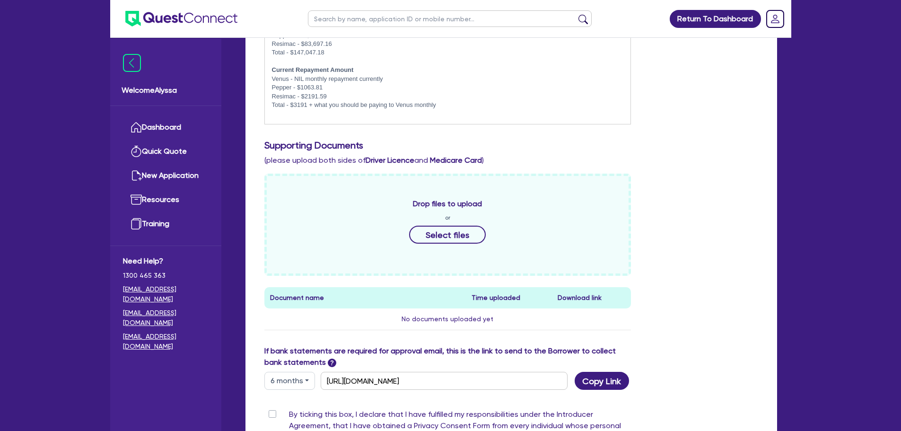
scroll to position [466, 0]
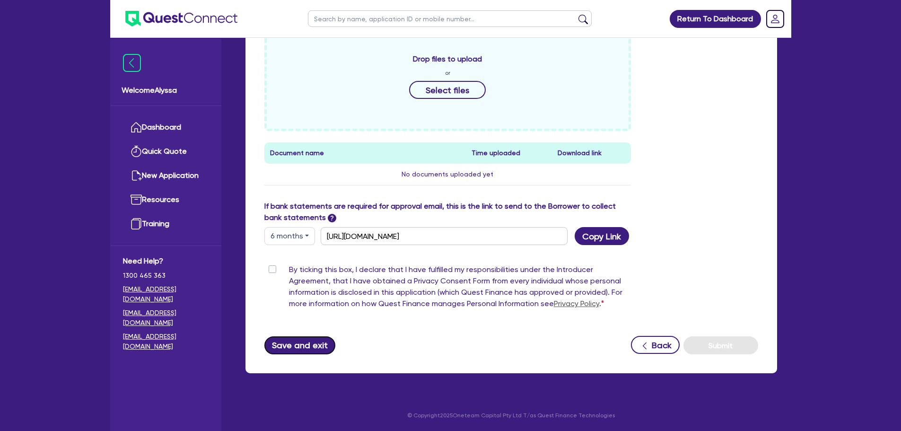
click at [282, 342] on button "Save and exit" at bounding box center [300, 345] width 71 height 18
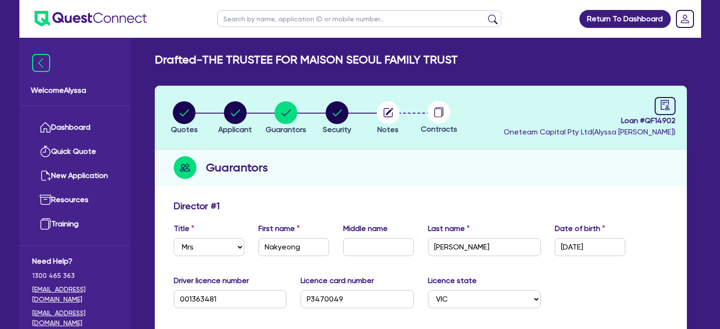
select select "MRS"
select select "VIC"
select select "MARRIED"
click at [245, 21] on input "text" at bounding box center [359, 18] width 284 height 17
type input "hua"
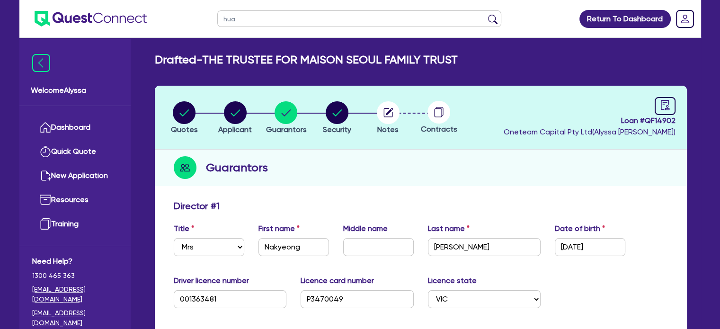
click button "submit" at bounding box center [492, 20] width 15 height 13
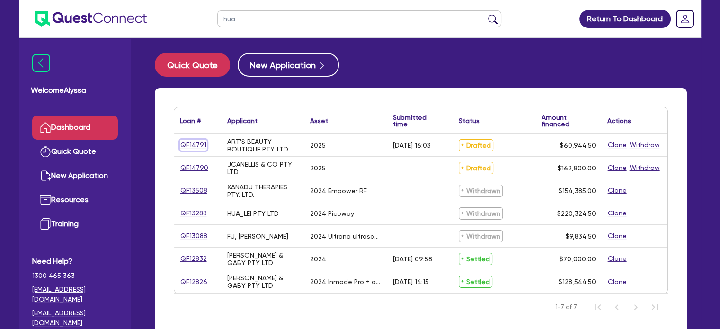
click at [197, 143] on link "QF14791" at bounding box center [193, 145] width 27 height 11
select select "TERTIARY_ASSETS"
select select "BEAUTY_EQUIPMENT"
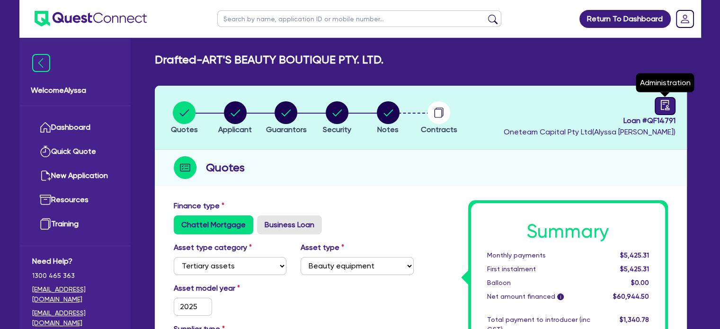
click at [661, 107] on icon "audit" at bounding box center [664, 105] width 9 height 10
select select "DRAFTED_AMENDED"
select select "Capital Finance"
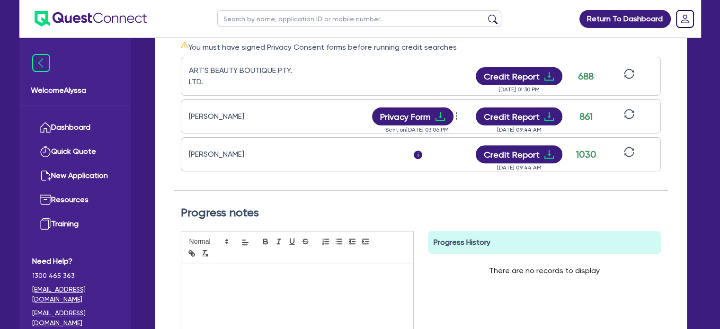
scroll to position [312, 0]
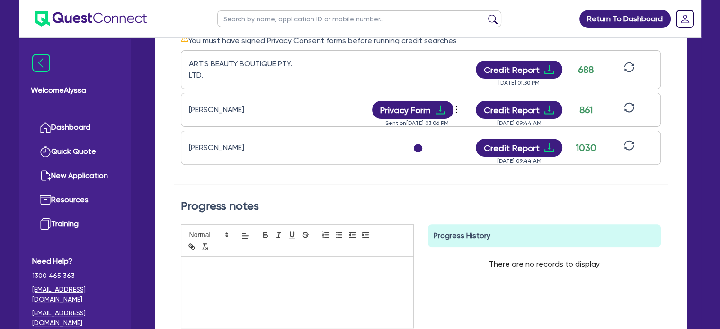
click at [539, 119] on div "Aug 04, 2025 09:44 AM" at bounding box center [519, 119] width 95 height 0
click at [532, 111] on button "Credit Report" at bounding box center [519, 110] width 87 height 18
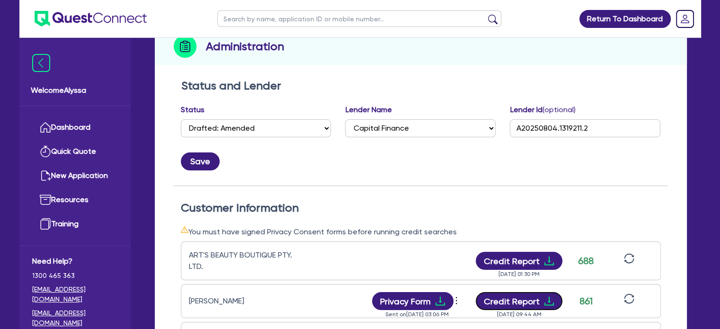
scroll to position [0, 0]
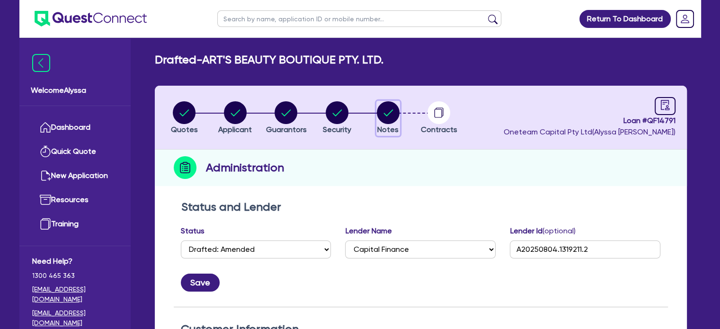
click at [390, 119] on circle "button" at bounding box center [388, 112] width 23 height 23
select select "Other"
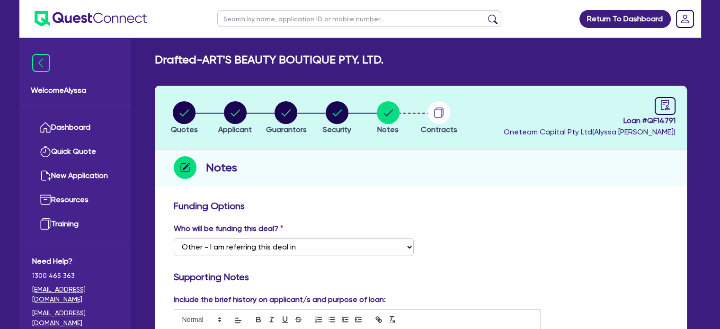
click at [413, 111] on li "Contracts" at bounding box center [438, 117] width 51 height 33
click at [396, 118] on circle "button" at bounding box center [388, 112] width 23 height 23
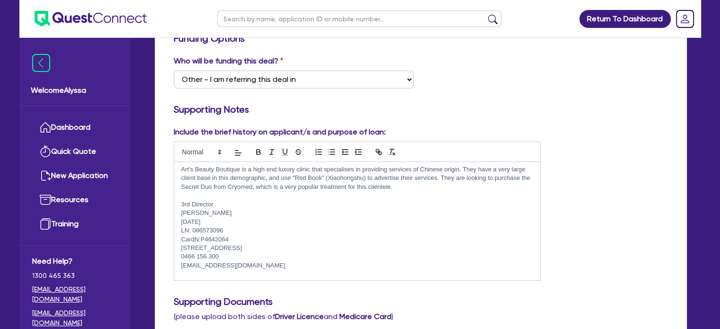
scroll to position [28, 0]
